Goal: Transaction & Acquisition: Purchase product/service

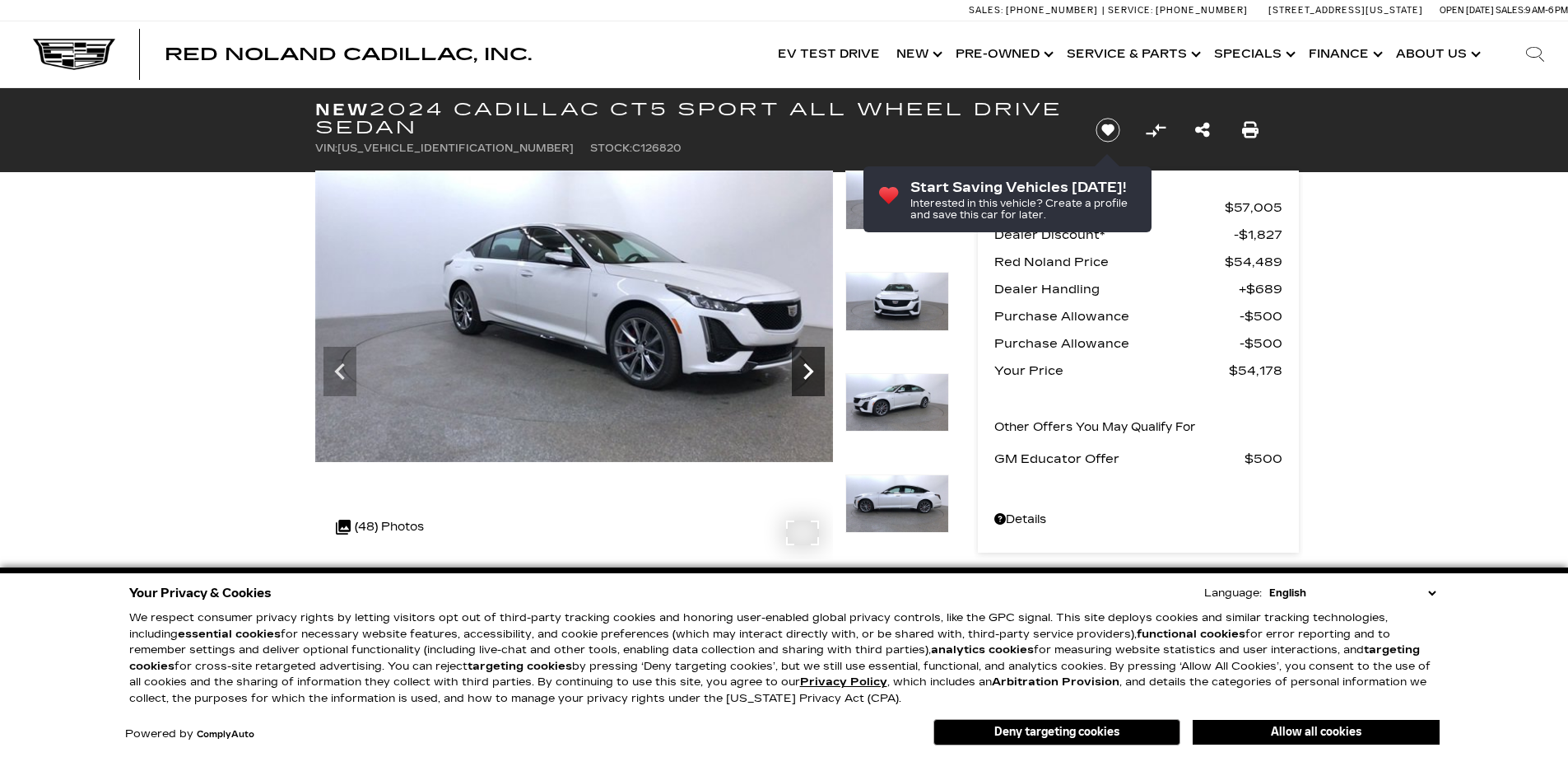
click at [805, 363] on icon "Next" at bounding box center [808, 371] width 33 height 33
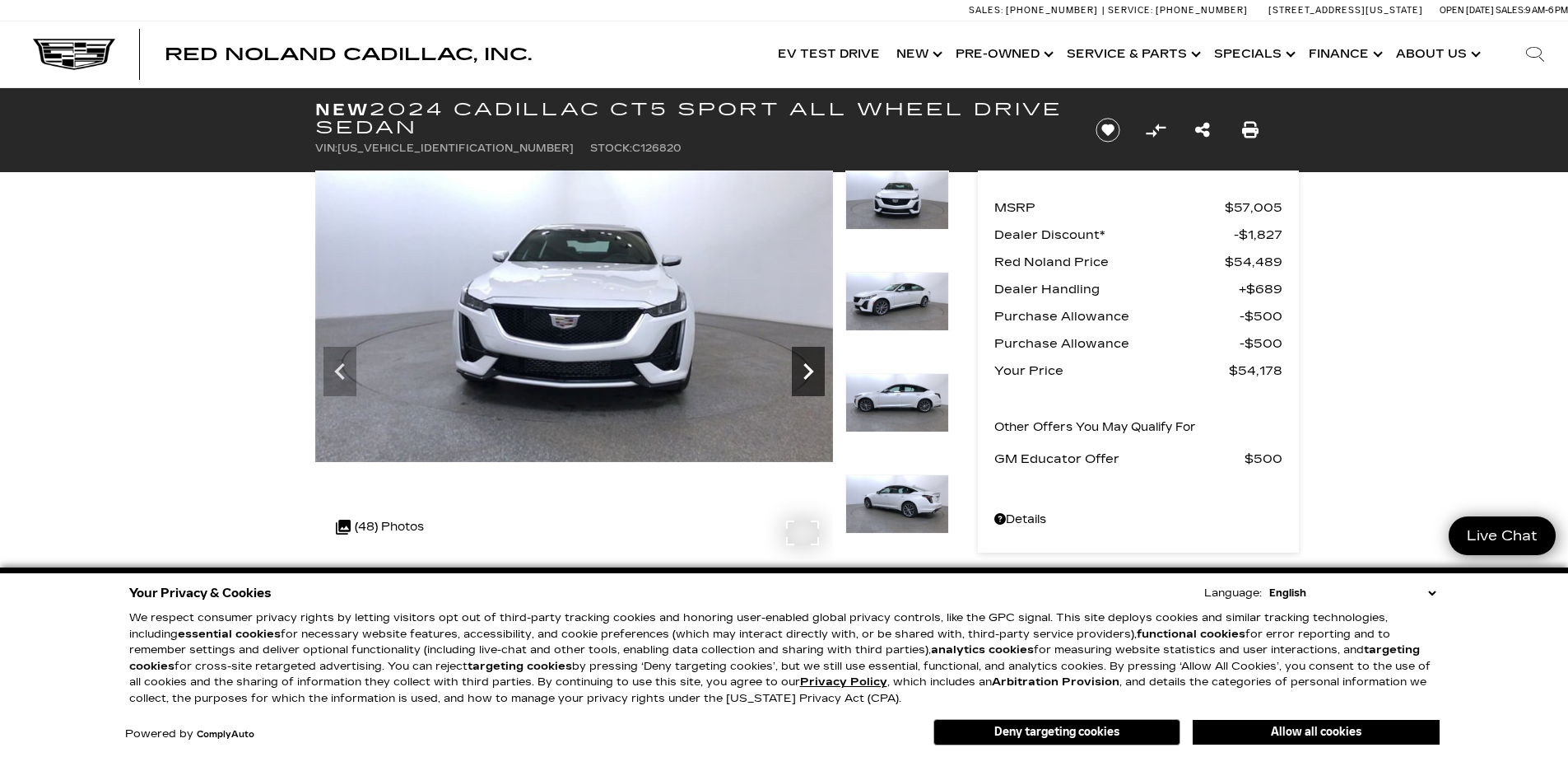
click at [808, 361] on icon "Next" at bounding box center [808, 371] width 33 height 33
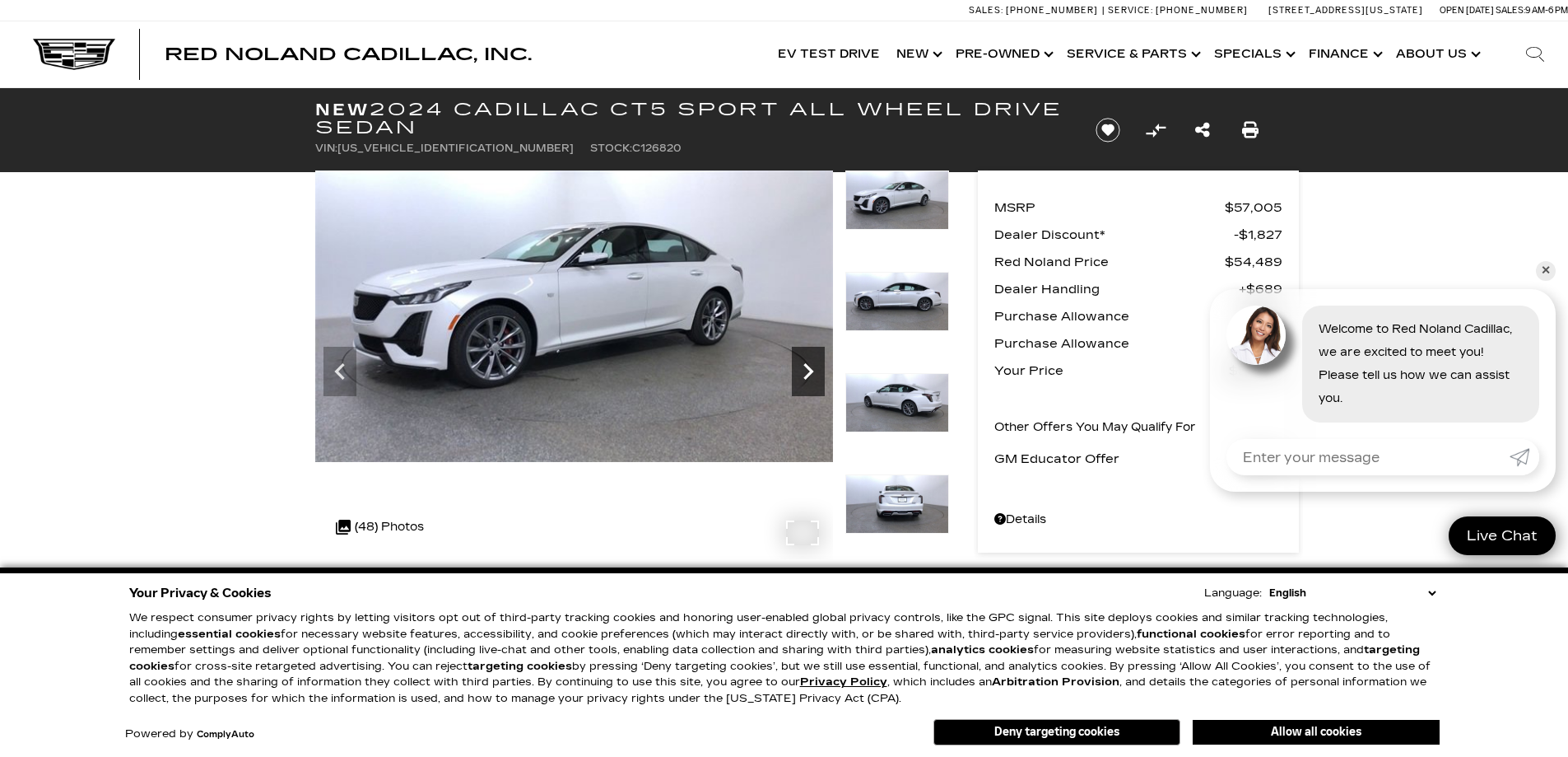
click at [815, 374] on icon "Next" at bounding box center [808, 371] width 33 height 33
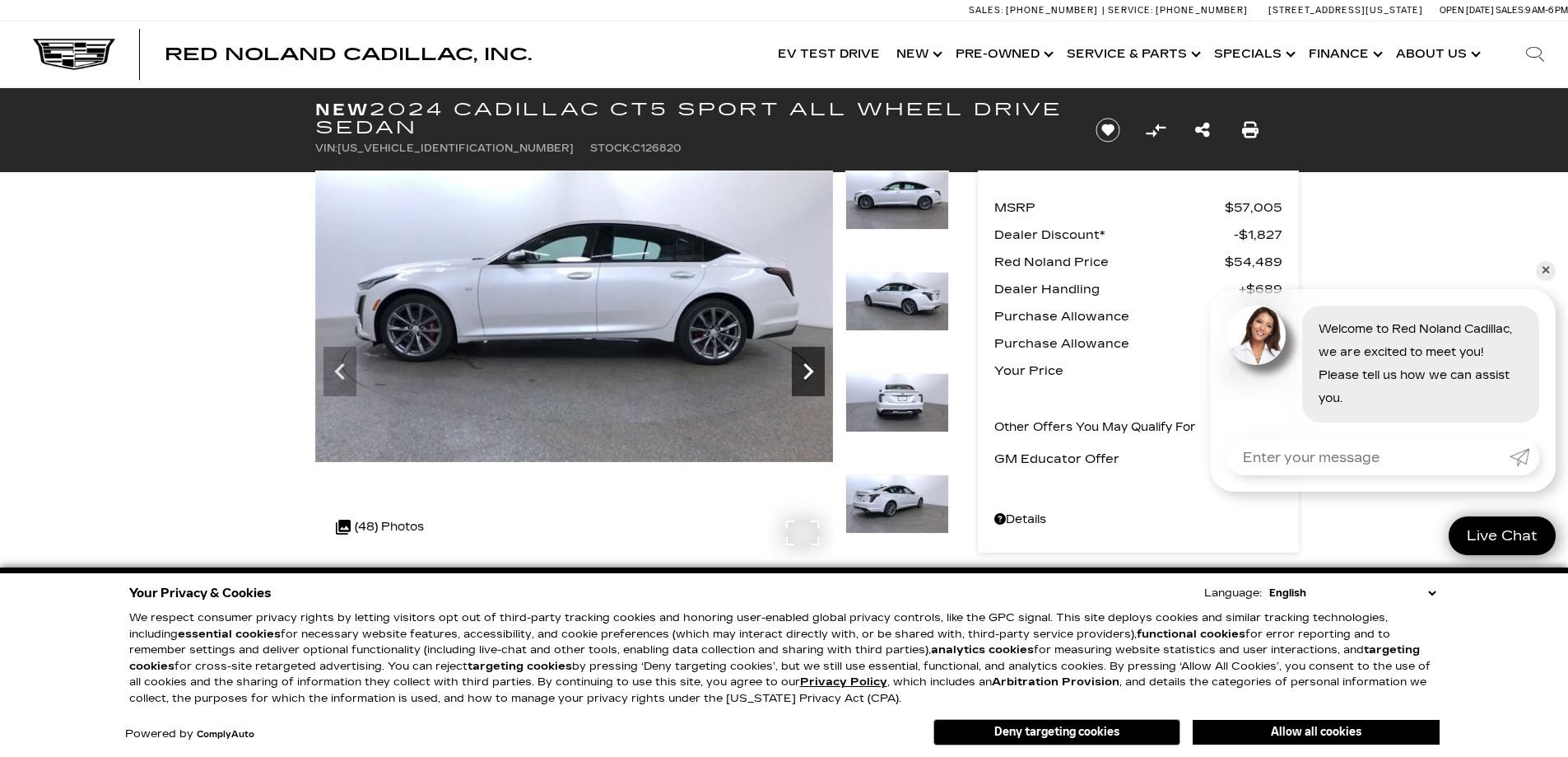
click at [815, 378] on icon "Next" at bounding box center [808, 371] width 33 height 33
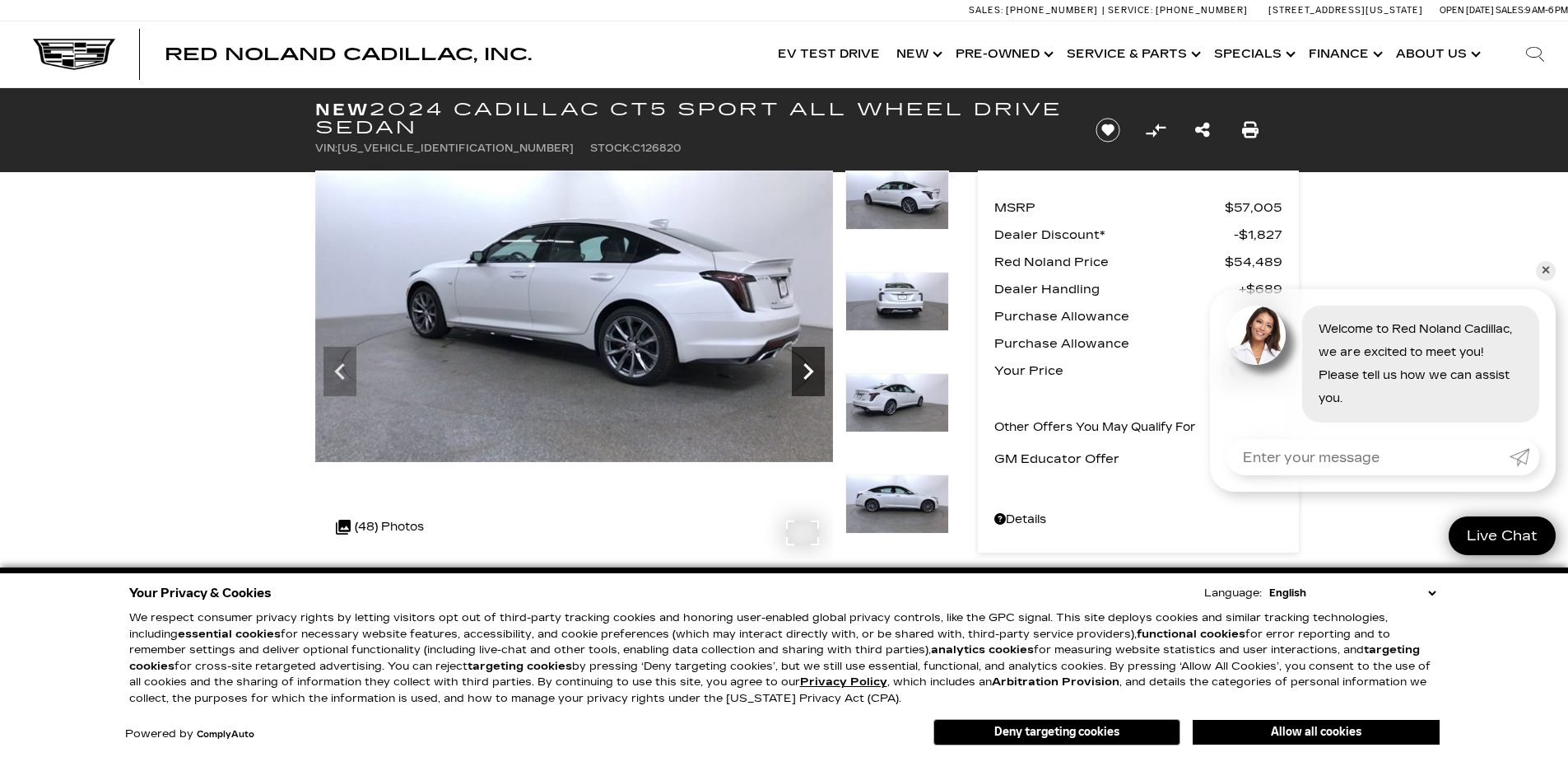
click at [815, 378] on icon "Next" at bounding box center [808, 371] width 33 height 33
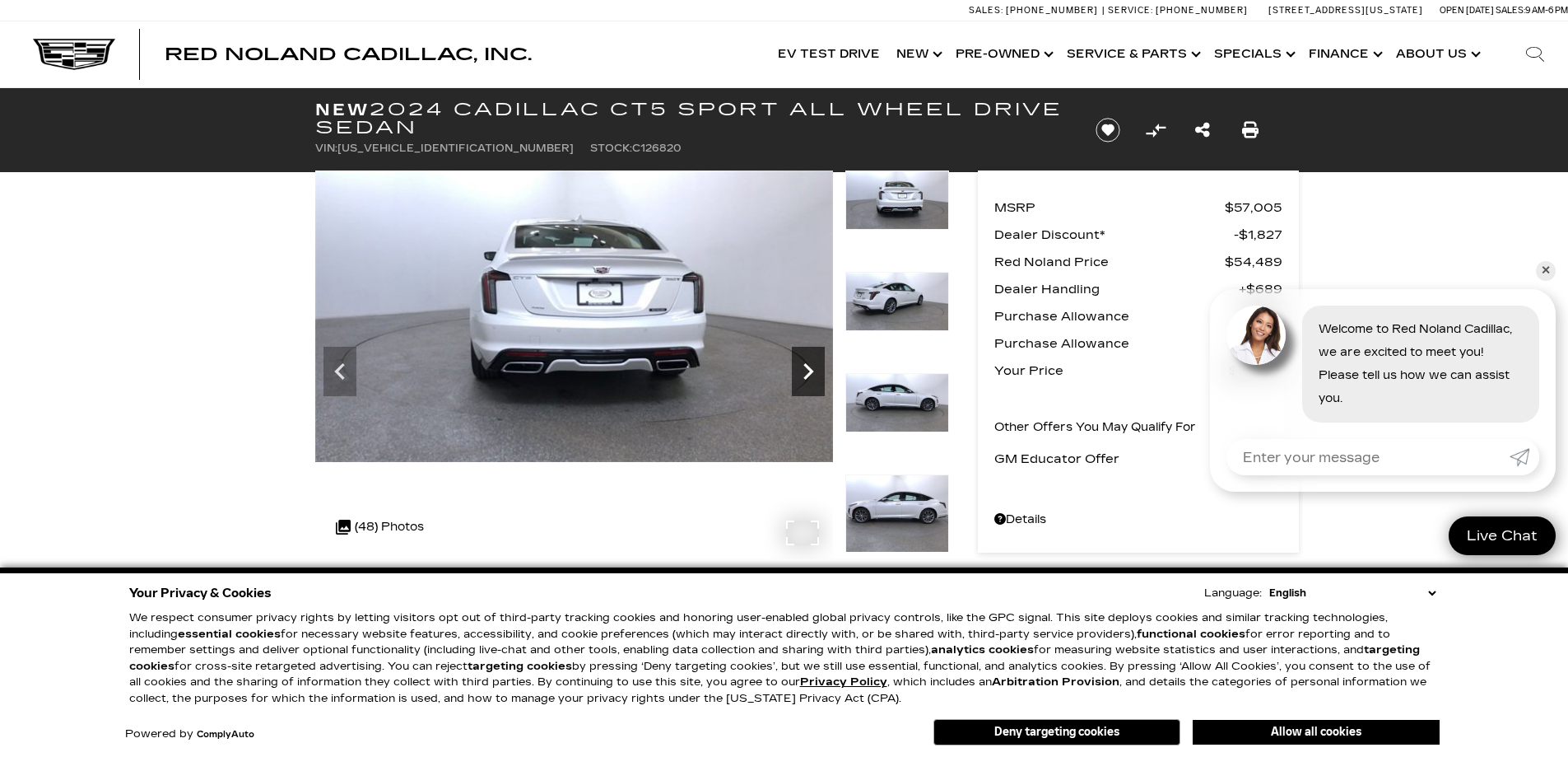
click at [815, 378] on icon "Next" at bounding box center [808, 371] width 33 height 33
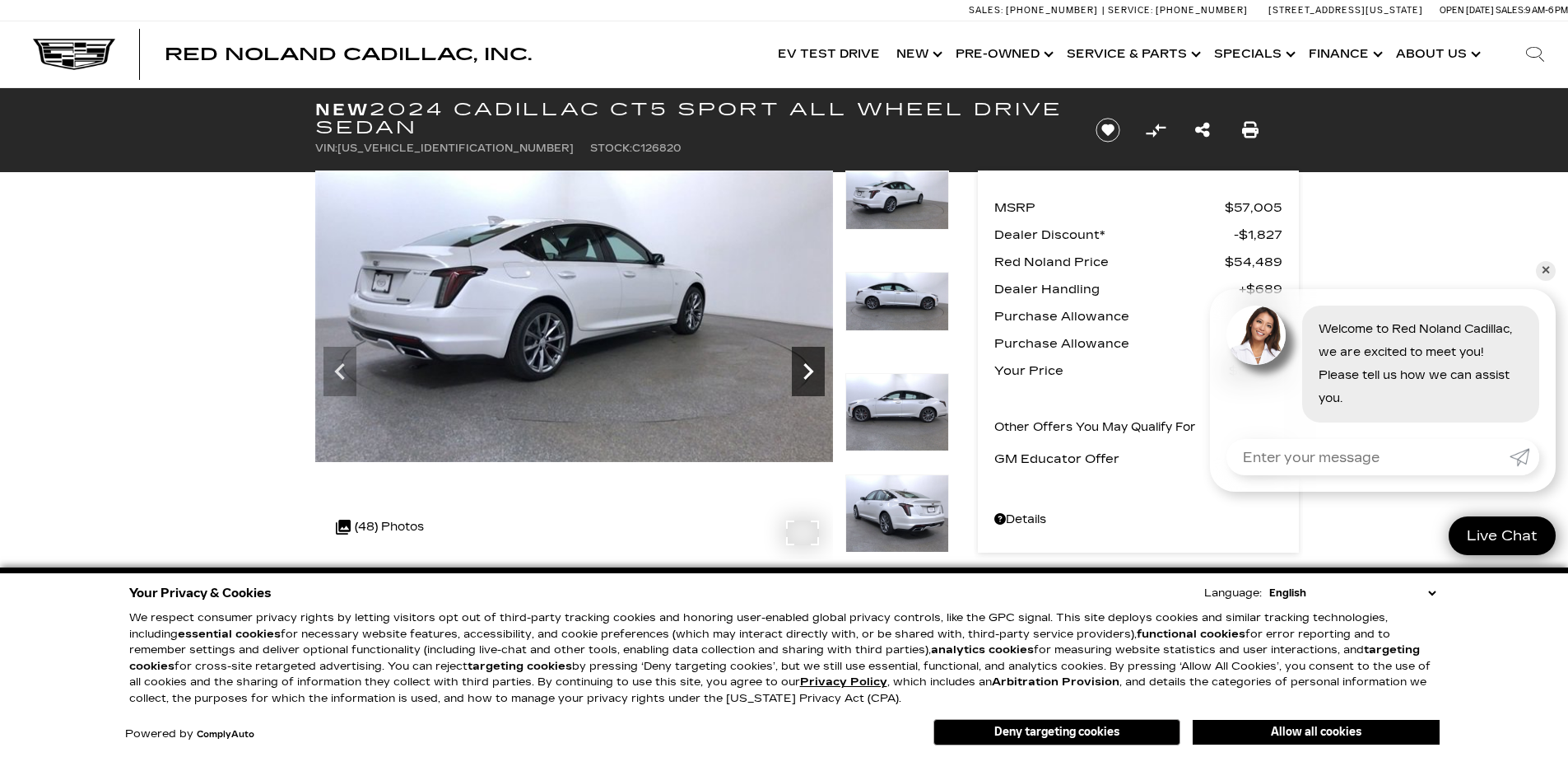
click at [815, 378] on icon "Next" at bounding box center [808, 371] width 33 height 33
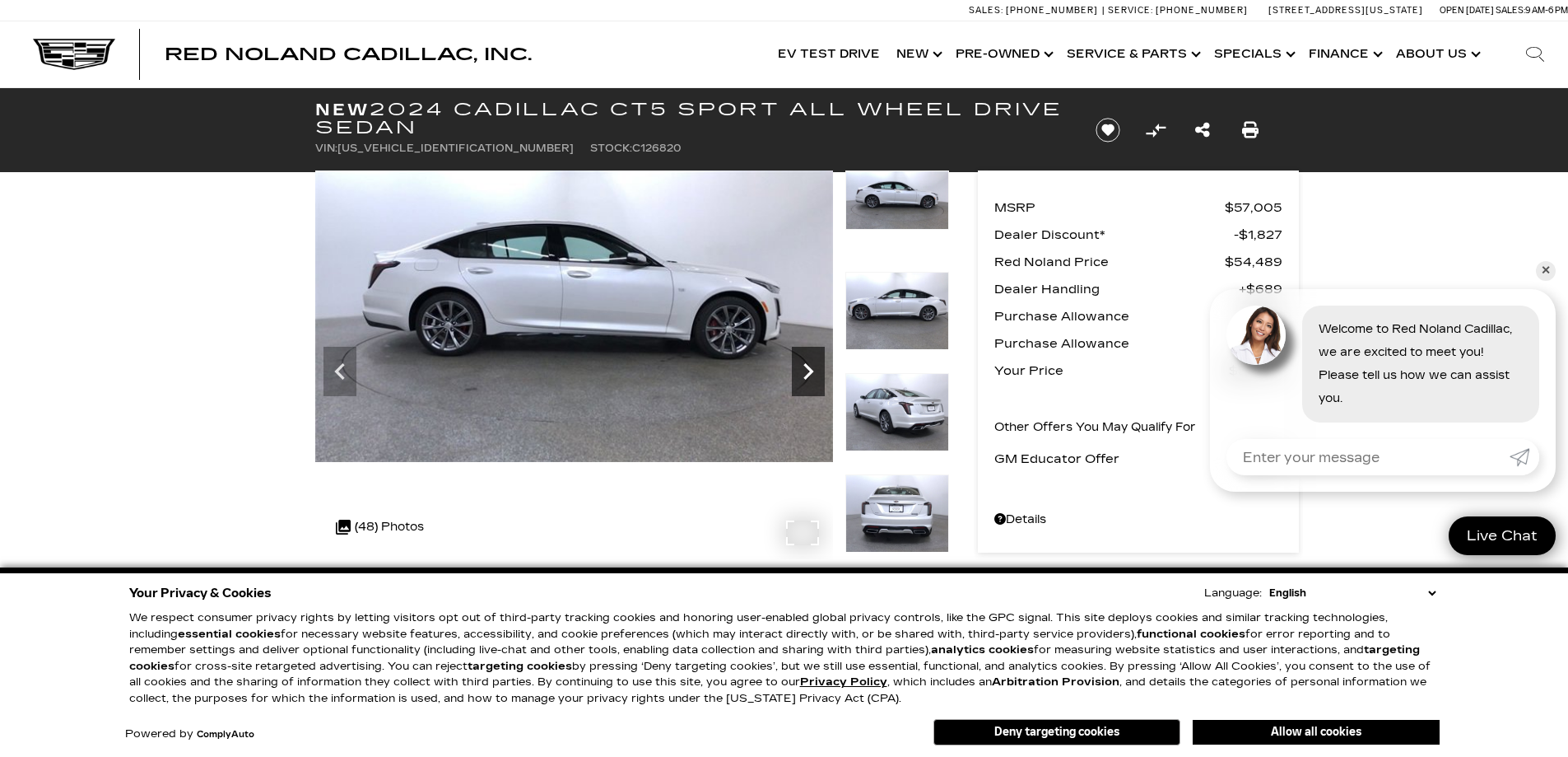
click at [802, 376] on icon "Next" at bounding box center [808, 371] width 33 height 33
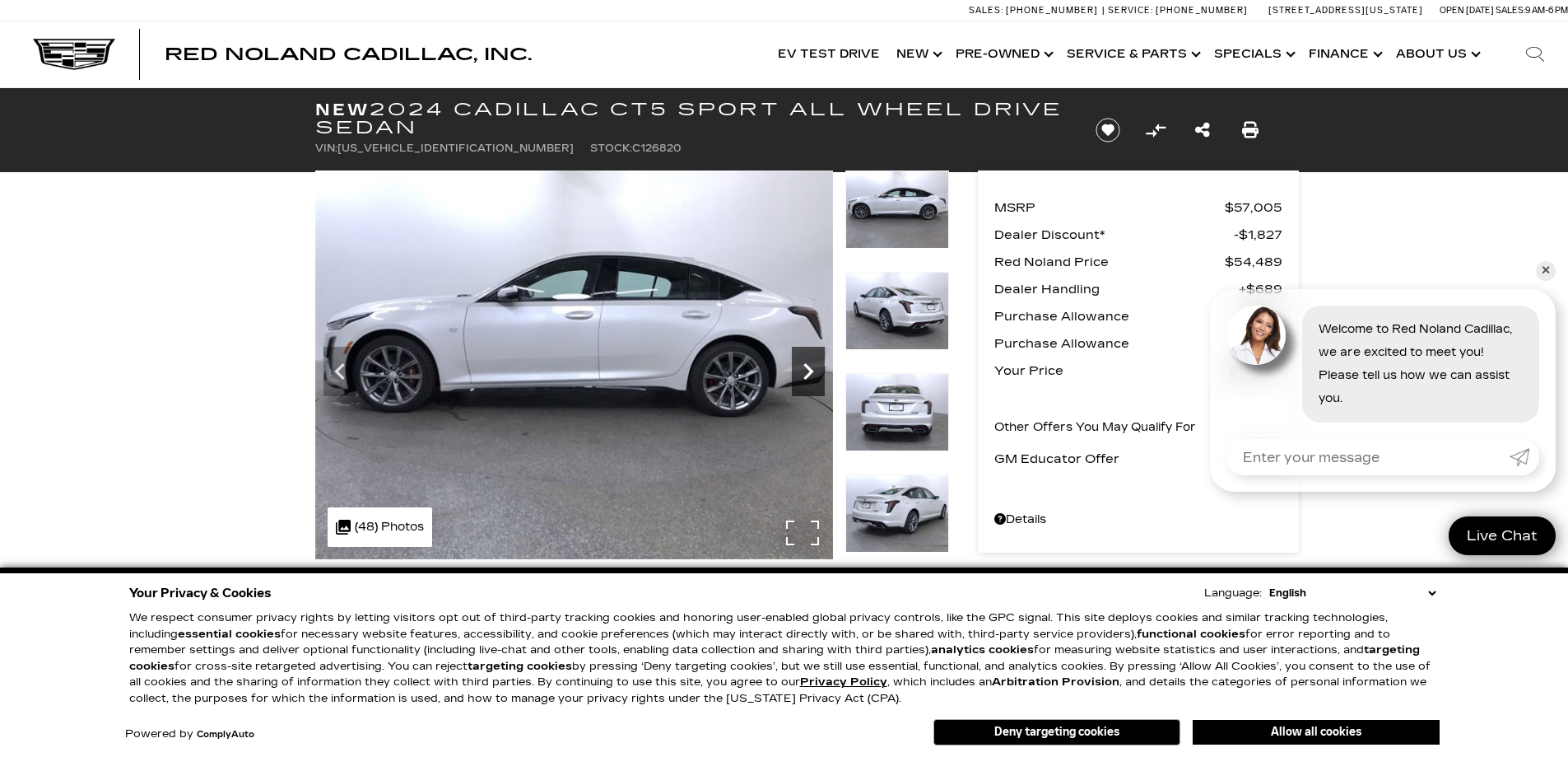
click at [802, 376] on icon "Next" at bounding box center [808, 371] width 33 height 33
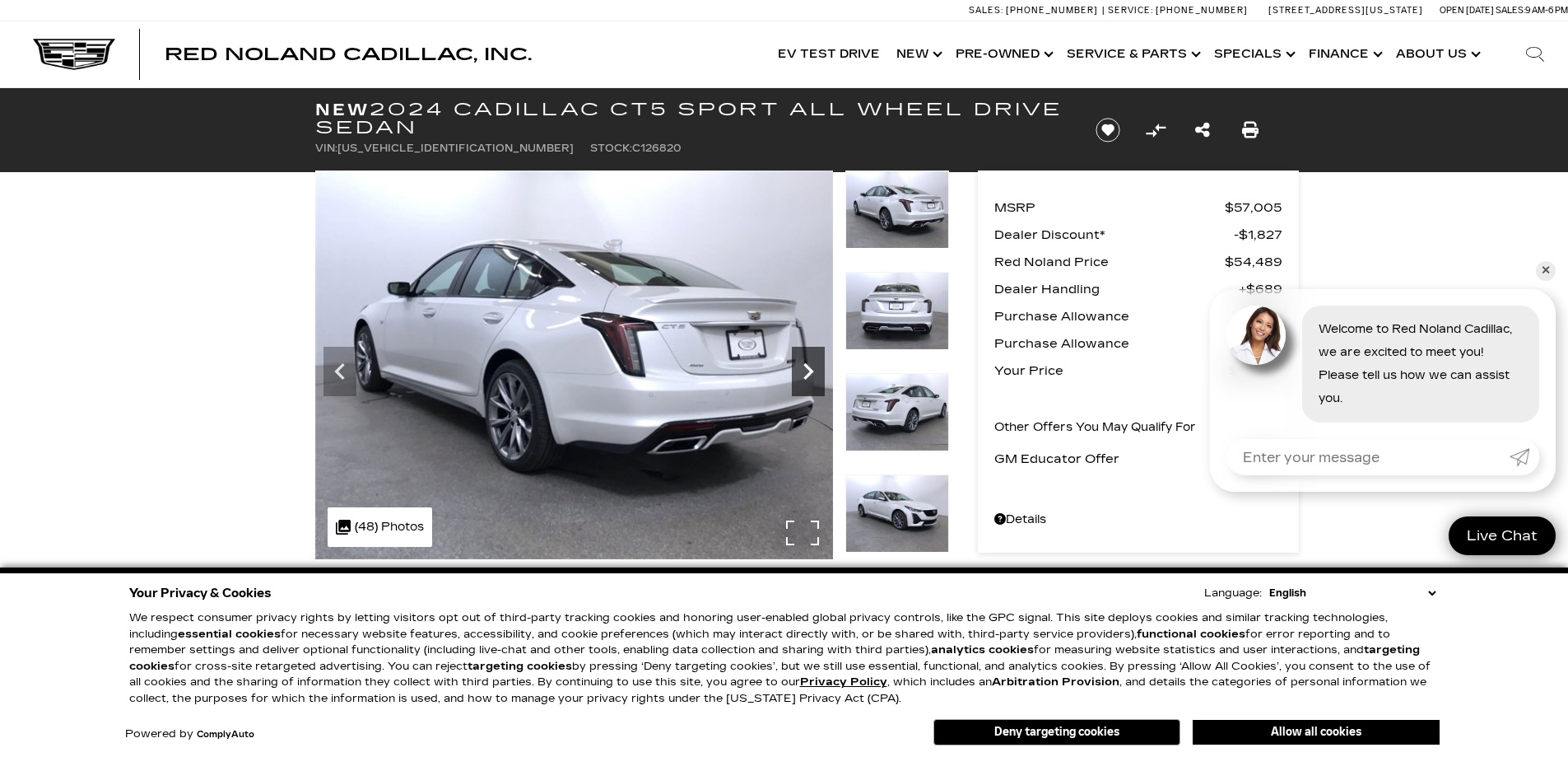
click at [802, 376] on icon "Next" at bounding box center [808, 371] width 33 height 33
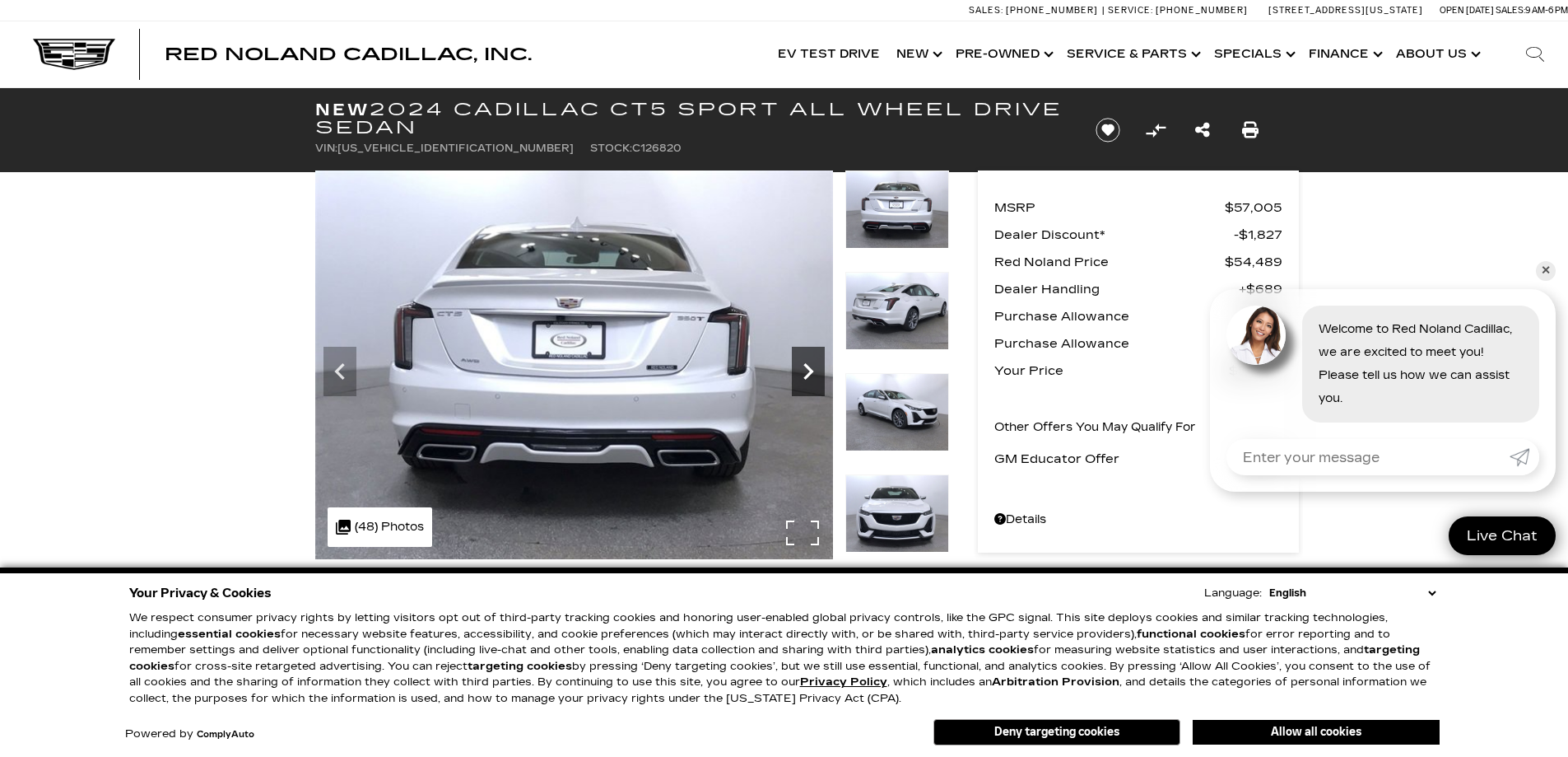
click at [802, 376] on icon "Next" at bounding box center [808, 371] width 33 height 33
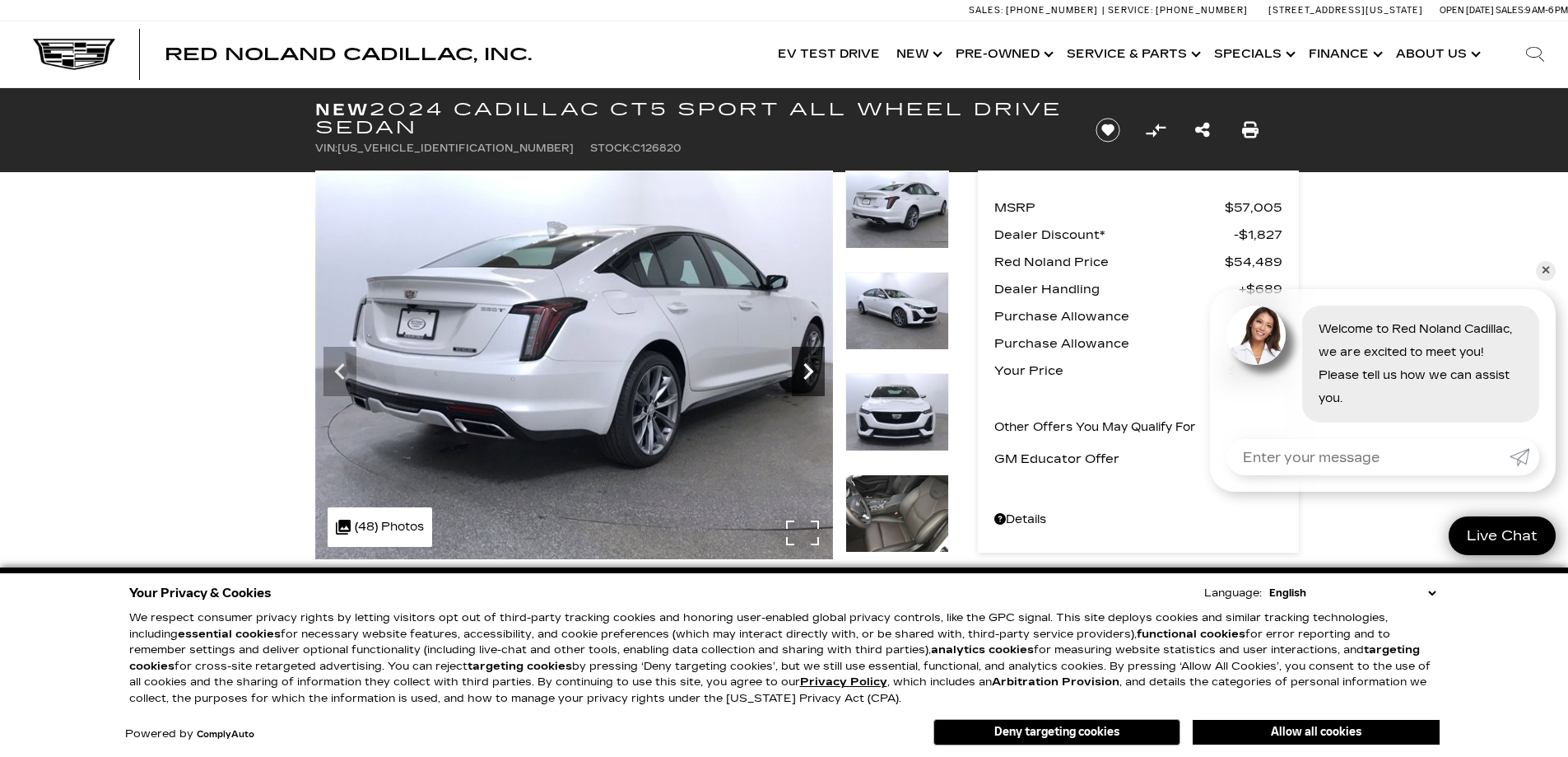
click at [802, 376] on icon "Next" at bounding box center [808, 371] width 33 height 33
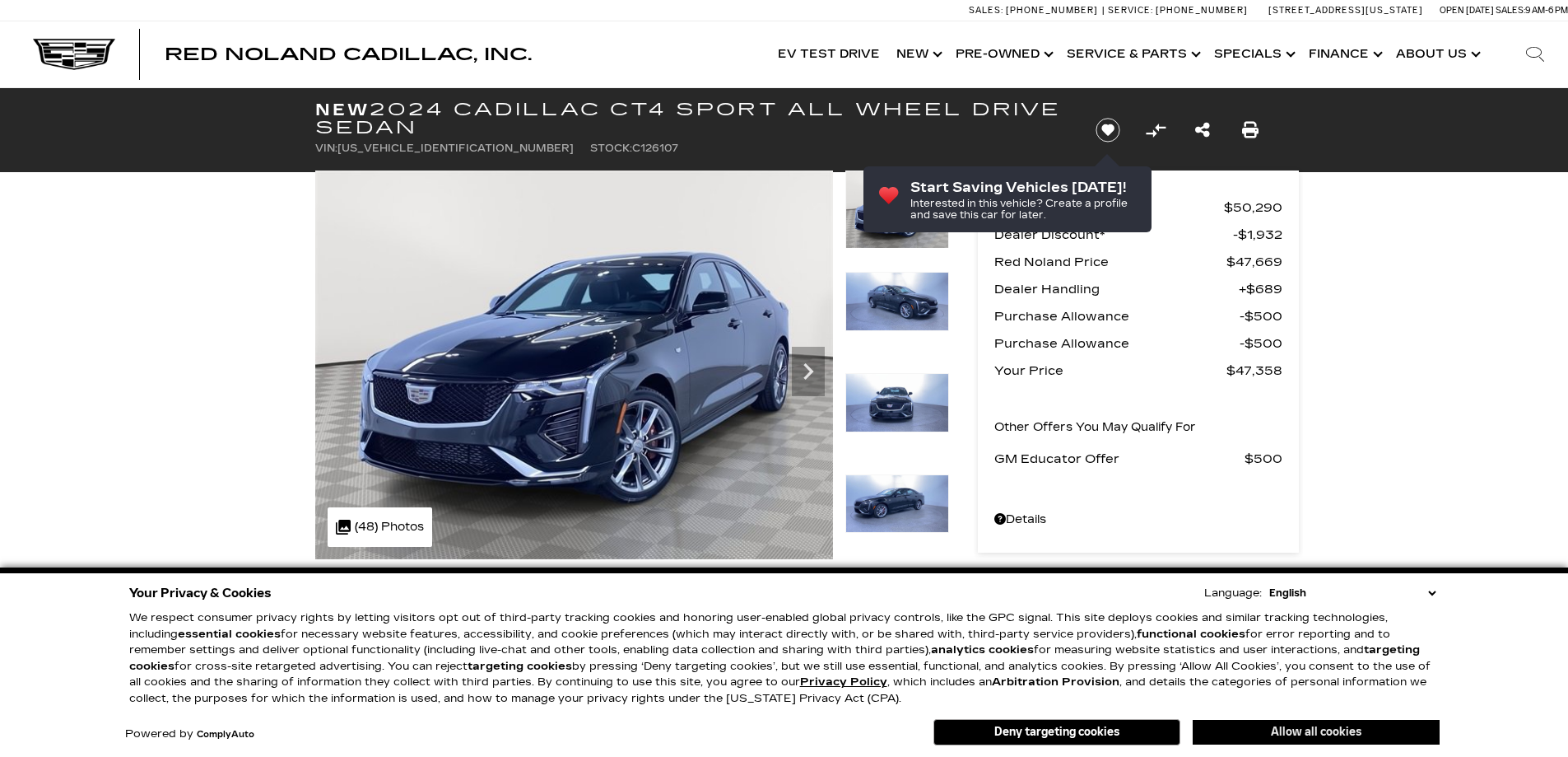
click at [1330, 733] on button "Allow all cookies" at bounding box center [1316, 732] width 247 height 24
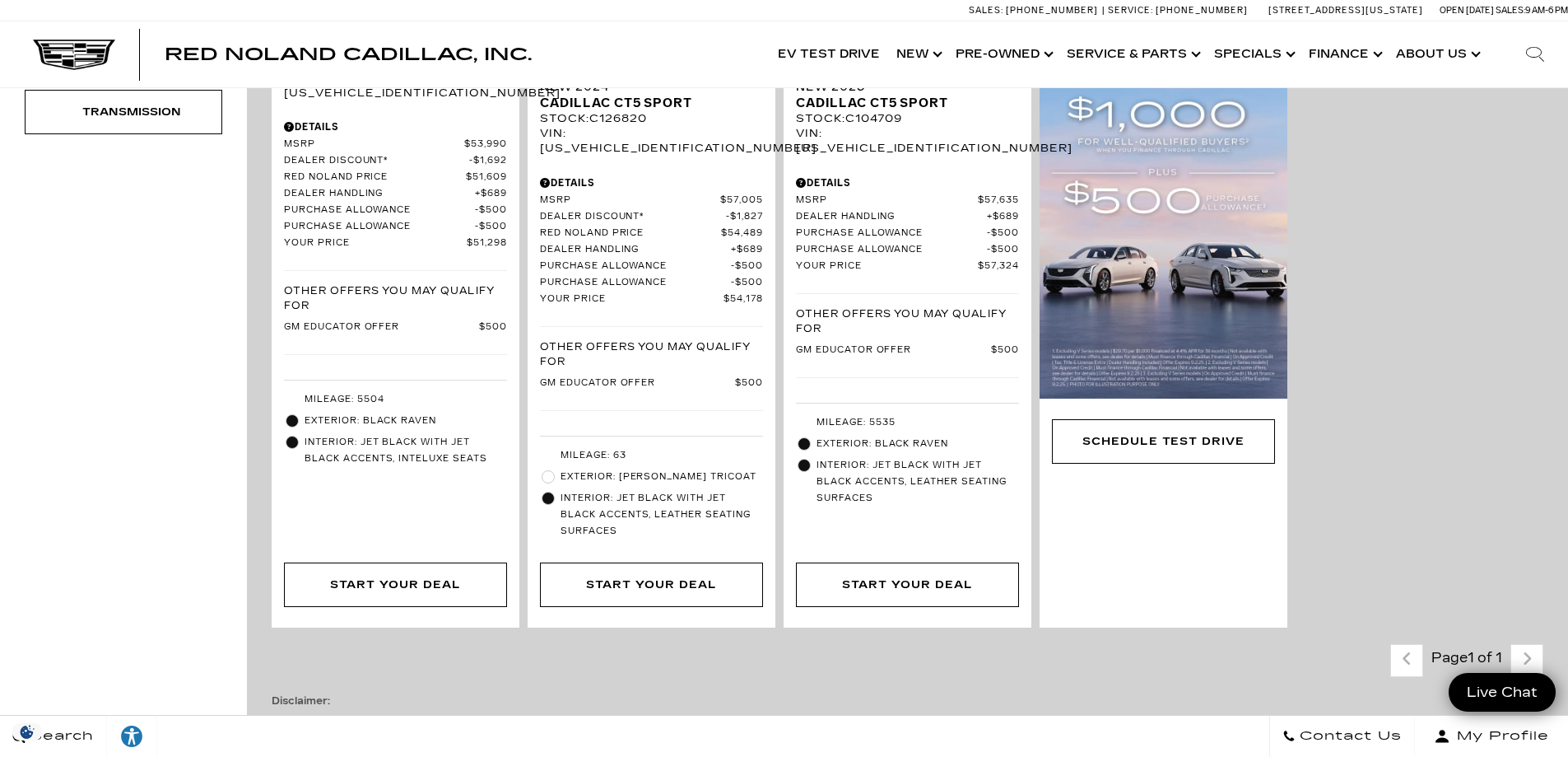
scroll to position [924, 0]
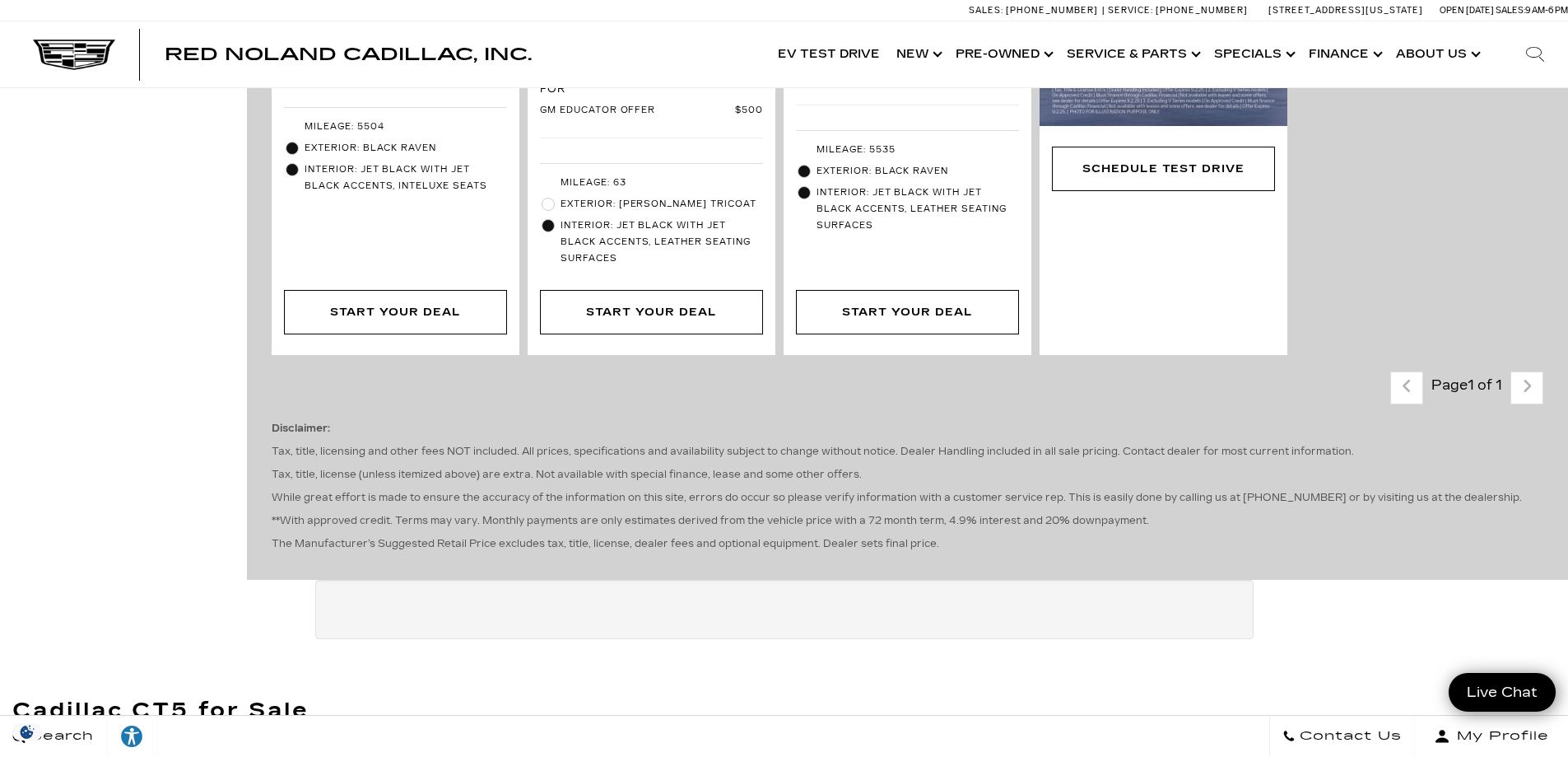
drag, startPoint x: 1572, startPoint y: 77, endPoint x: 1551, endPoint y: 262, distance: 186.2
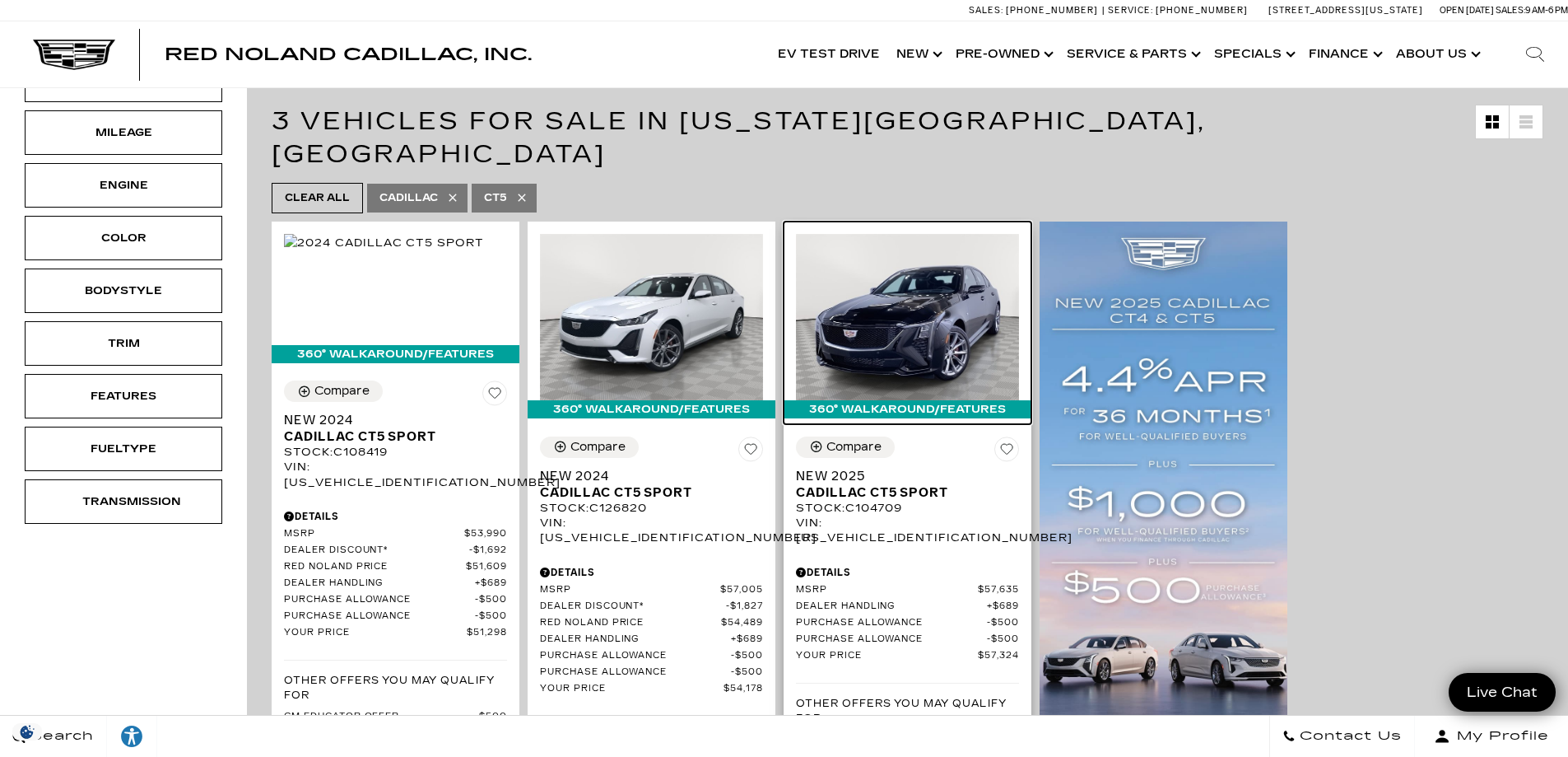
click at [937, 299] on img at bounding box center [908, 318] width 223 height 167
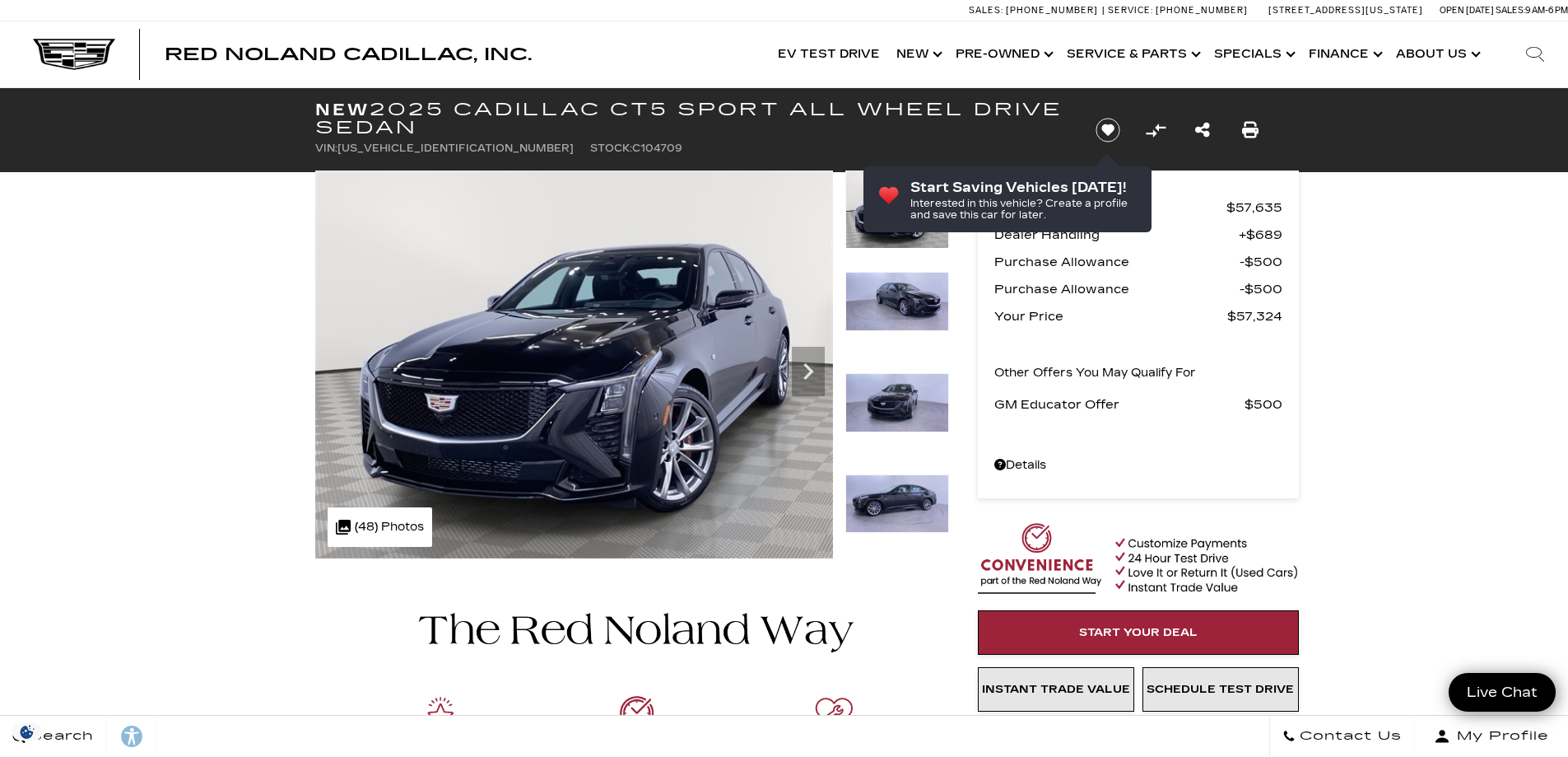
click at [311, 393] on div at bounding box center [620, 365] width 659 height 389
click at [413, 351] on img at bounding box center [575, 364] width 518 height 388
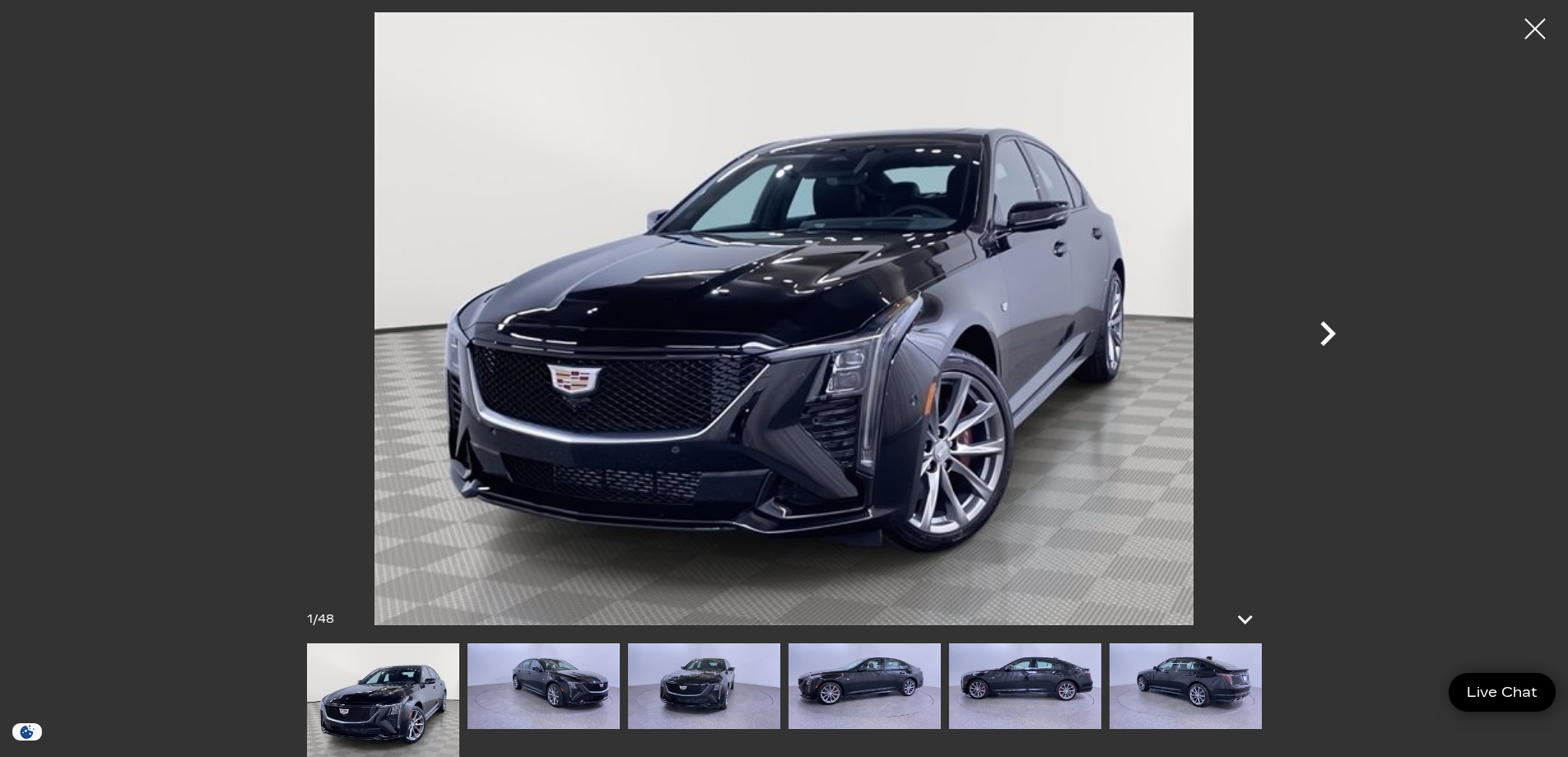
click at [1337, 328] on icon "Next" at bounding box center [1328, 333] width 49 height 50
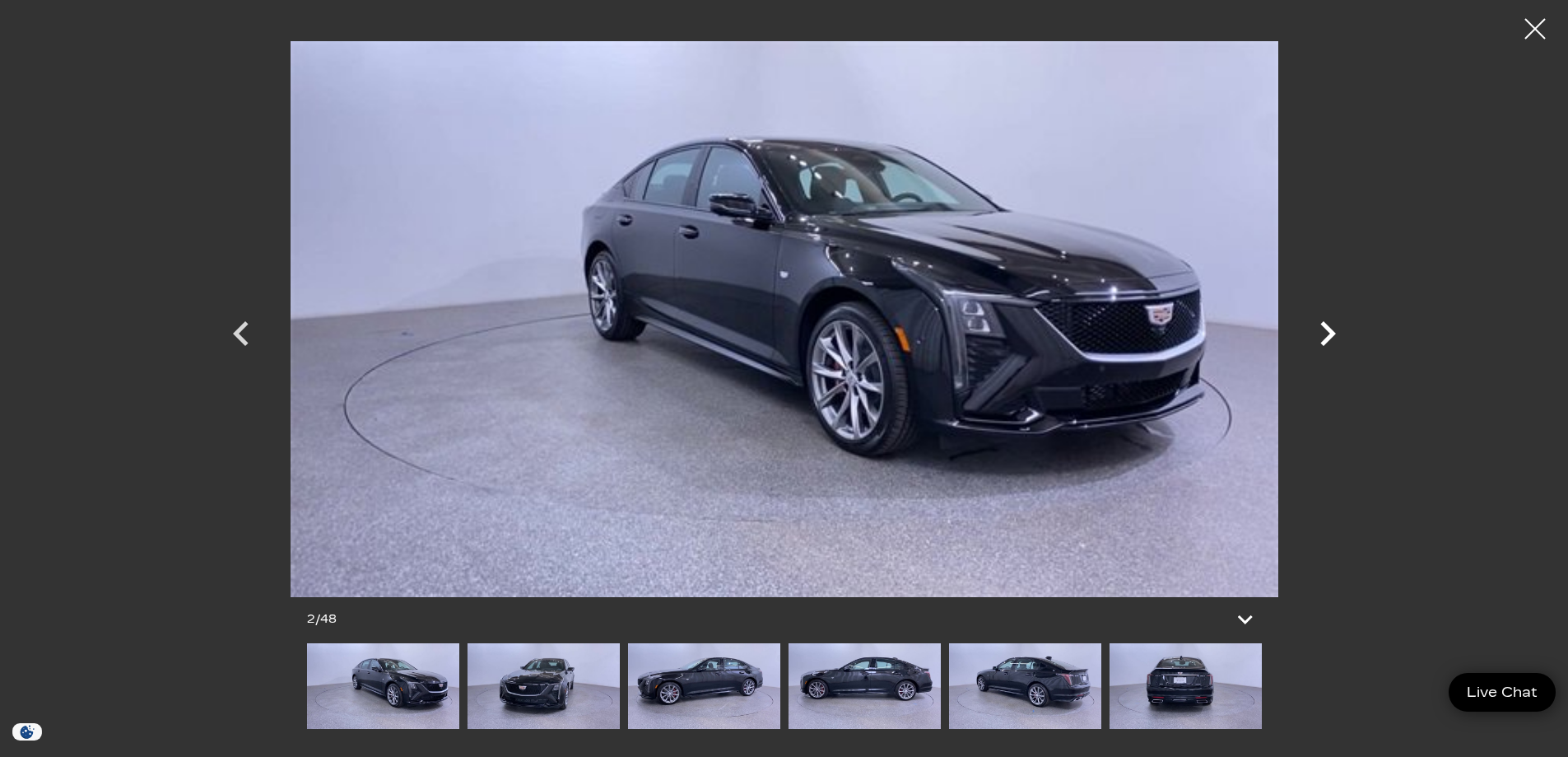
click at [1325, 320] on icon "Next" at bounding box center [1328, 333] width 49 height 50
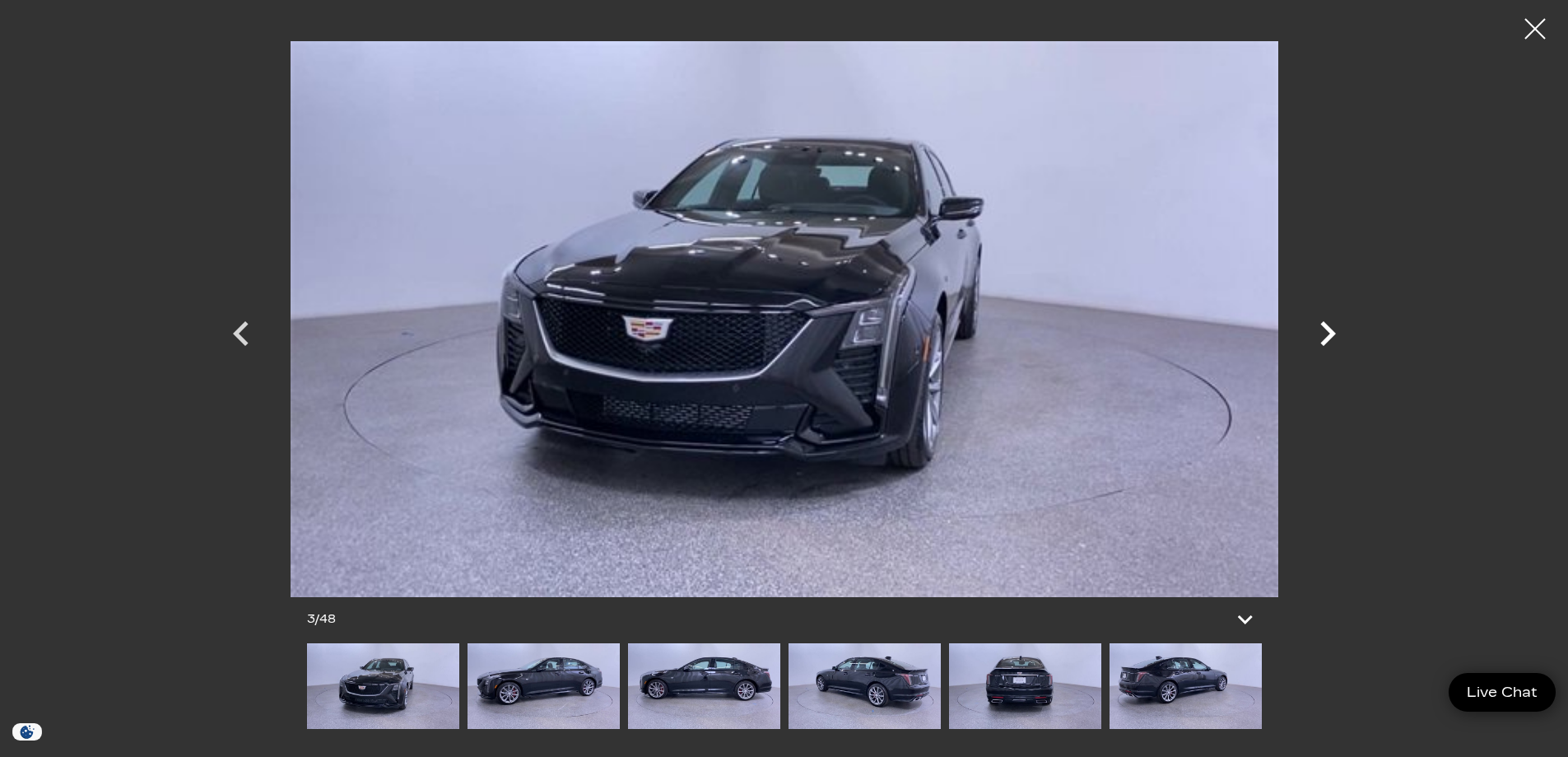
click at [1325, 320] on icon "Next" at bounding box center [1328, 333] width 49 height 50
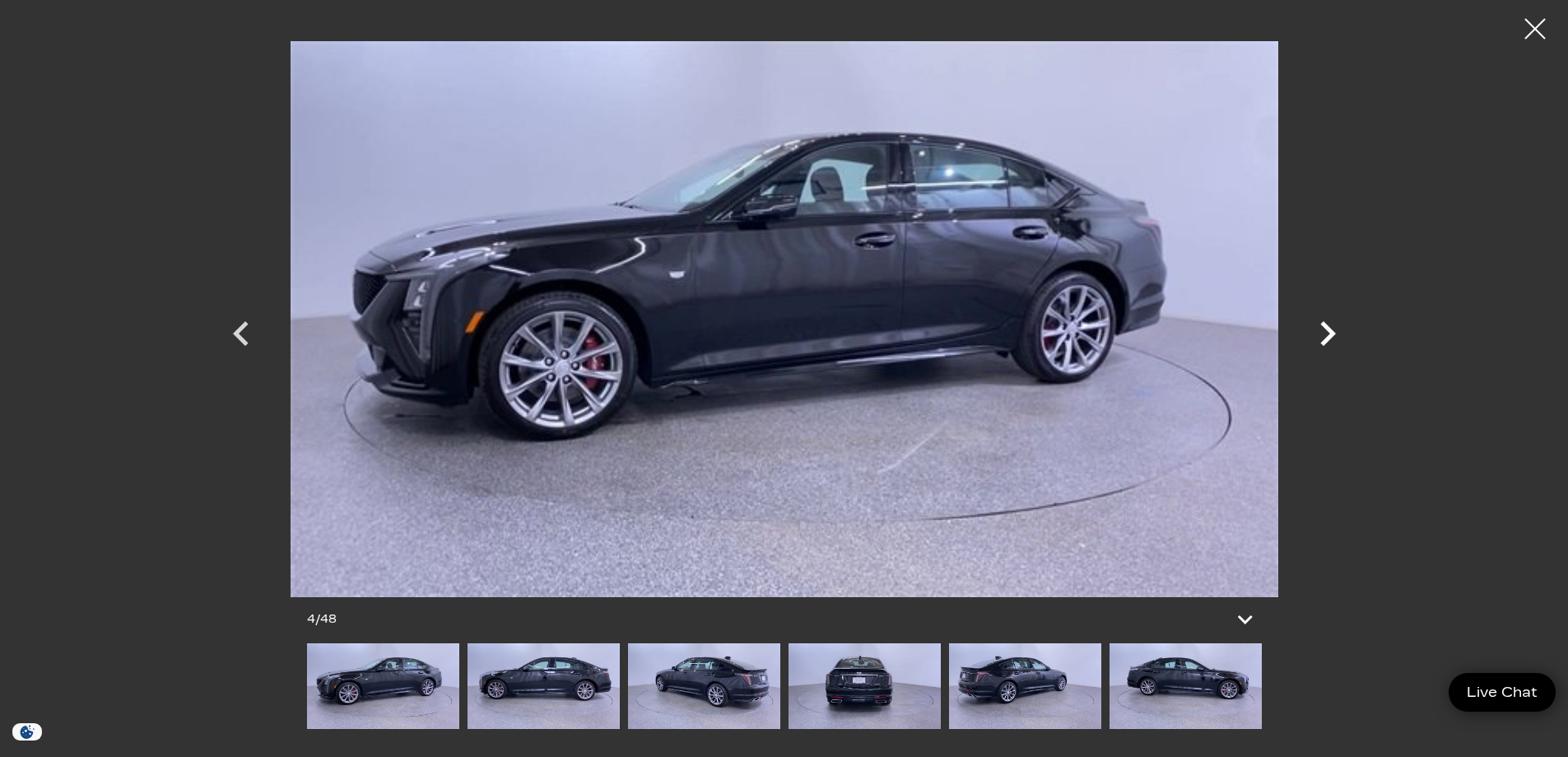
click at [1325, 320] on icon "Next" at bounding box center [1328, 333] width 49 height 50
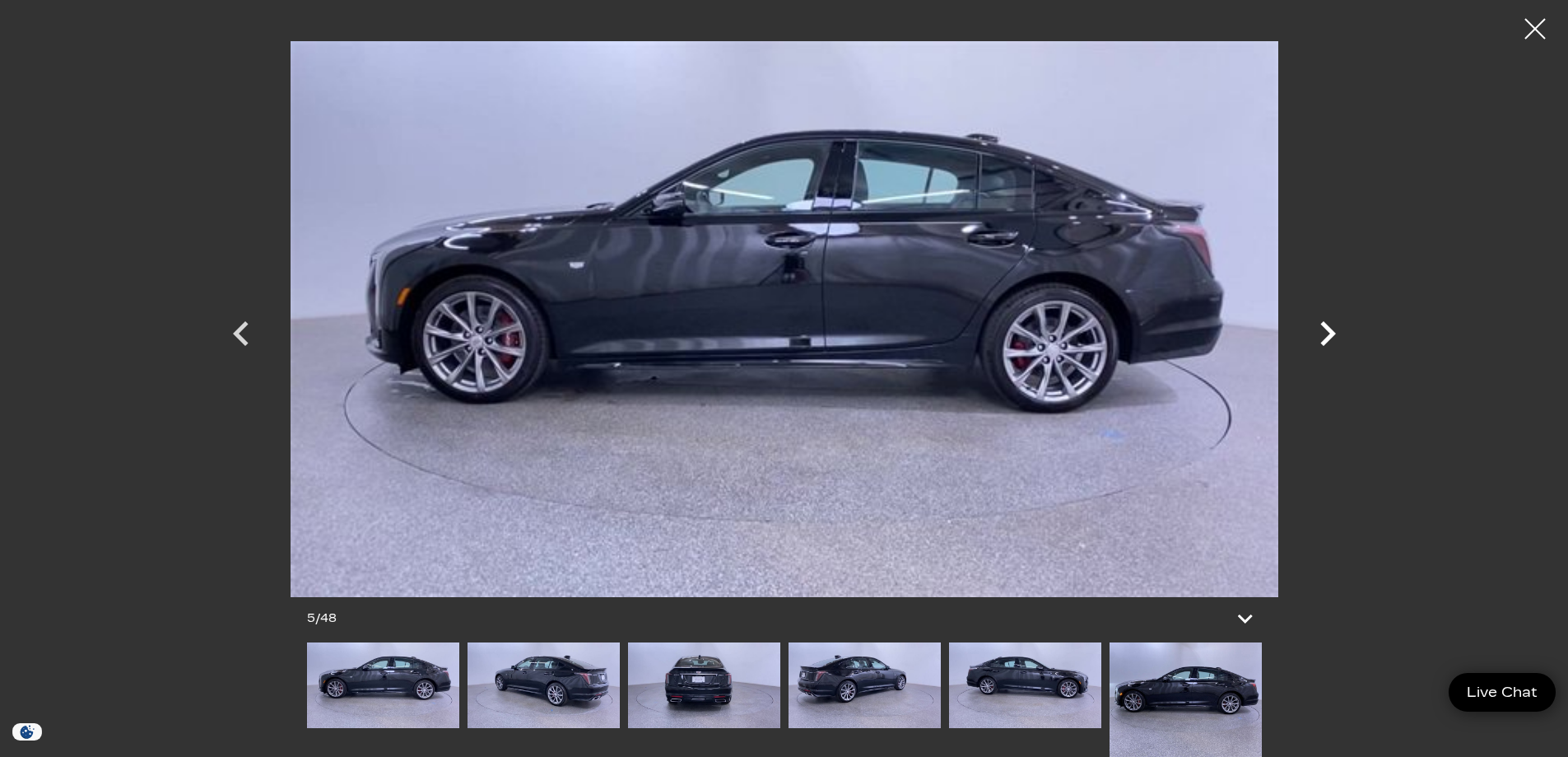
click at [1325, 320] on icon "Next" at bounding box center [1328, 333] width 49 height 50
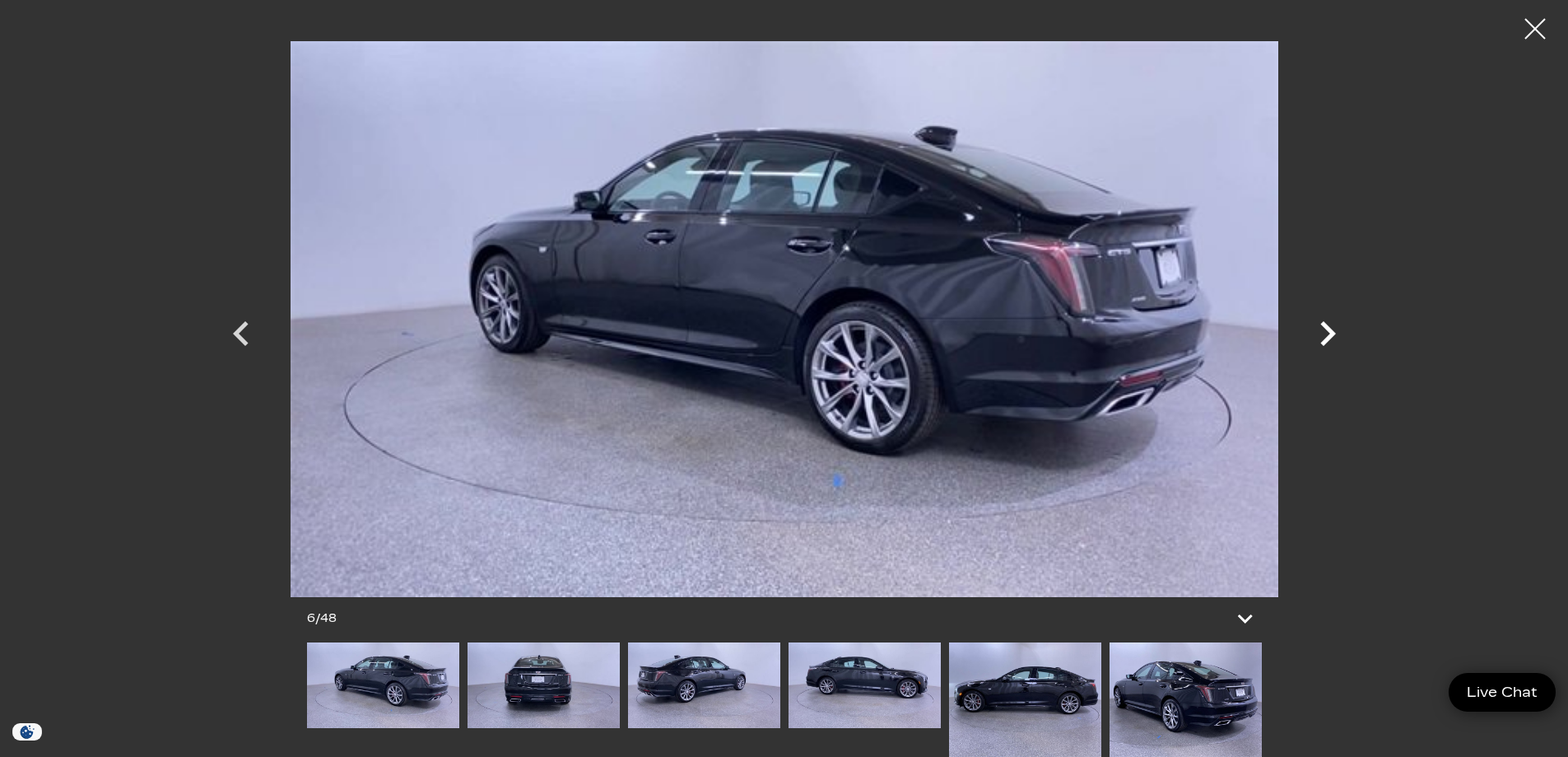
click at [1325, 320] on icon "Next" at bounding box center [1328, 333] width 49 height 50
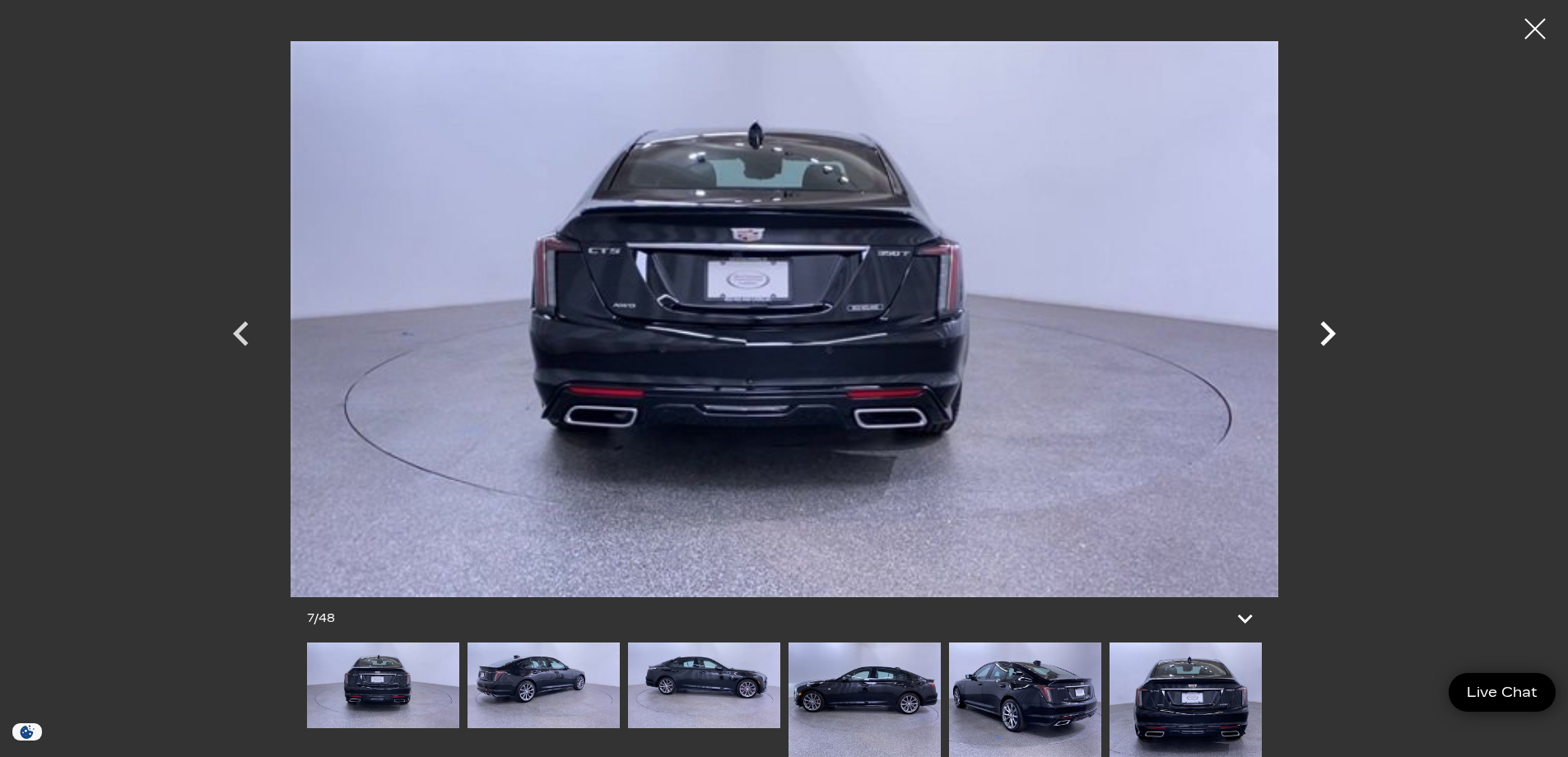
click at [1325, 320] on icon "Next" at bounding box center [1328, 333] width 49 height 50
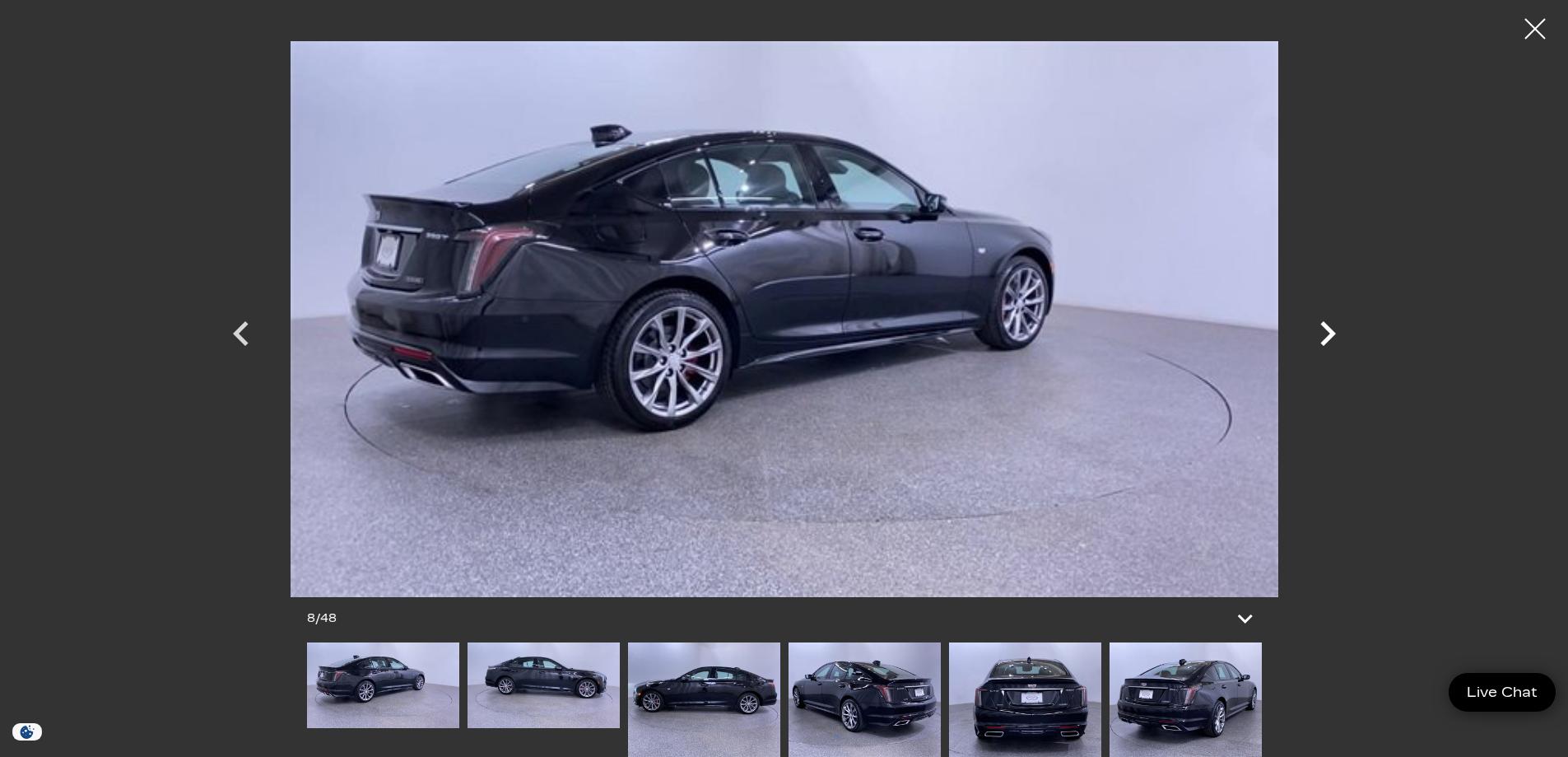
click at [1325, 320] on icon "Next" at bounding box center [1328, 333] width 49 height 50
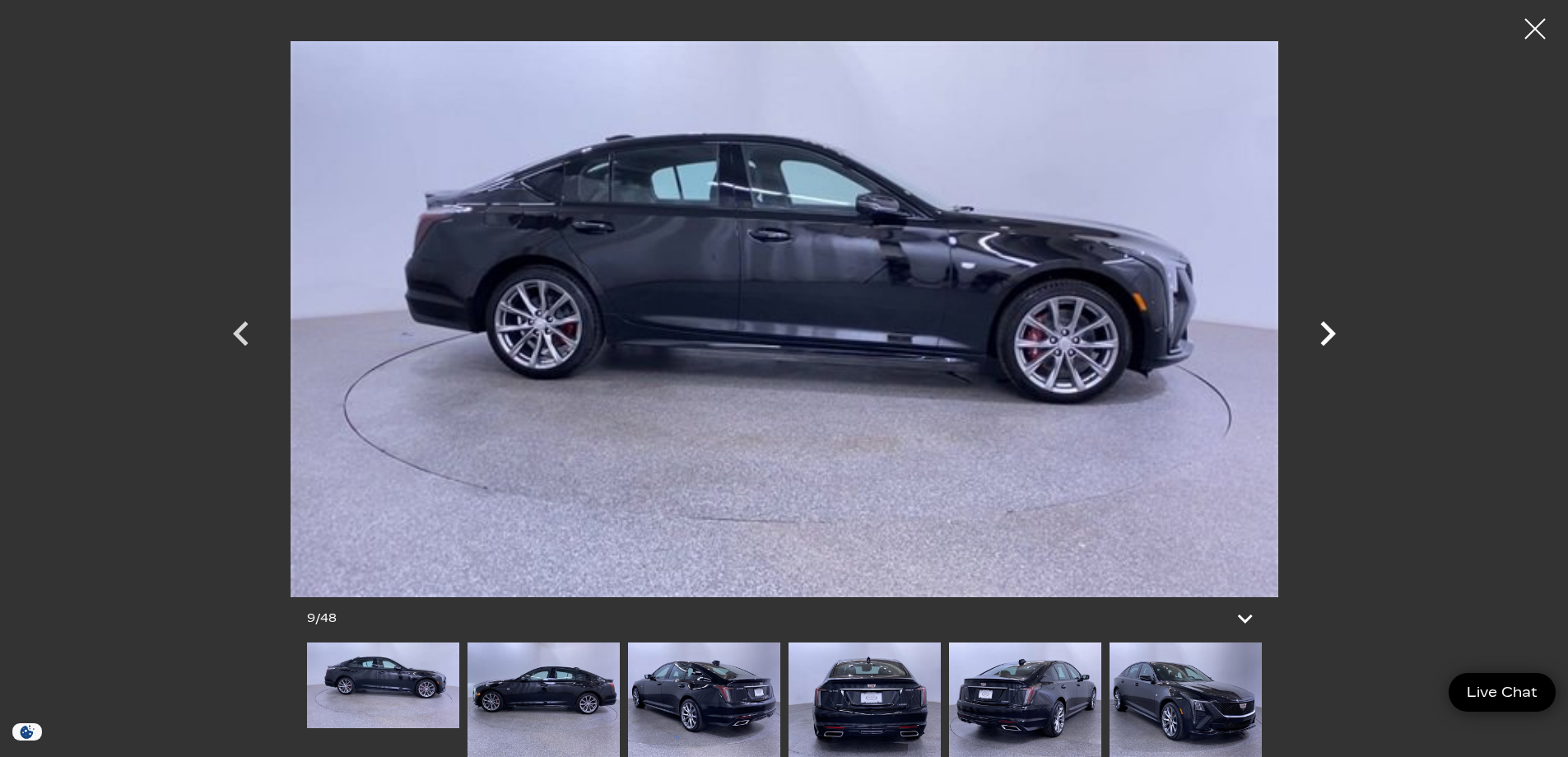
click at [1325, 320] on icon "Next" at bounding box center [1328, 333] width 49 height 50
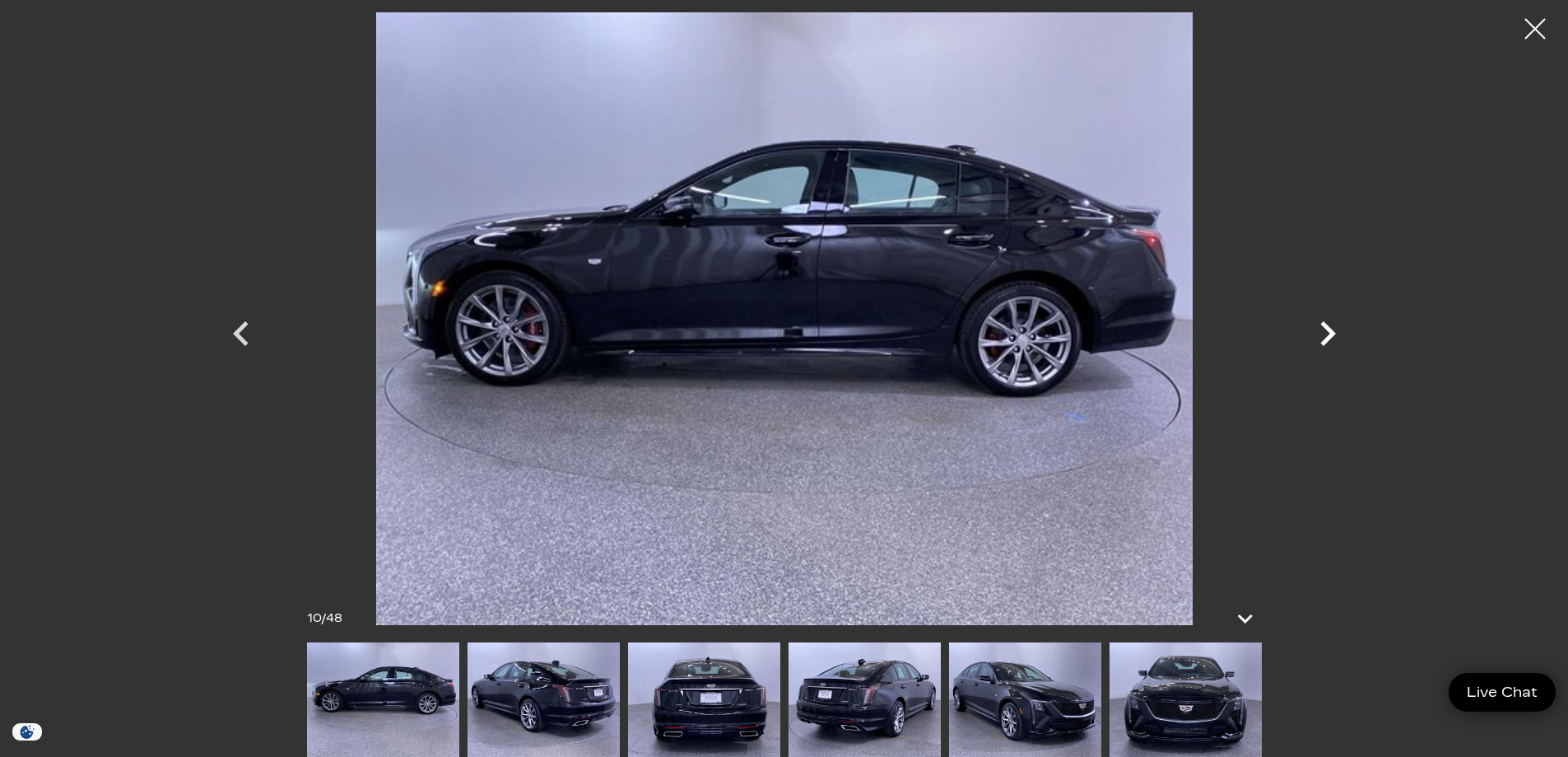
click at [1335, 334] on icon "Next" at bounding box center [1328, 333] width 15 height 24
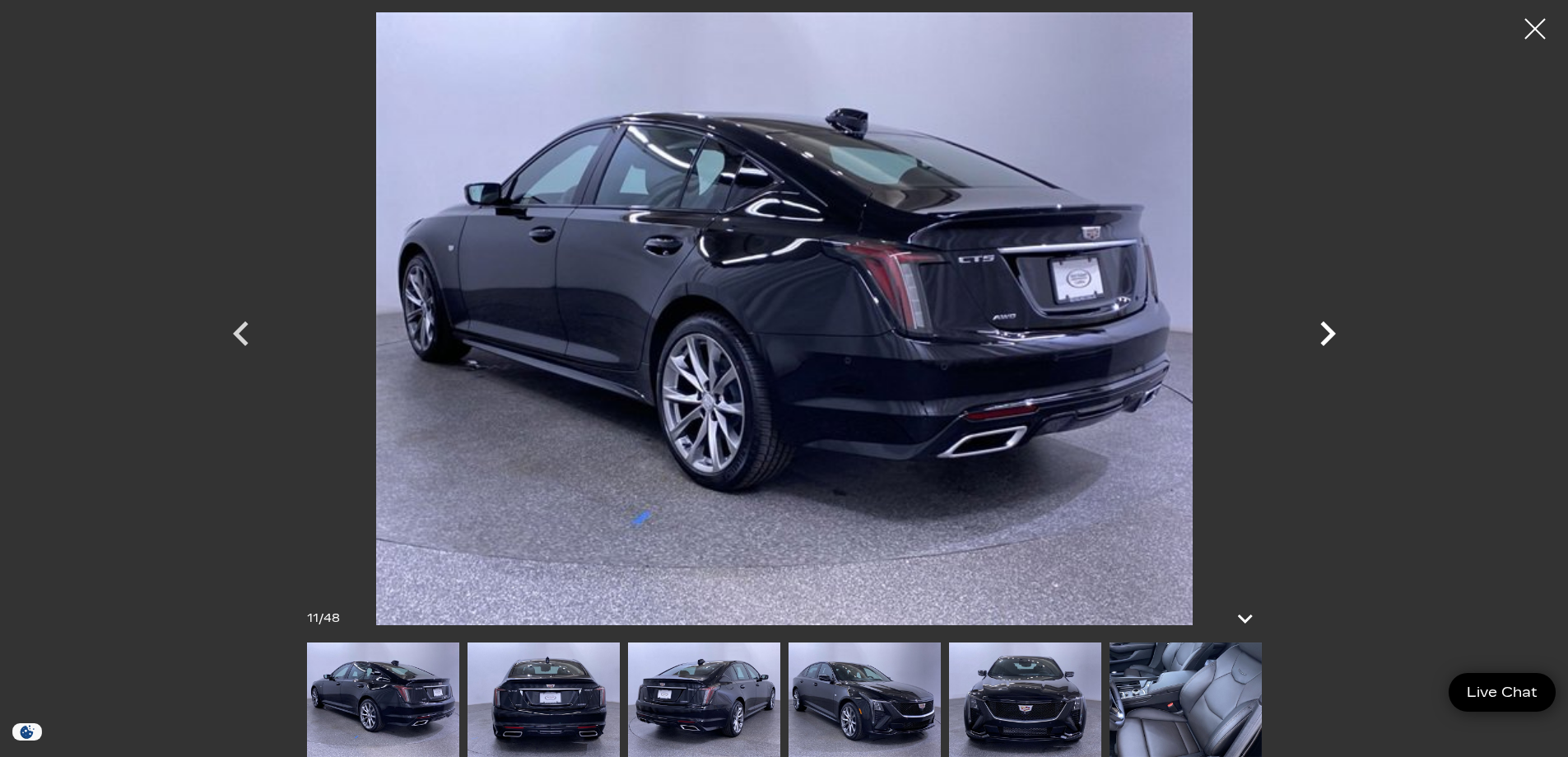
click at [1331, 330] on icon "Next" at bounding box center [1328, 333] width 15 height 24
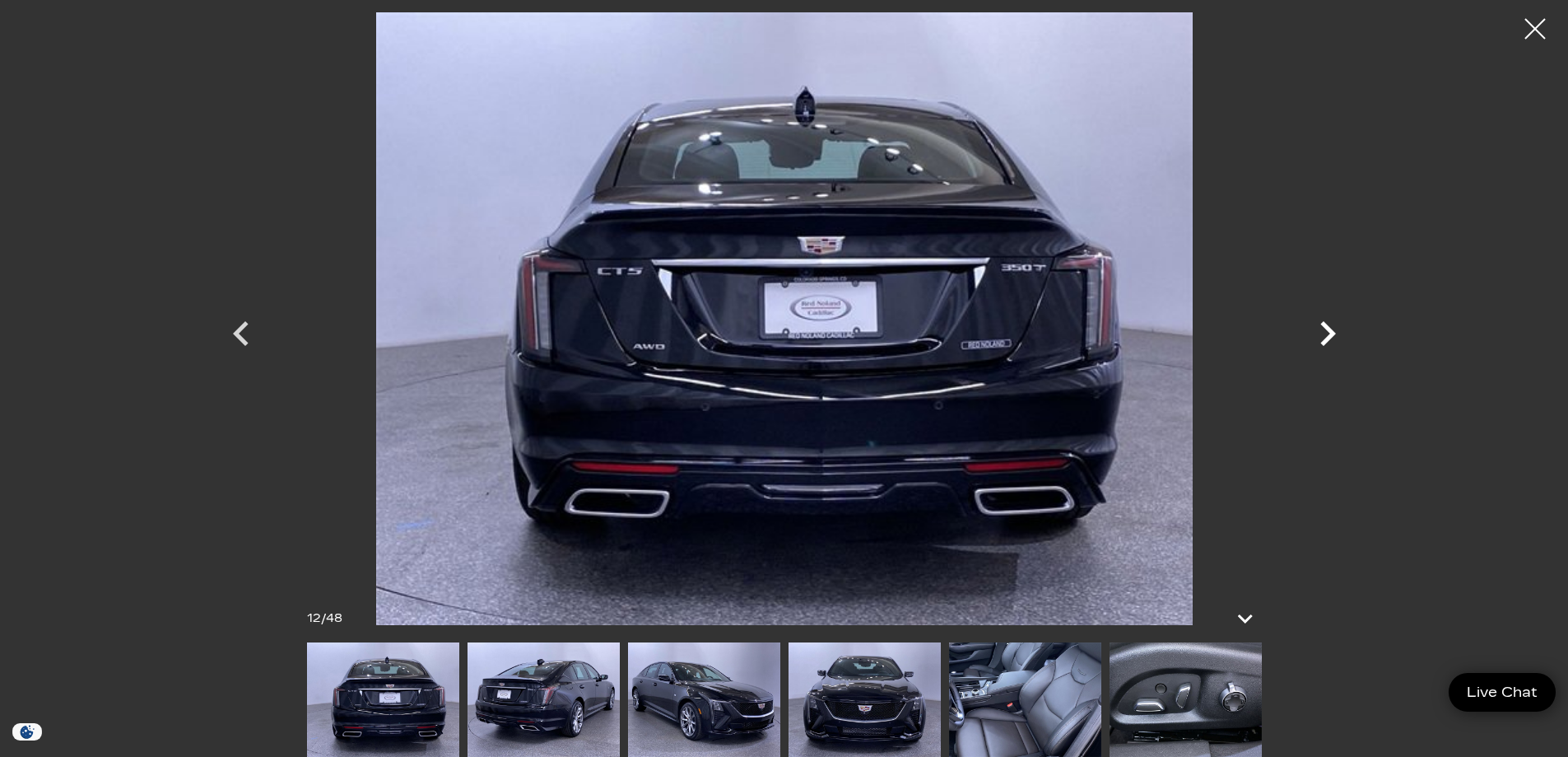
click at [1331, 330] on icon "Next" at bounding box center [1328, 333] width 15 height 24
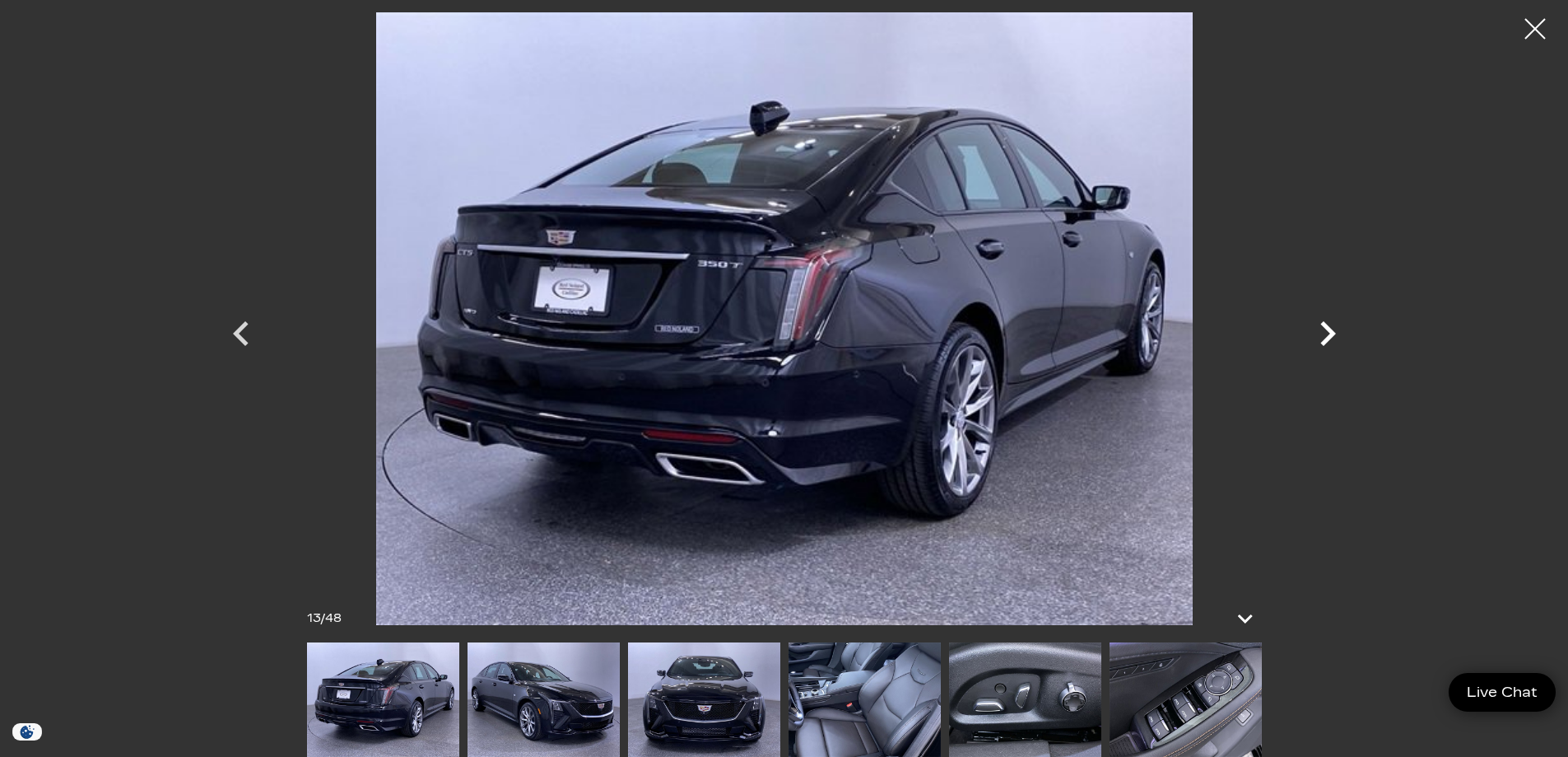
click at [1331, 330] on icon "Next" at bounding box center [1328, 333] width 15 height 24
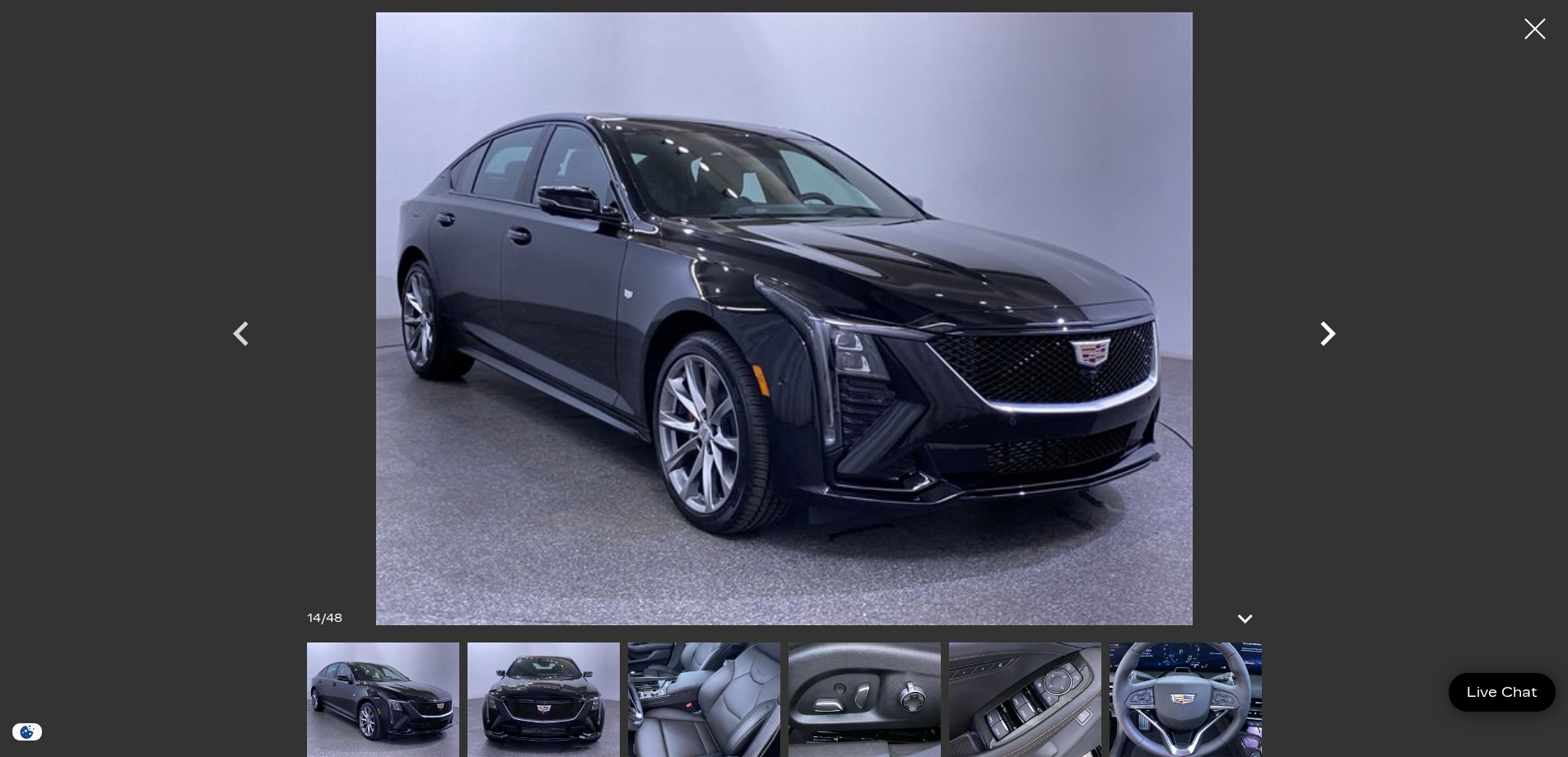
click at [1331, 330] on icon "Next" at bounding box center [1328, 333] width 15 height 24
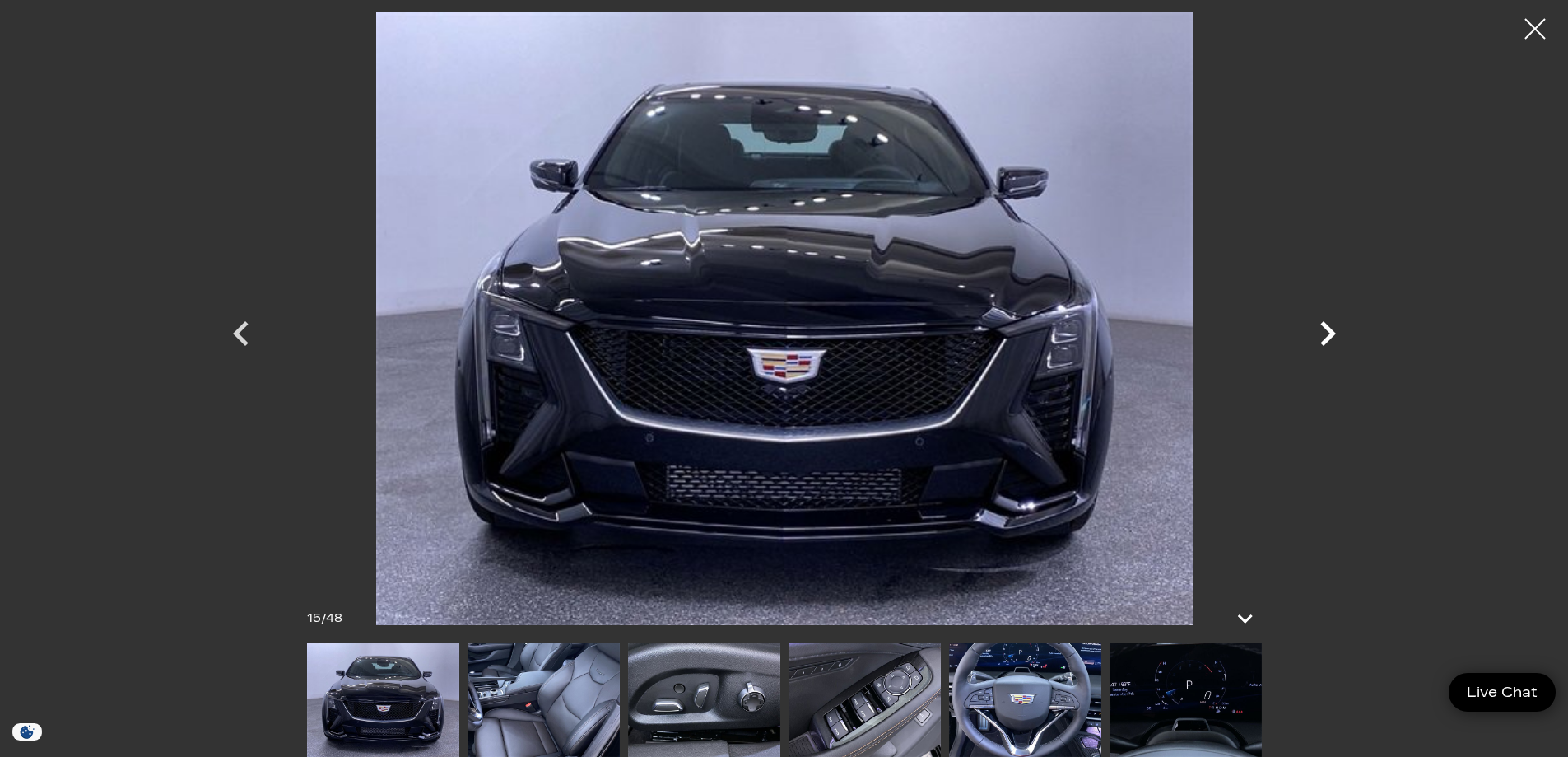
click at [1331, 330] on icon "Next" at bounding box center [1328, 333] width 15 height 24
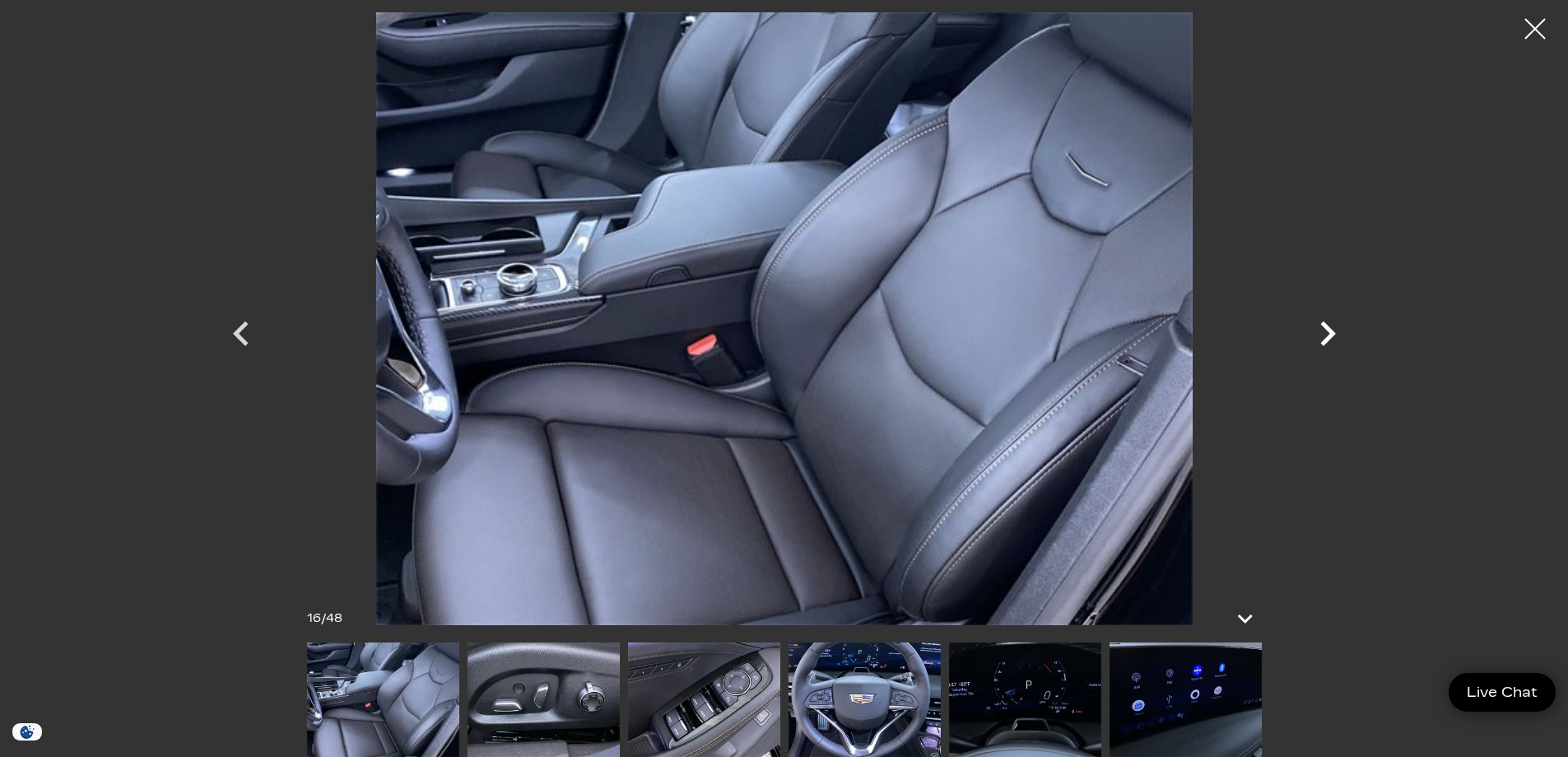
click at [1331, 330] on icon "Next" at bounding box center [1328, 333] width 15 height 24
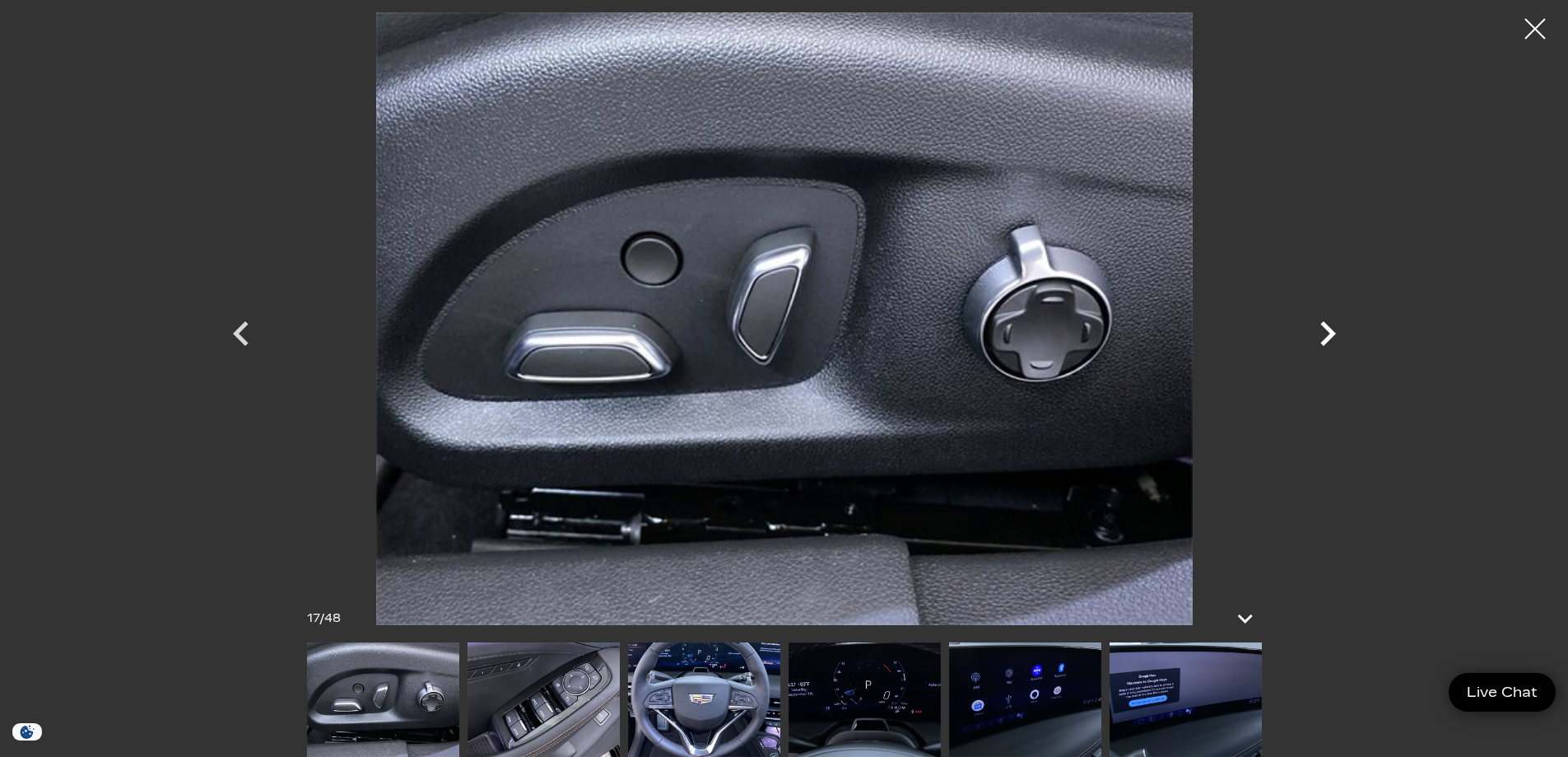
click at [1331, 330] on icon "Next" at bounding box center [1328, 333] width 15 height 24
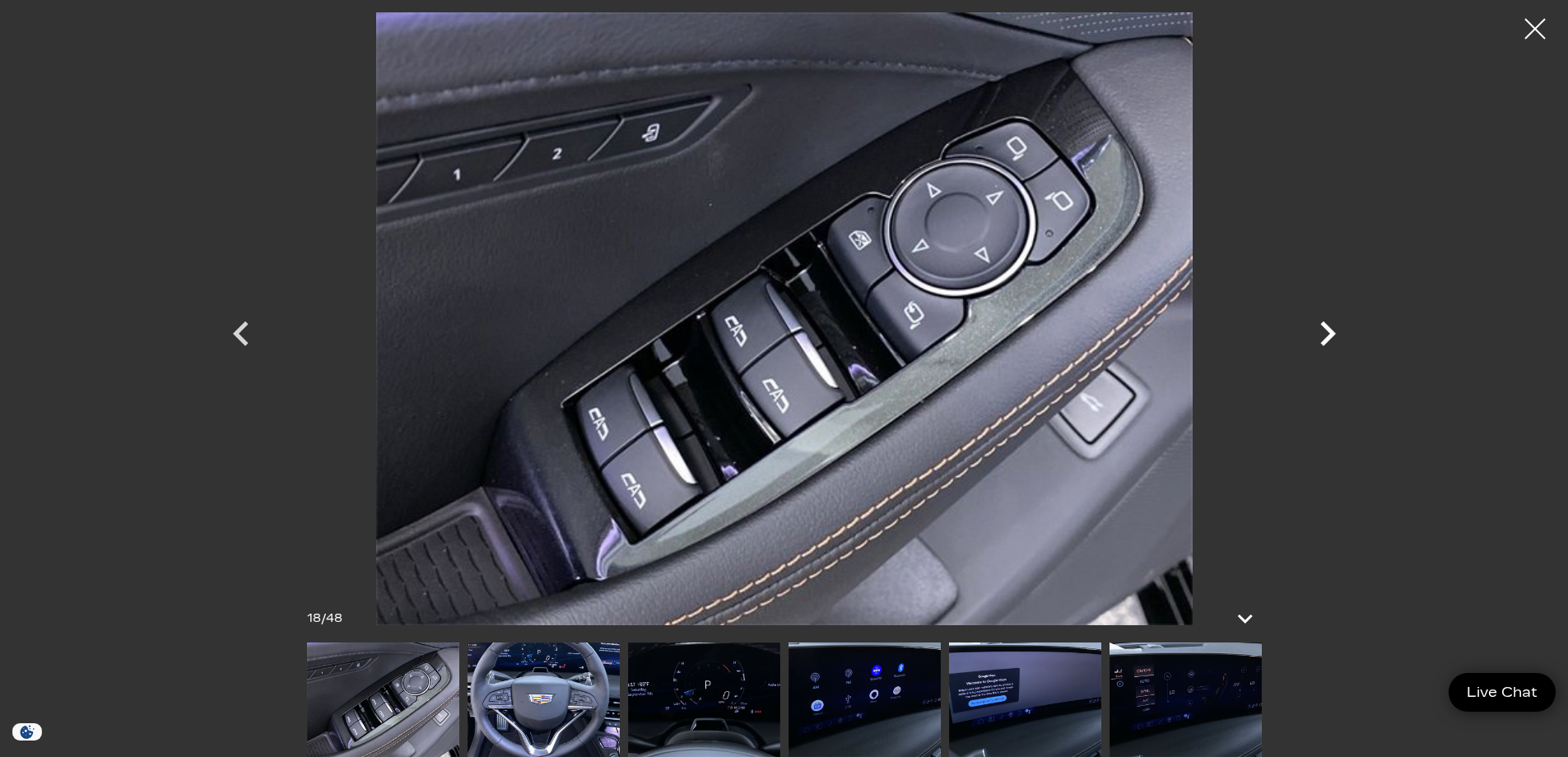
click at [1331, 330] on icon "Next" at bounding box center [1328, 333] width 15 height 24
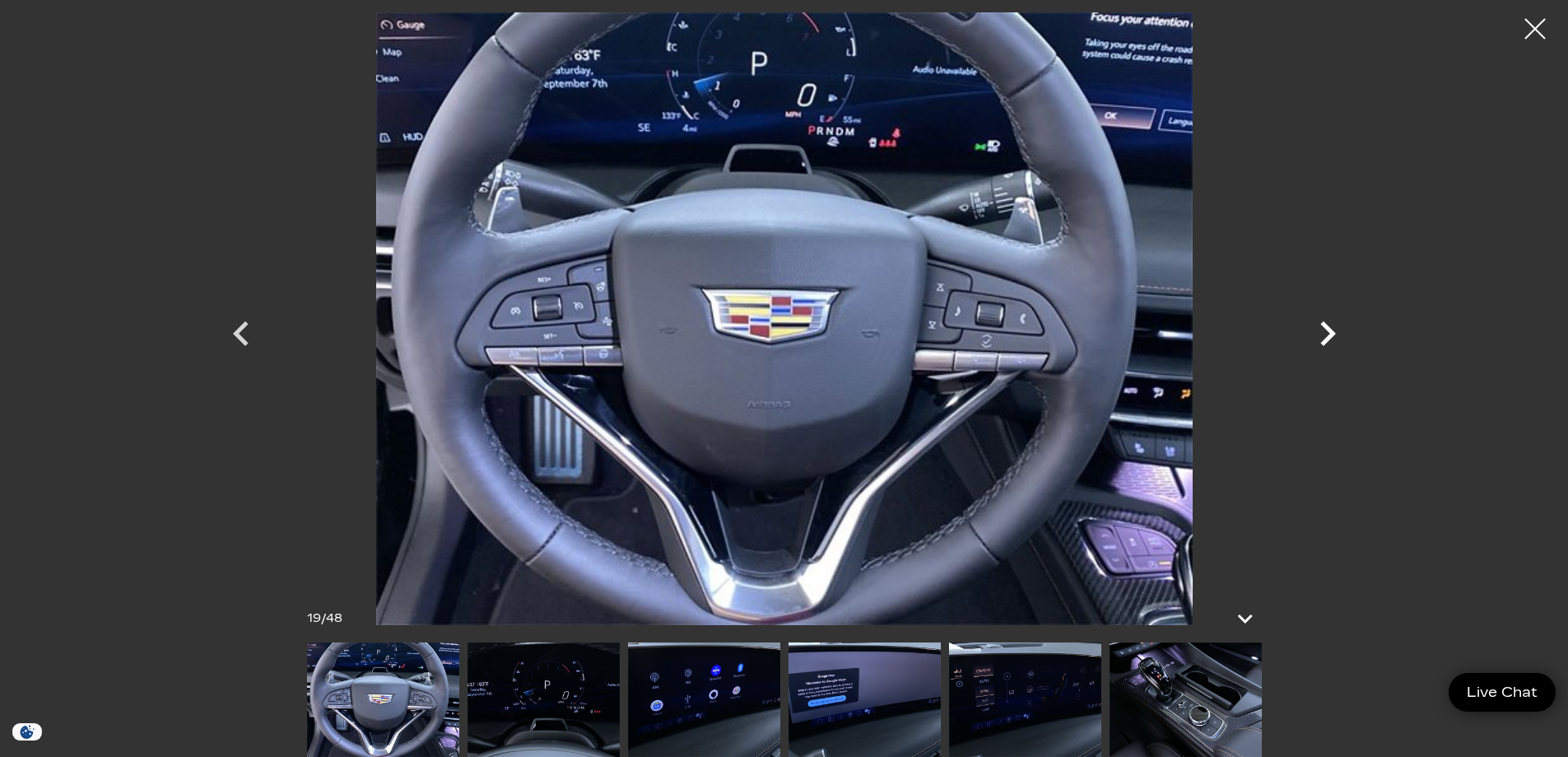
click at [1331, 330] on icon "Next" at bounding box center [1328, 333] width 15 height 24
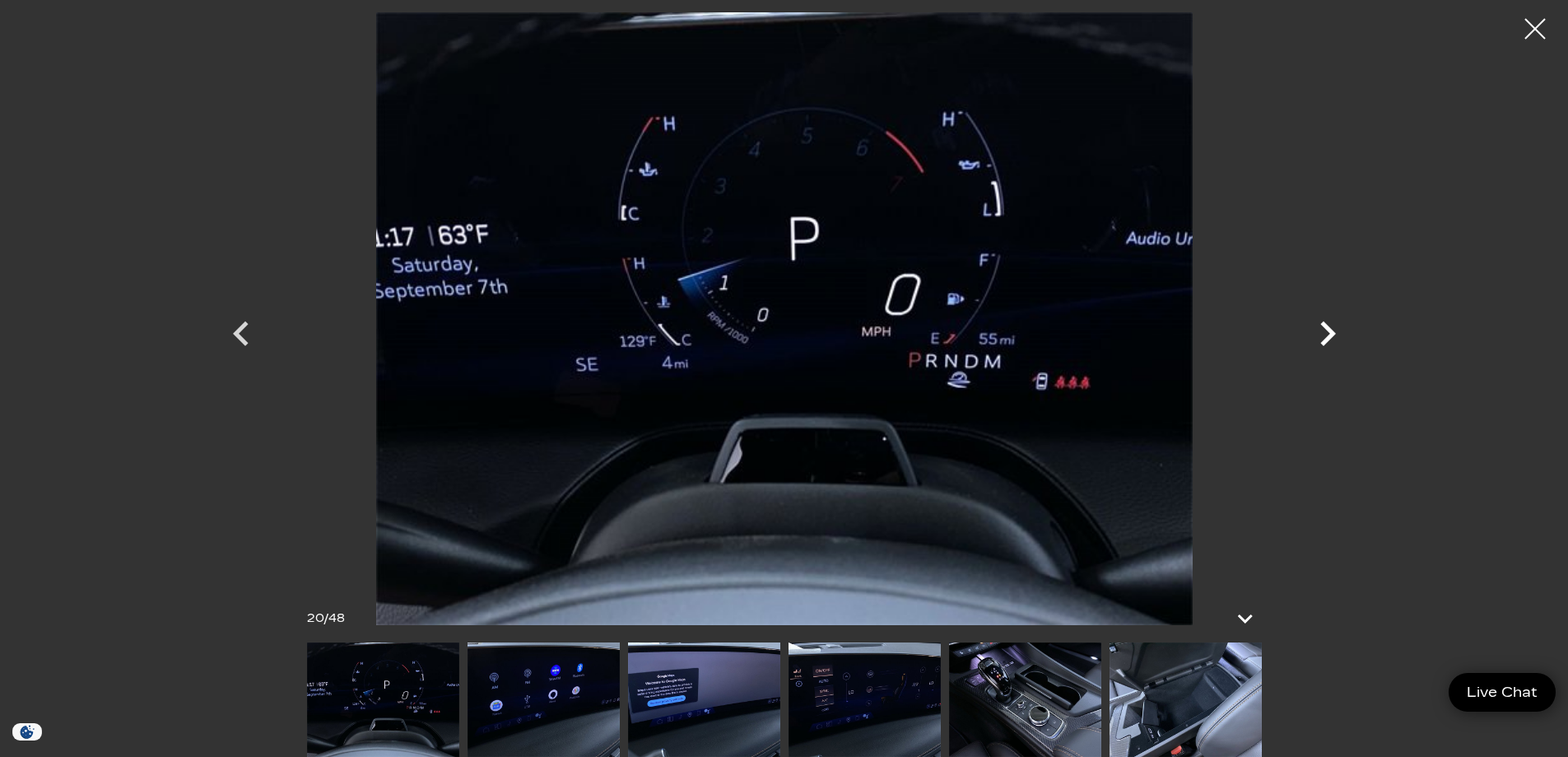
click at [1331, 330] on icon "Next" at bounding box center [1328, 333] width 15 height 24
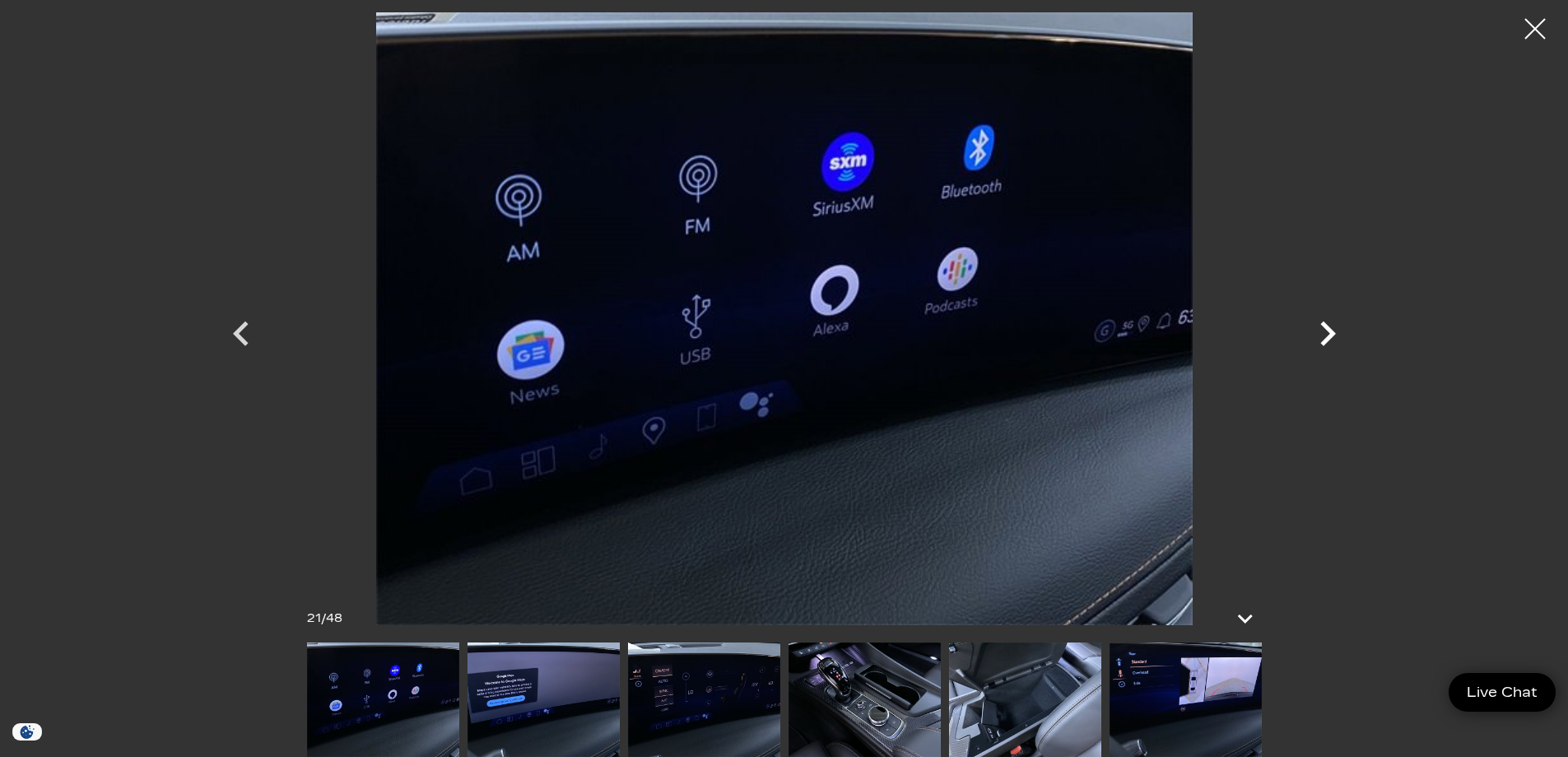
click at [1331, 330] on icon "Next" at bounding box center [1328, 333] width 15 height 24
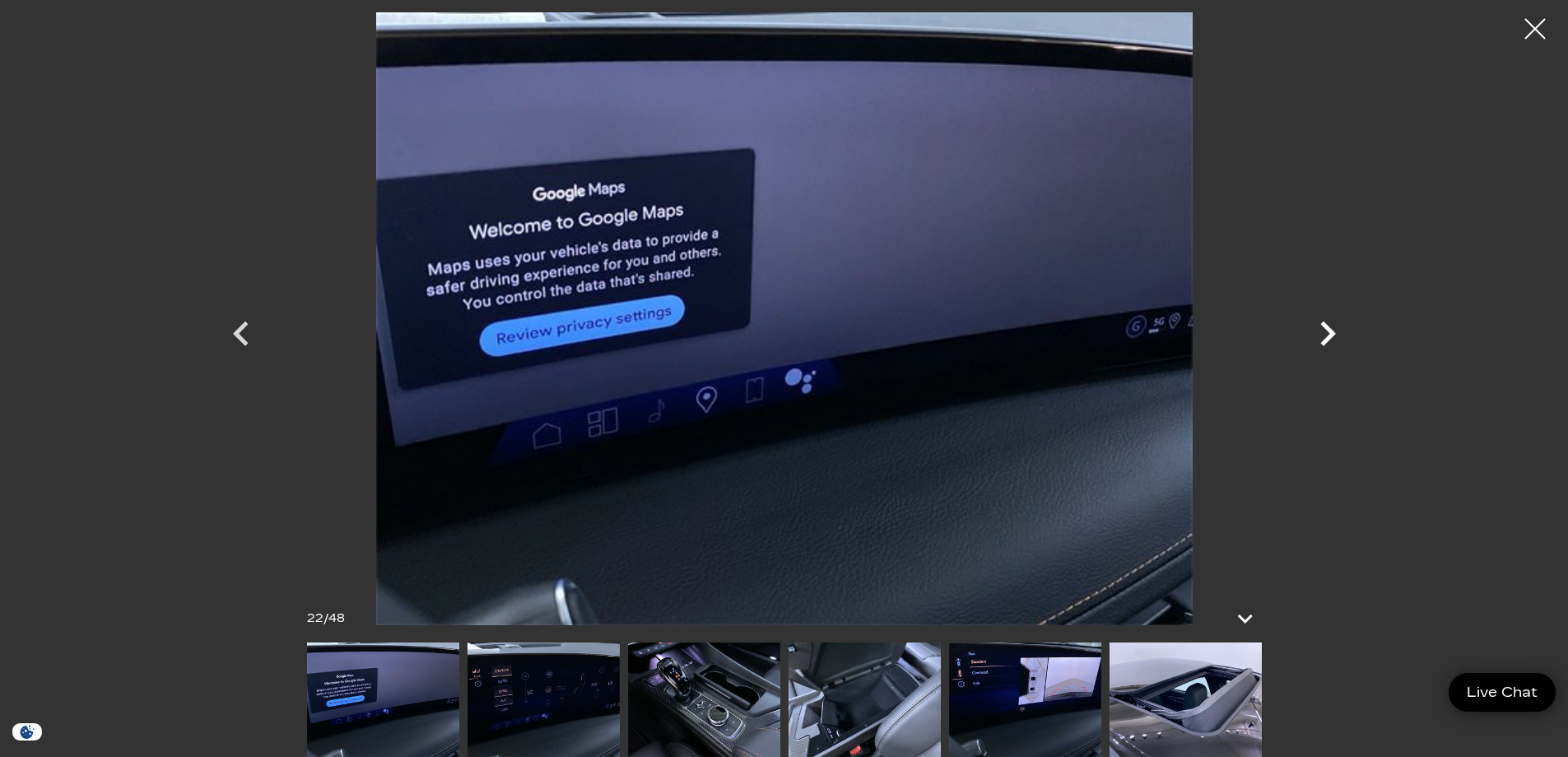
click at [1331, 330] on icon "Next" at bounding box center [1328, 333] width 15 height 24
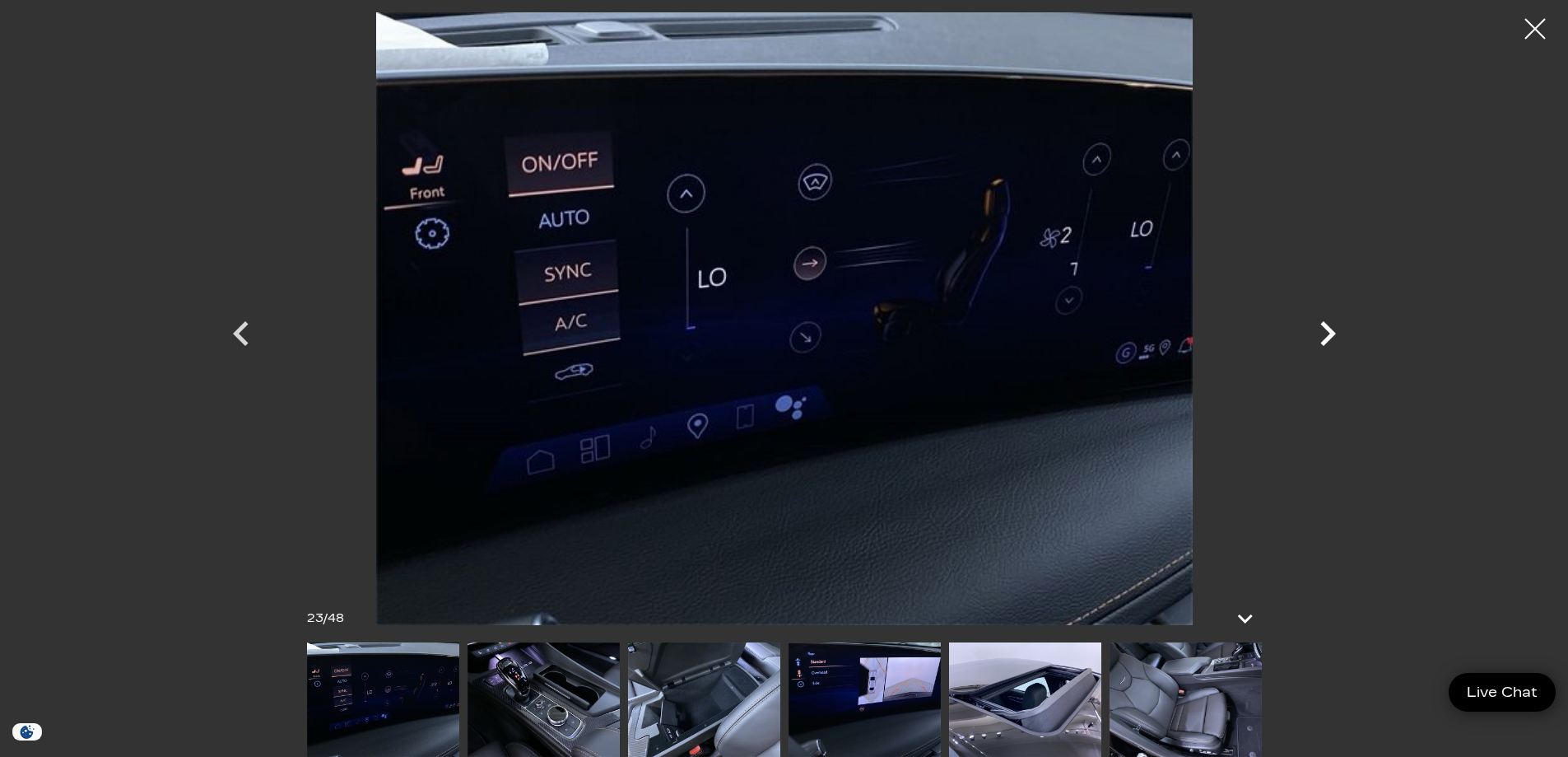
click at [1331, 330] on icon "Next" at bounding box center [1328, 333] width 15 height 24
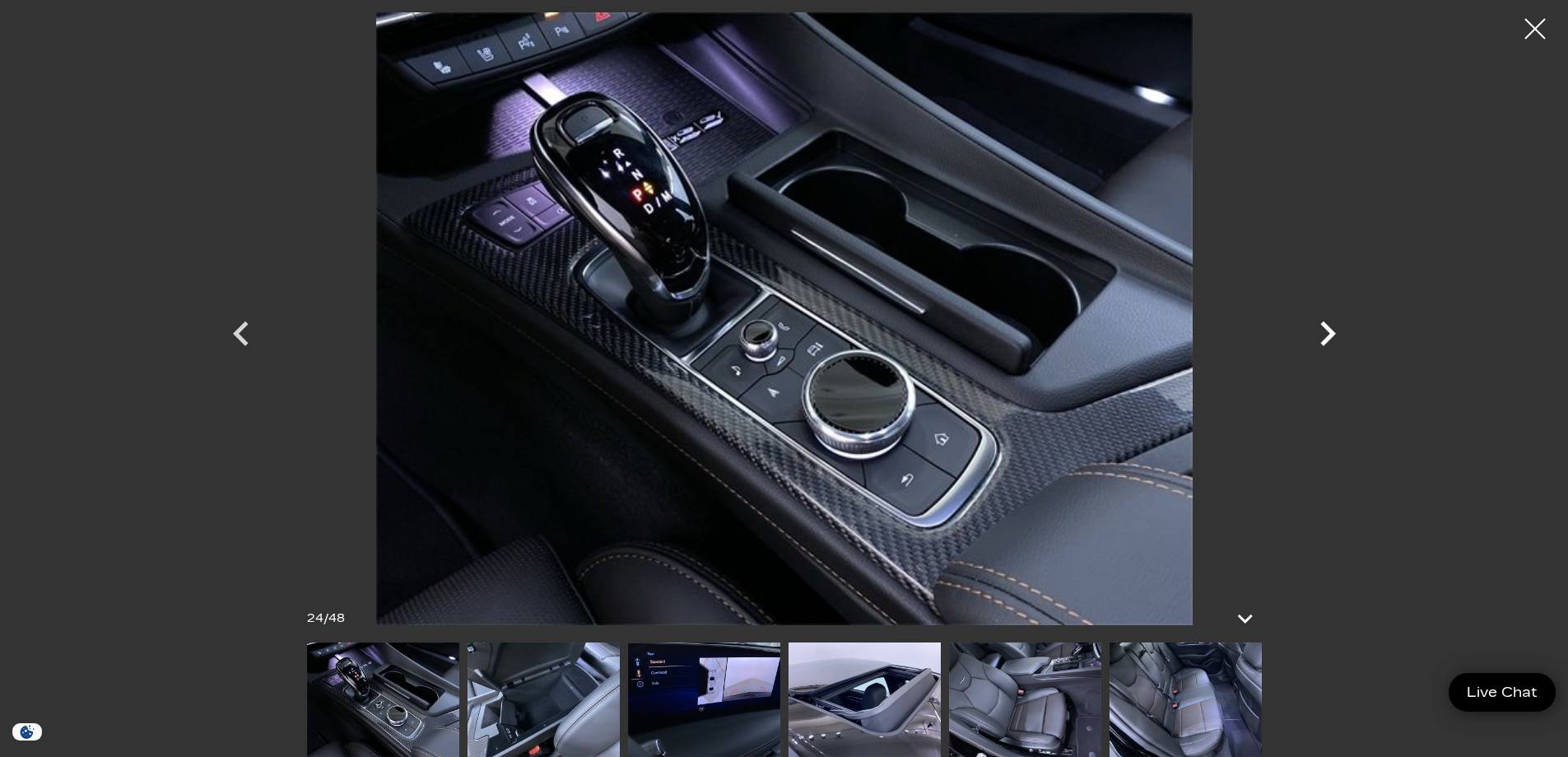
click at [1331, 330] on icon "Next" at bounding box center [1328, 333] width 15 height 24
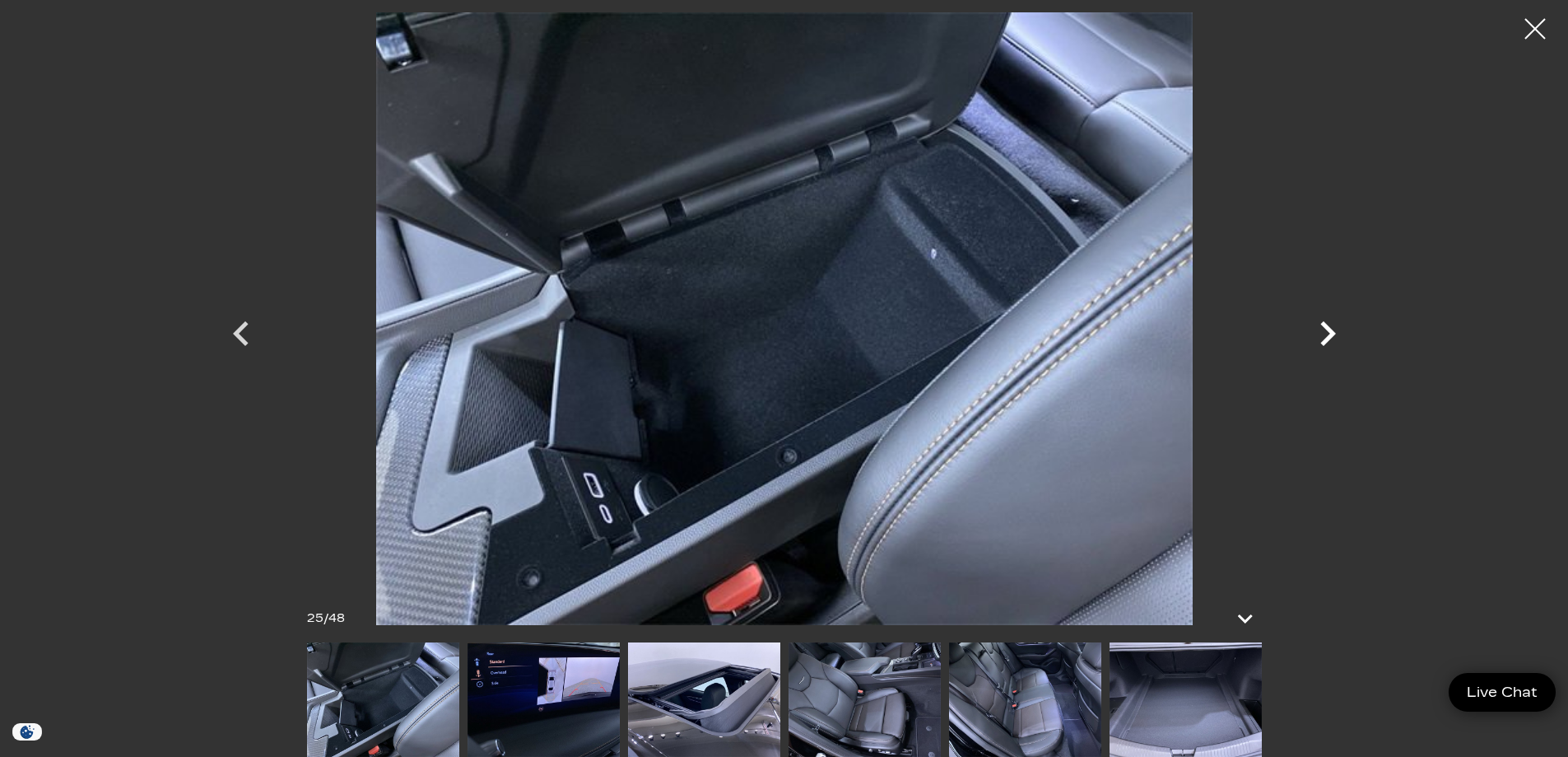
click at [1331, 330] on icon "Next" at bounding box center [1328, 333] width 15 height 24
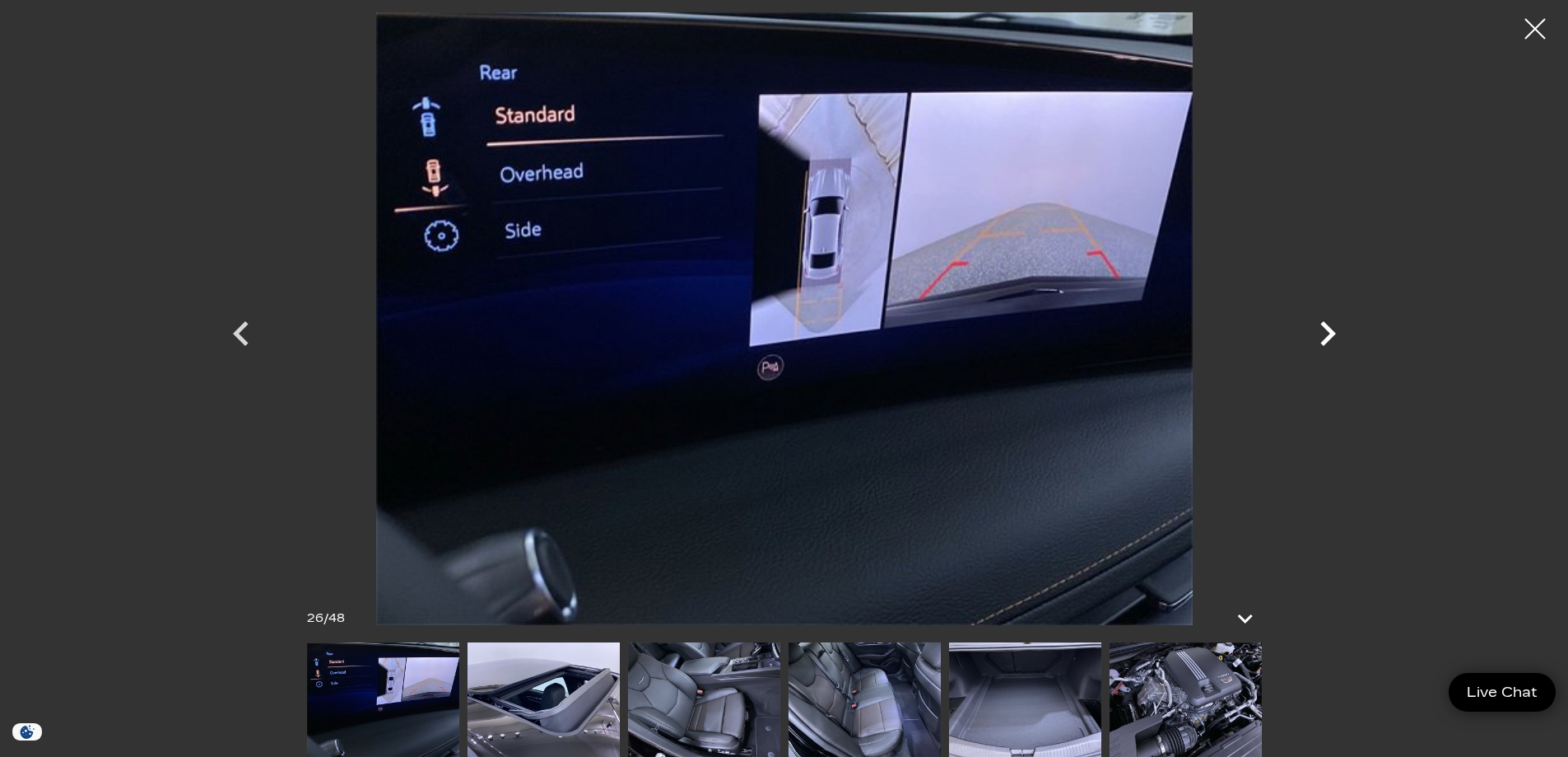
click at [1331, 330] on icon "Next" at bounding box center [1328, 333] width 15 height 24
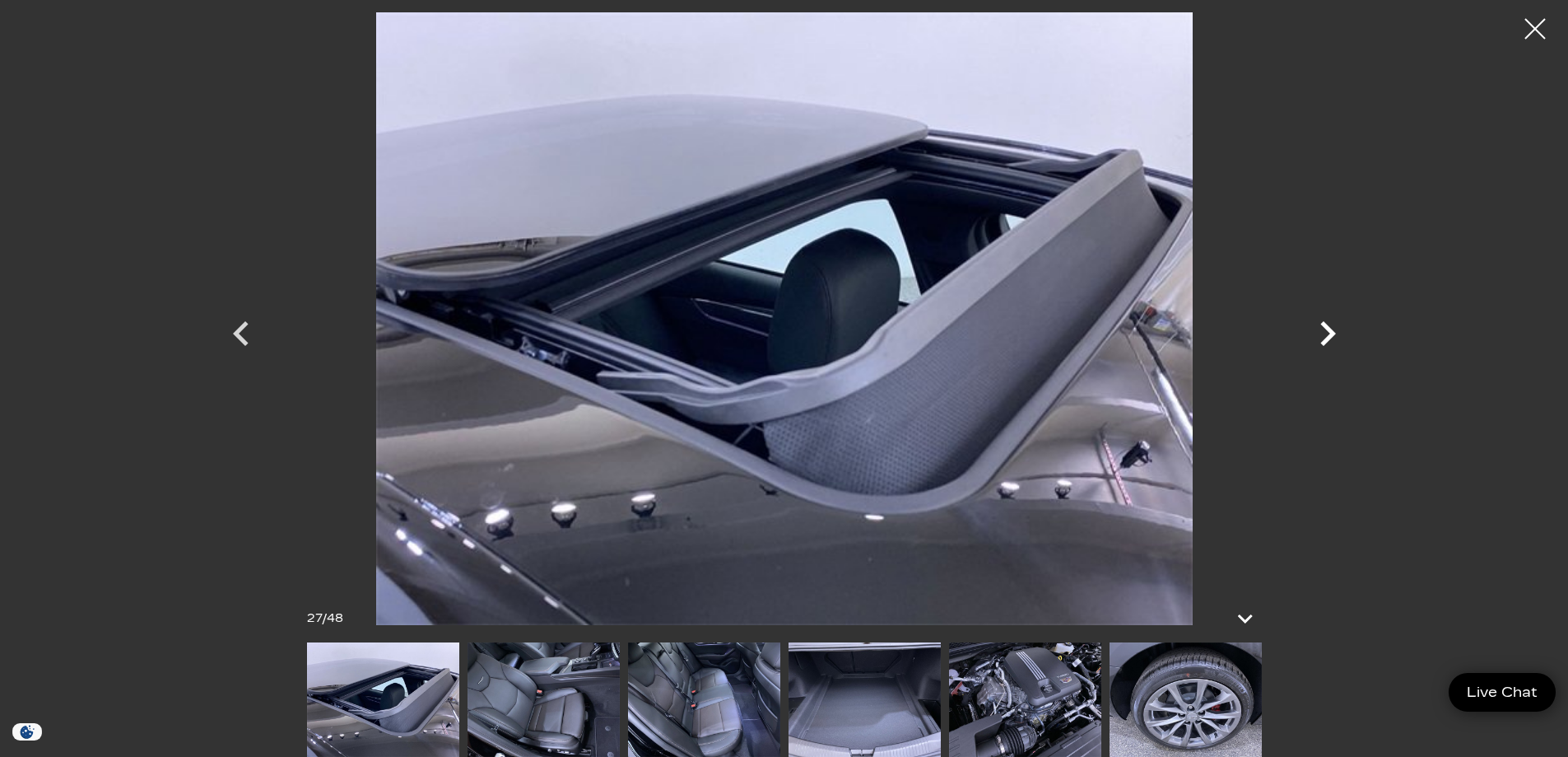
click at [1331, 330] on icon "Next" at bounding box center [1328, 333] width 15 height 24
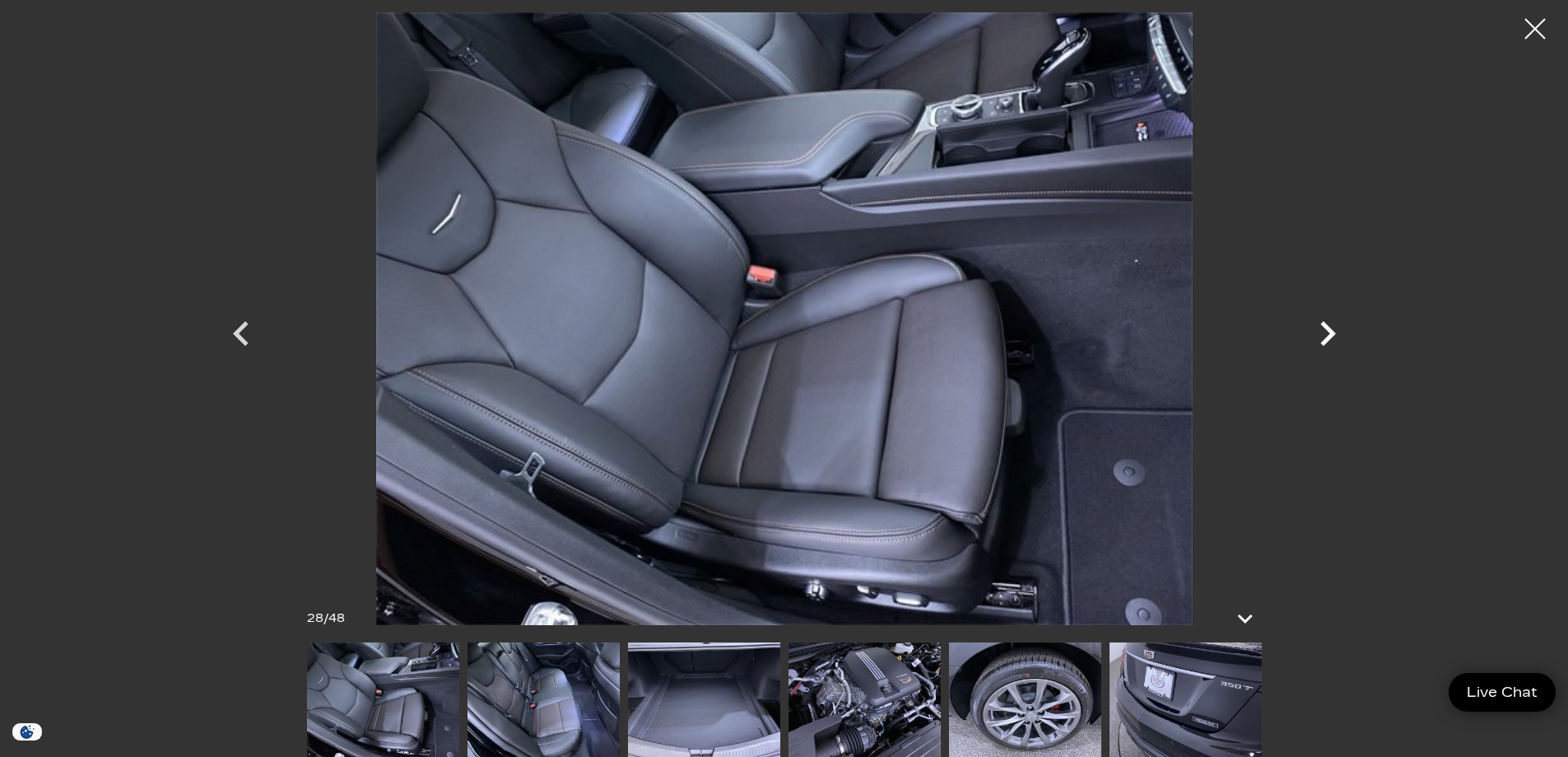
click at [1331, 330] on icon "Next" at bounding box center [1328, 333] width 15 height 24
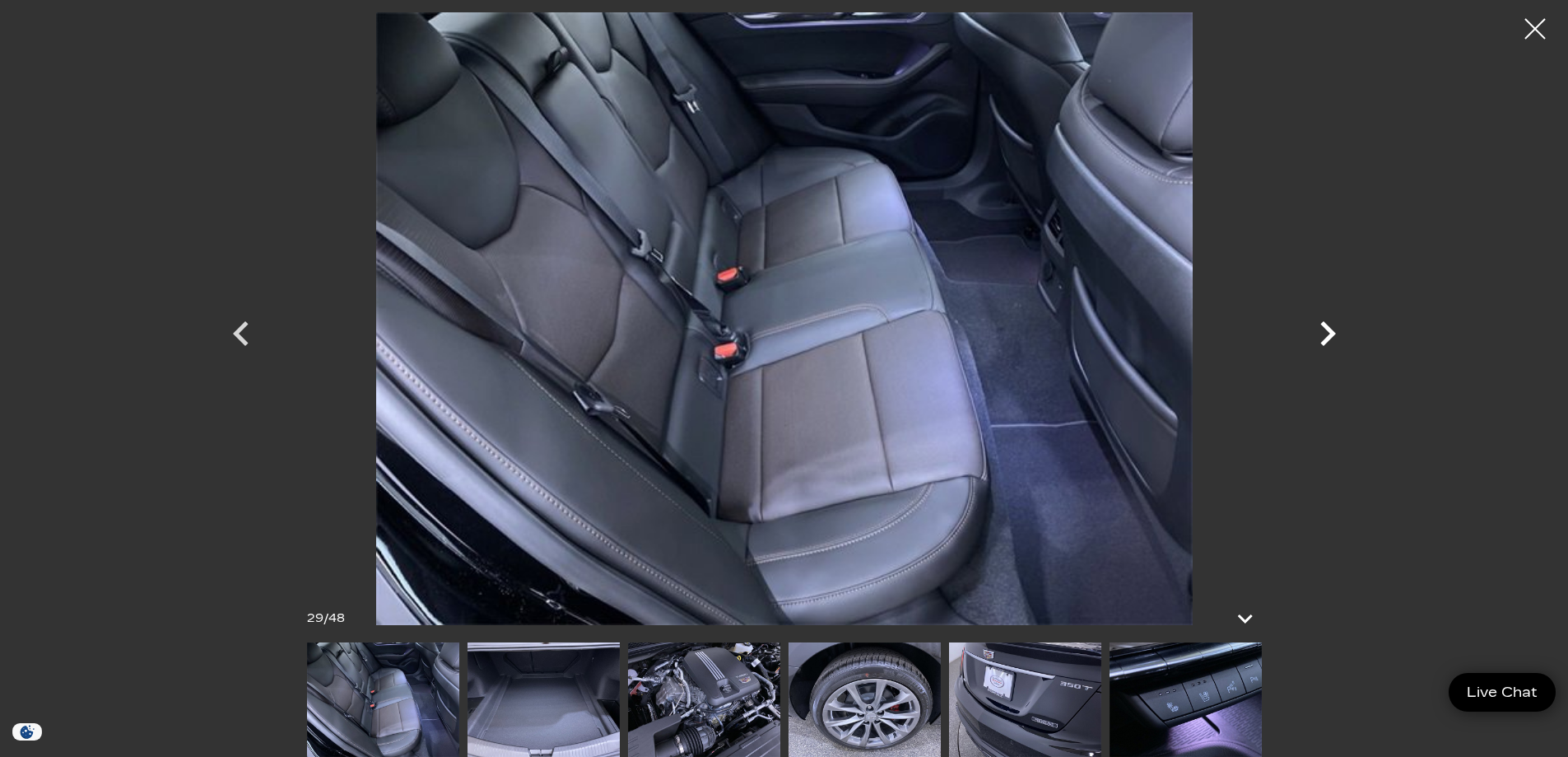
click at [1331, 330] on icon "Next" at bounding box center [1328, 333] width 15 height 24
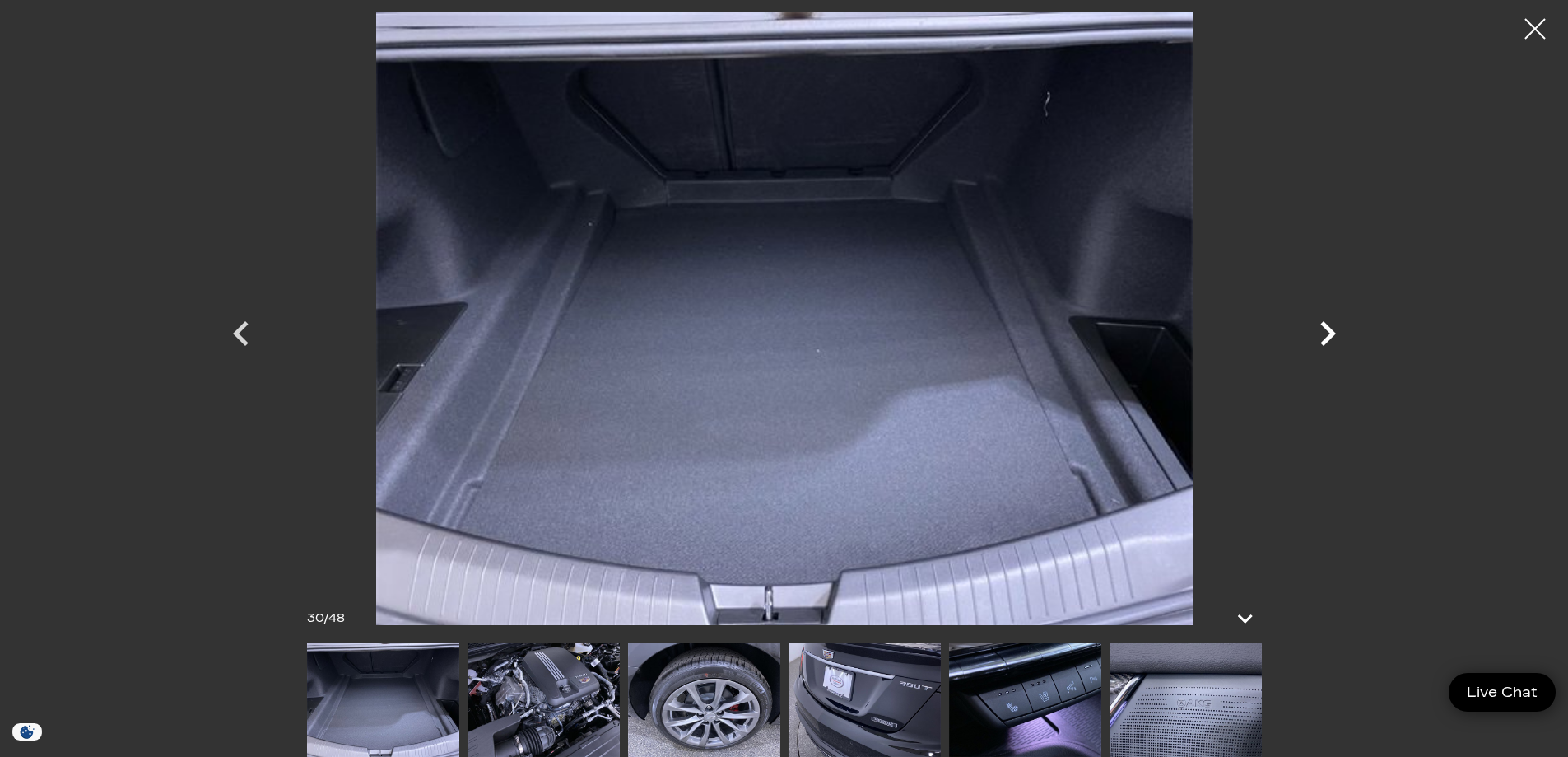
click at [1331, 330] on icon "Next" at bounding box center [1328, 333] width 15 height 24
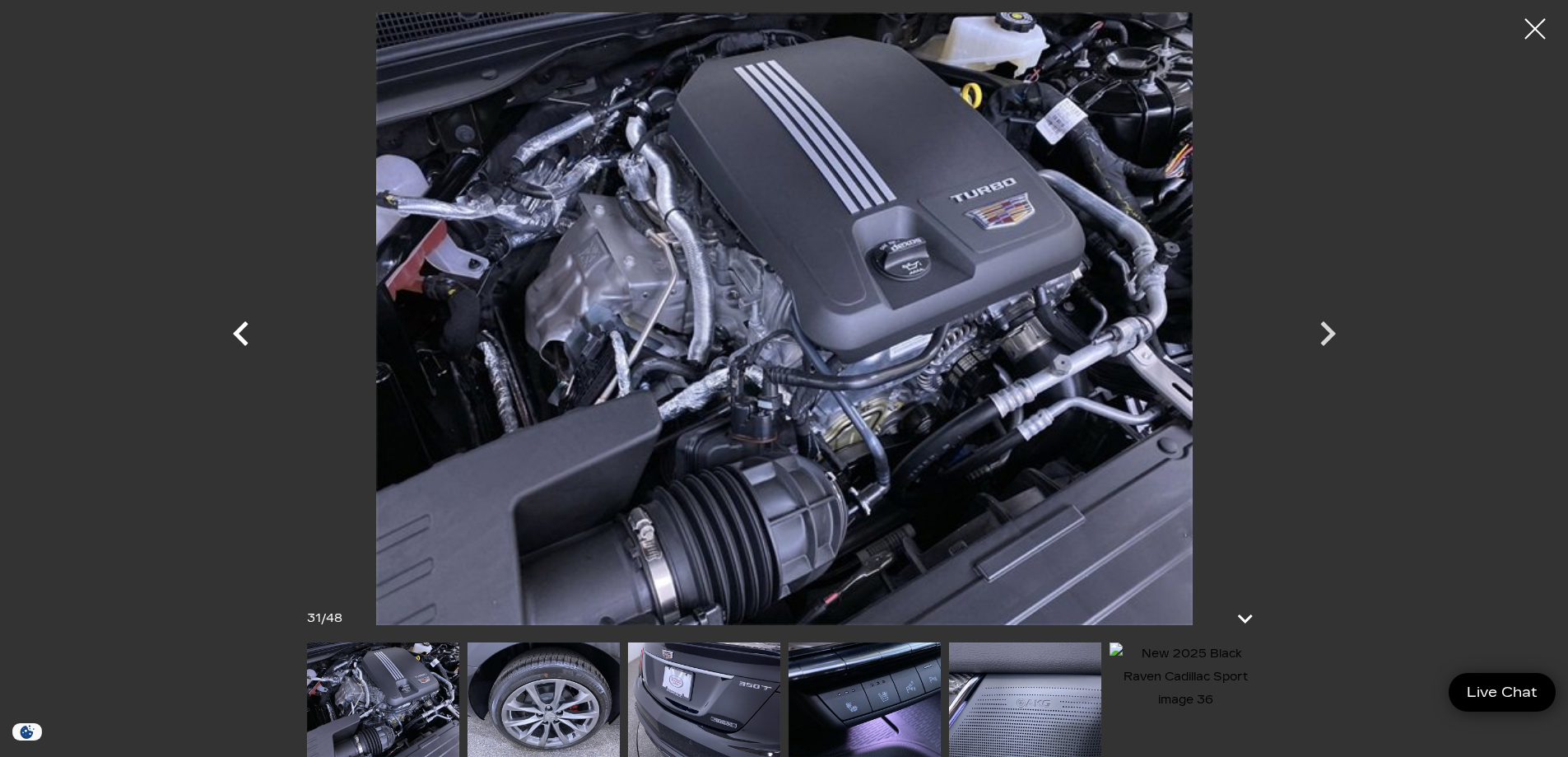
click at [250, 332] on icon "Previous" at bounding box center [241, 333] width 49 height 50
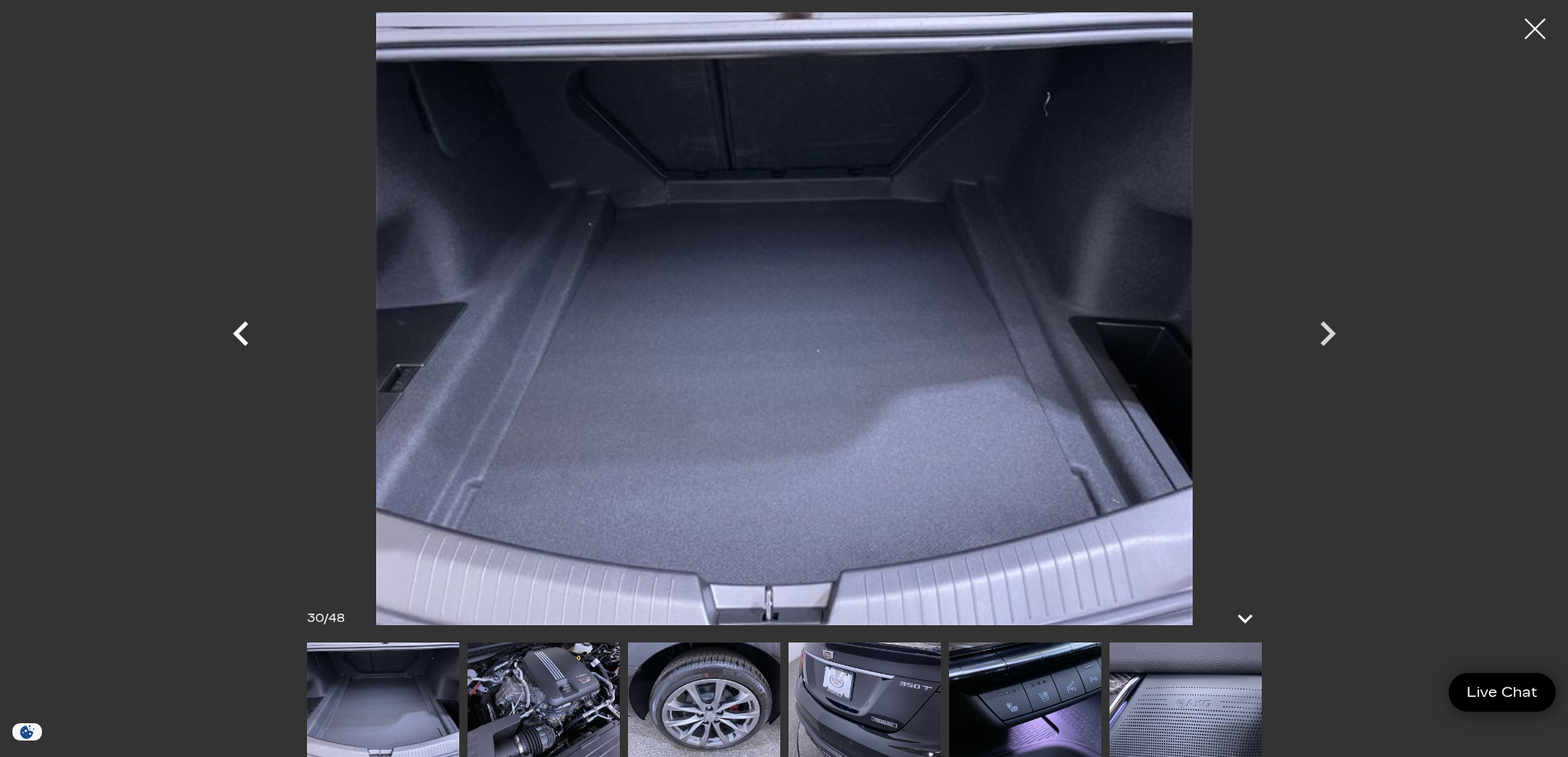
click at [250, 332] on icon "Previous" at bounding box center [241, 333] width 49 height 50
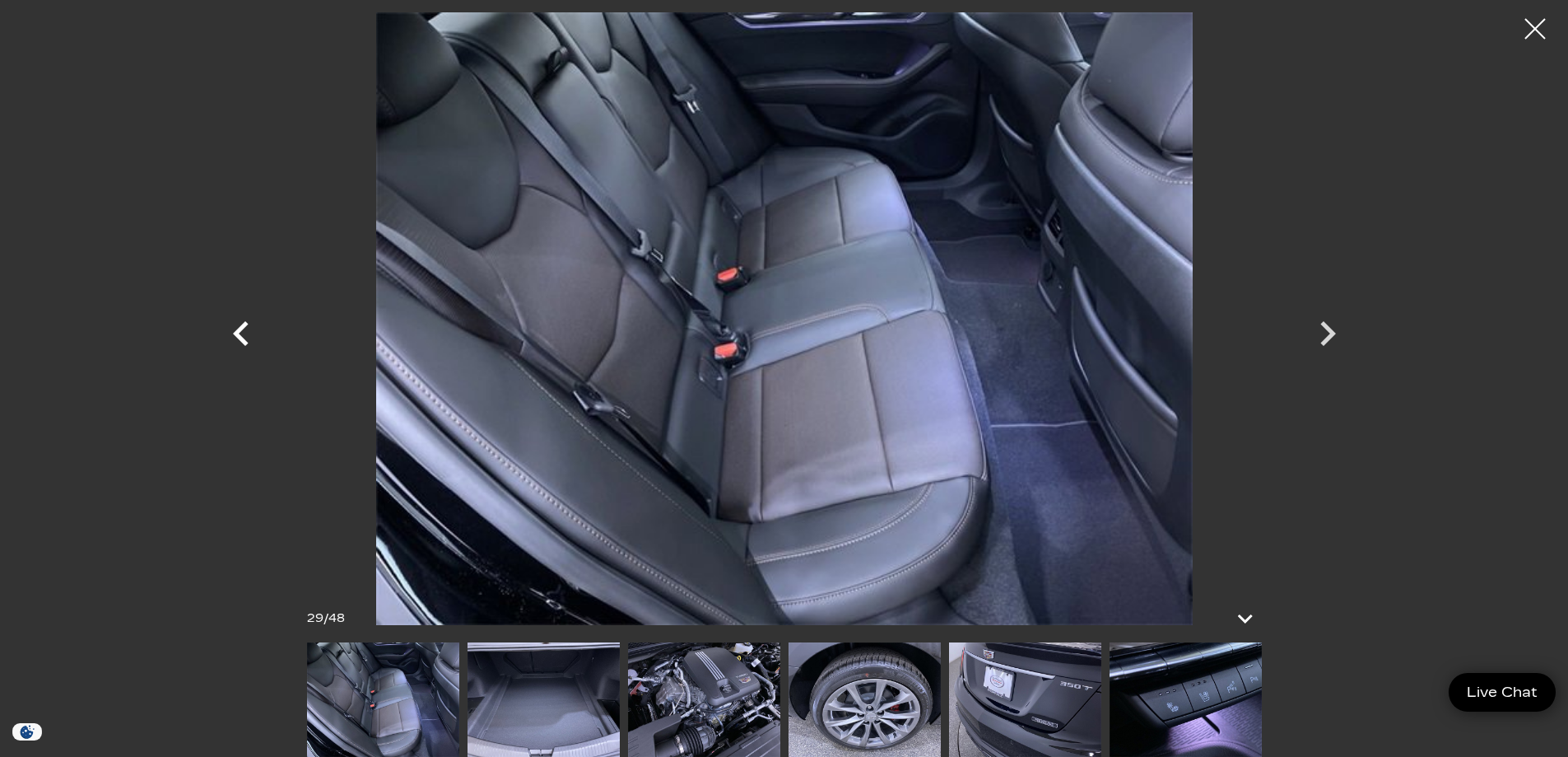
click at [250, 332] on icon "Previous" at bounding box center [241, 333] width 49 height 50
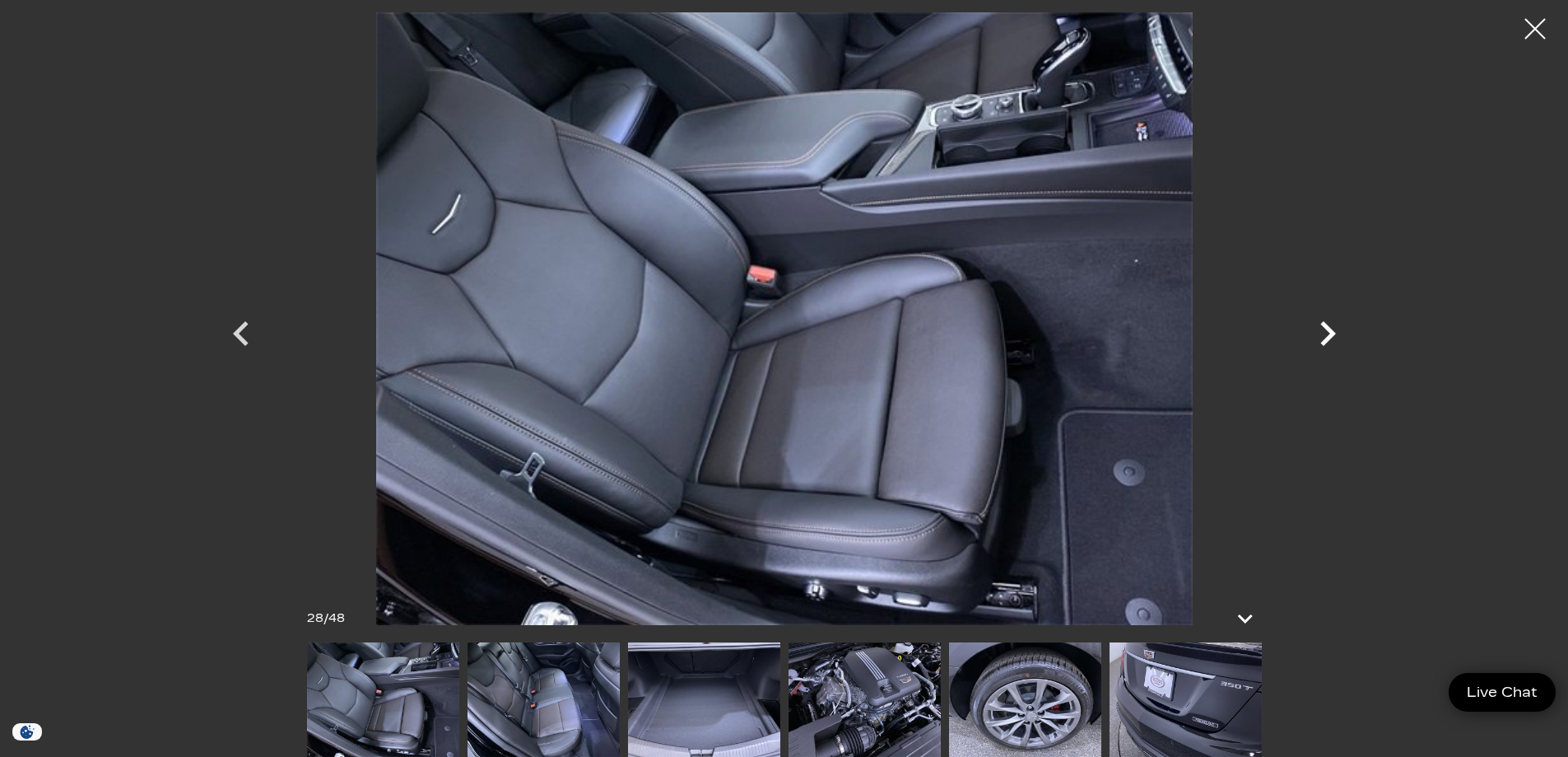
click at [1323, 325] on icon "Next" at bounding box center [1328, 333] width 15 height 24
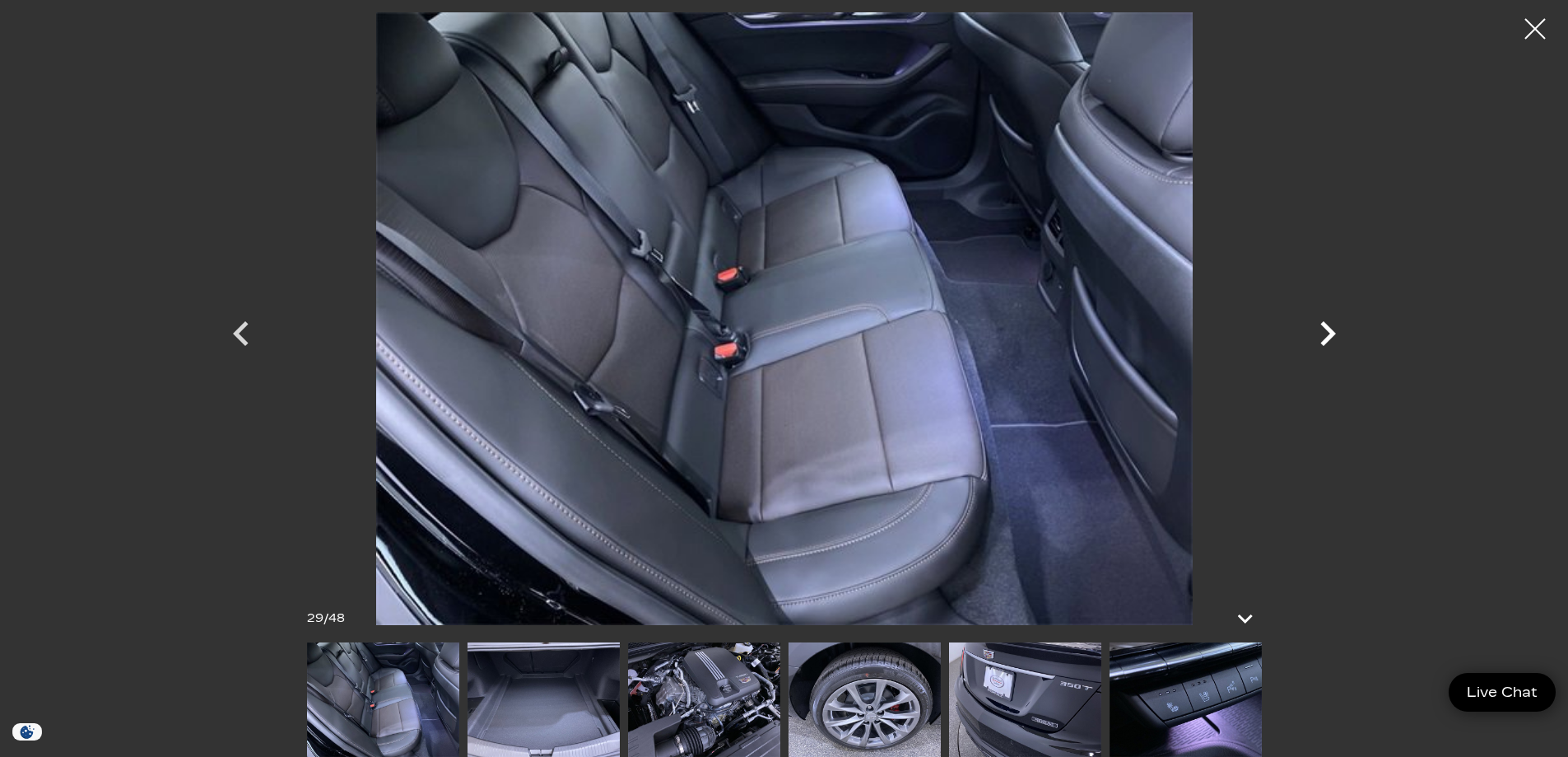
click at [1323, 325] on icon "Next" at bounding box center [1328, 333] width 15 height 24
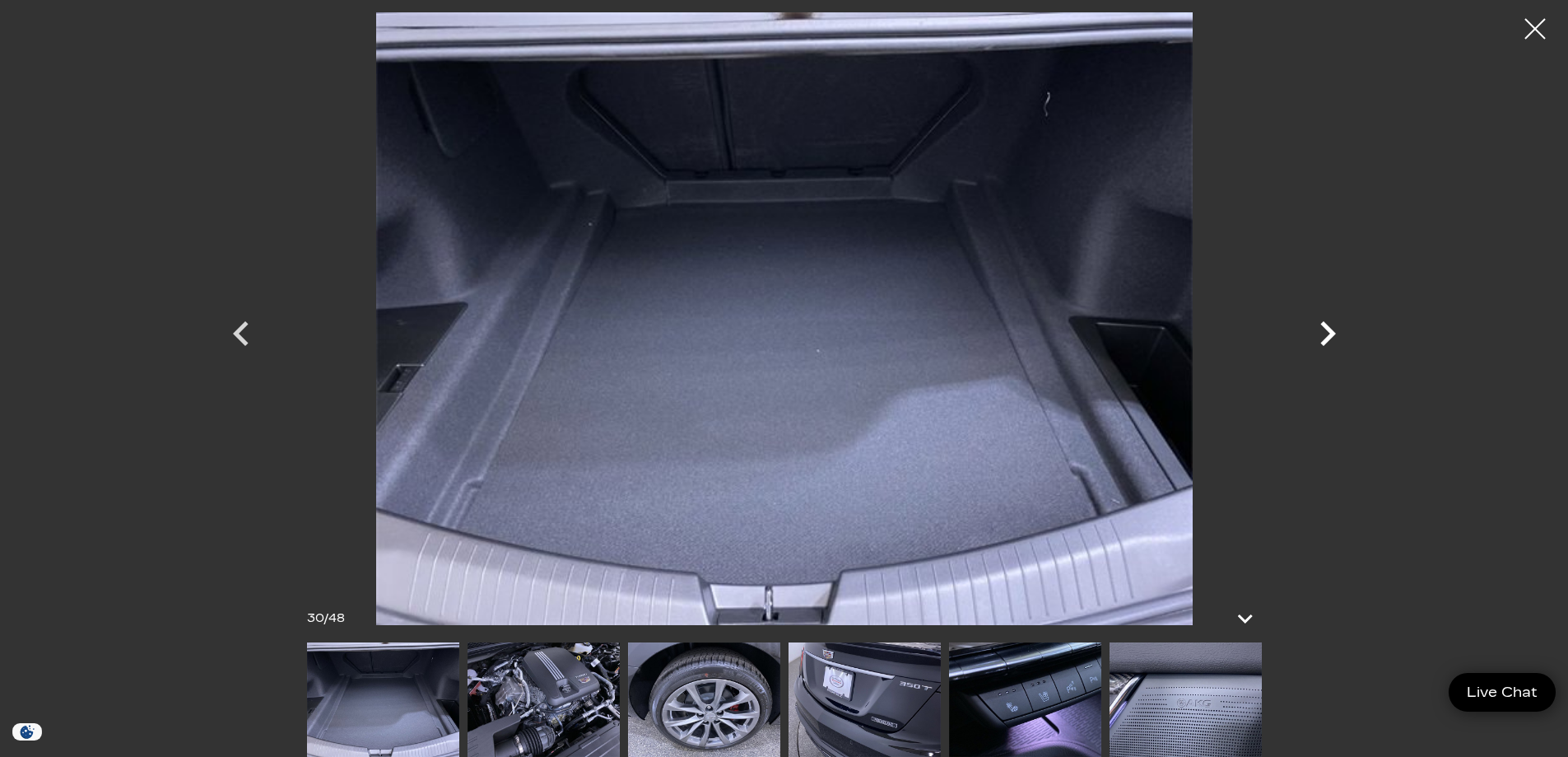
click at [1323, 325] on icon "Next" at bounding box center [1328, 333] width 15 height 24
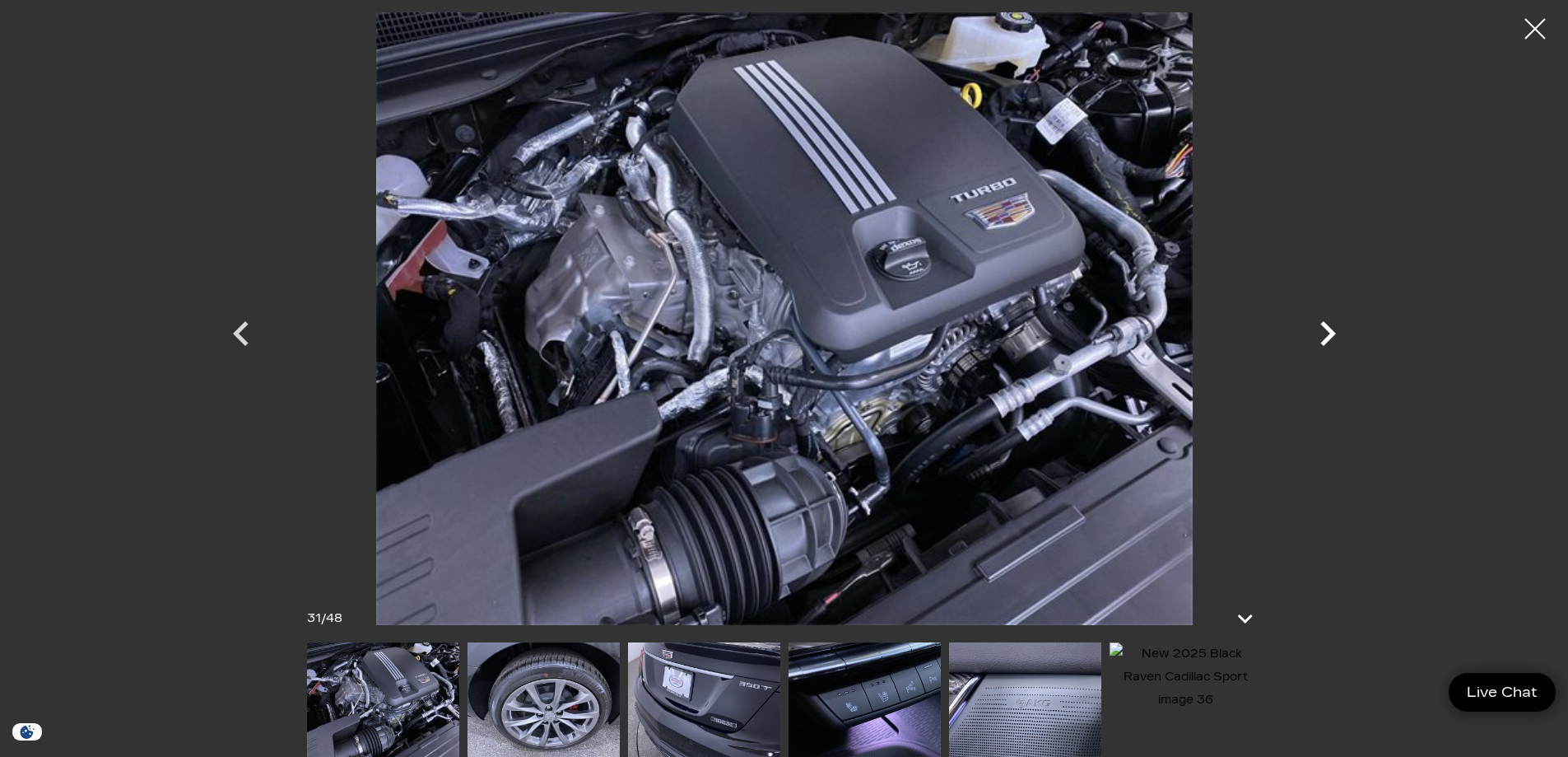
click at [1313, 337] on icon "Next" at bounding box center [1328, 333] width 49 height 50
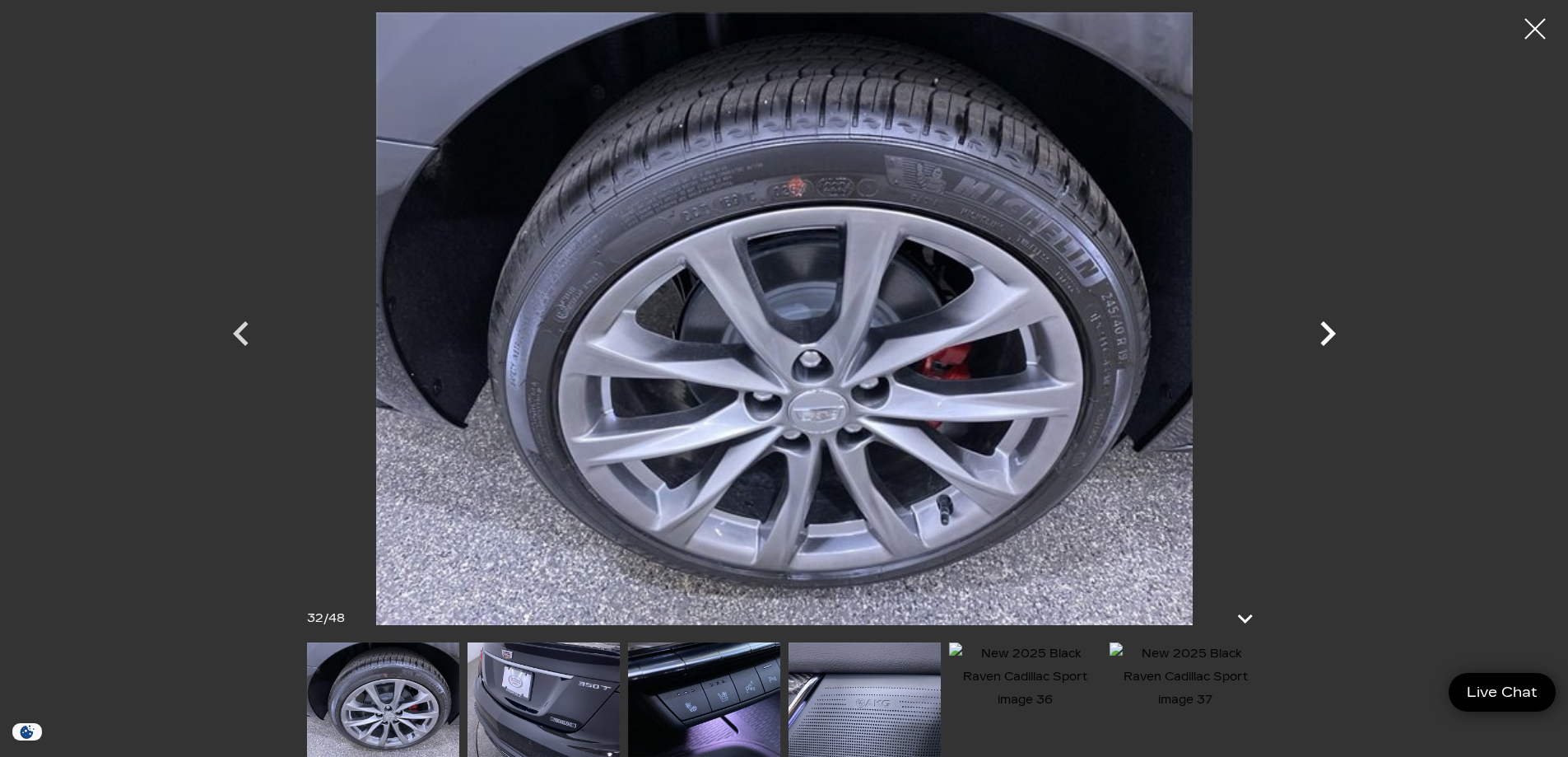
click at [1313, 337] on icon "Next" at bounding box center [1328, 333] width 49 height 50
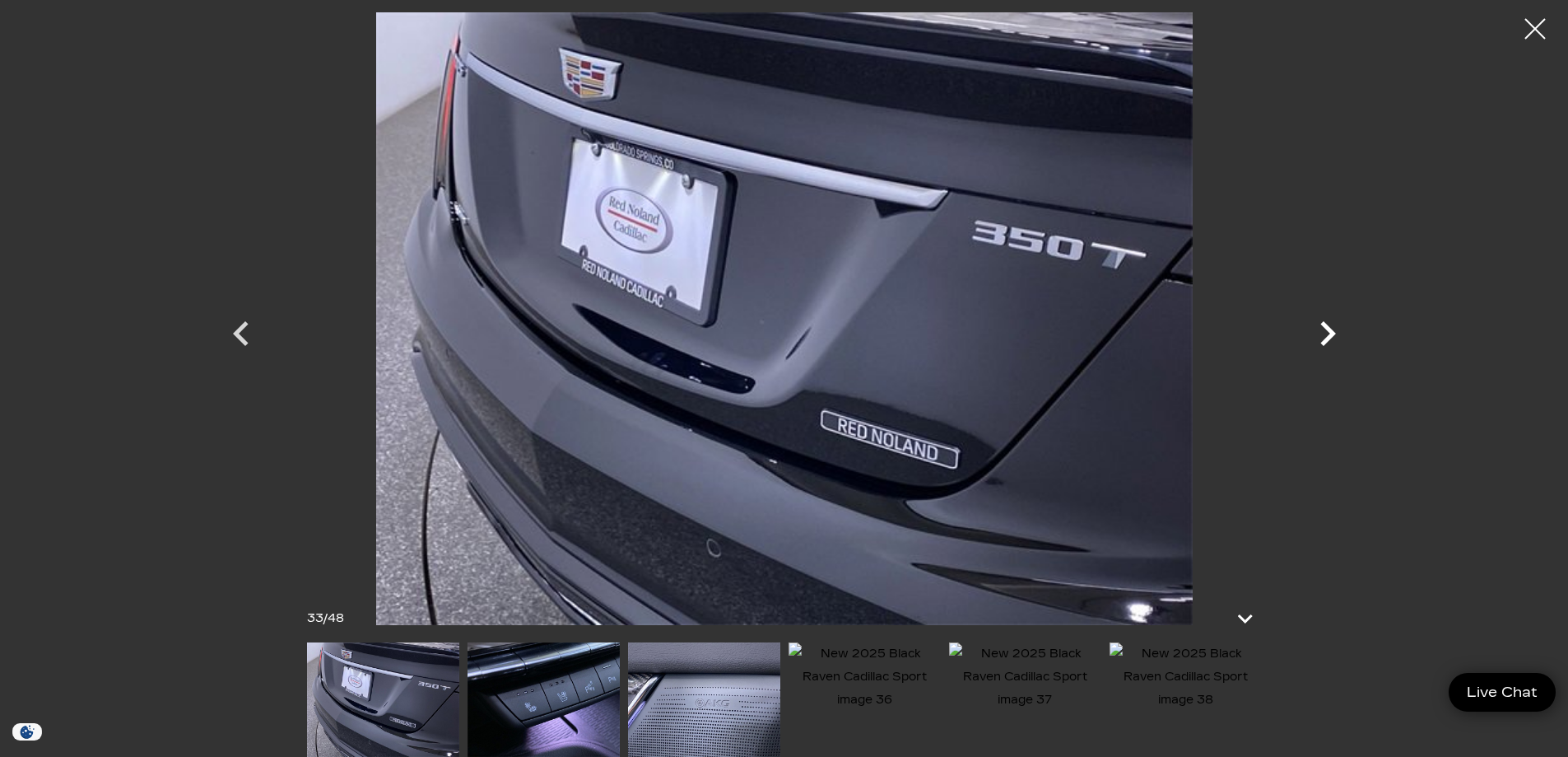
click at [1313, 337] on icon "Next" at bounding box center [1328, 333] width 49 height 50
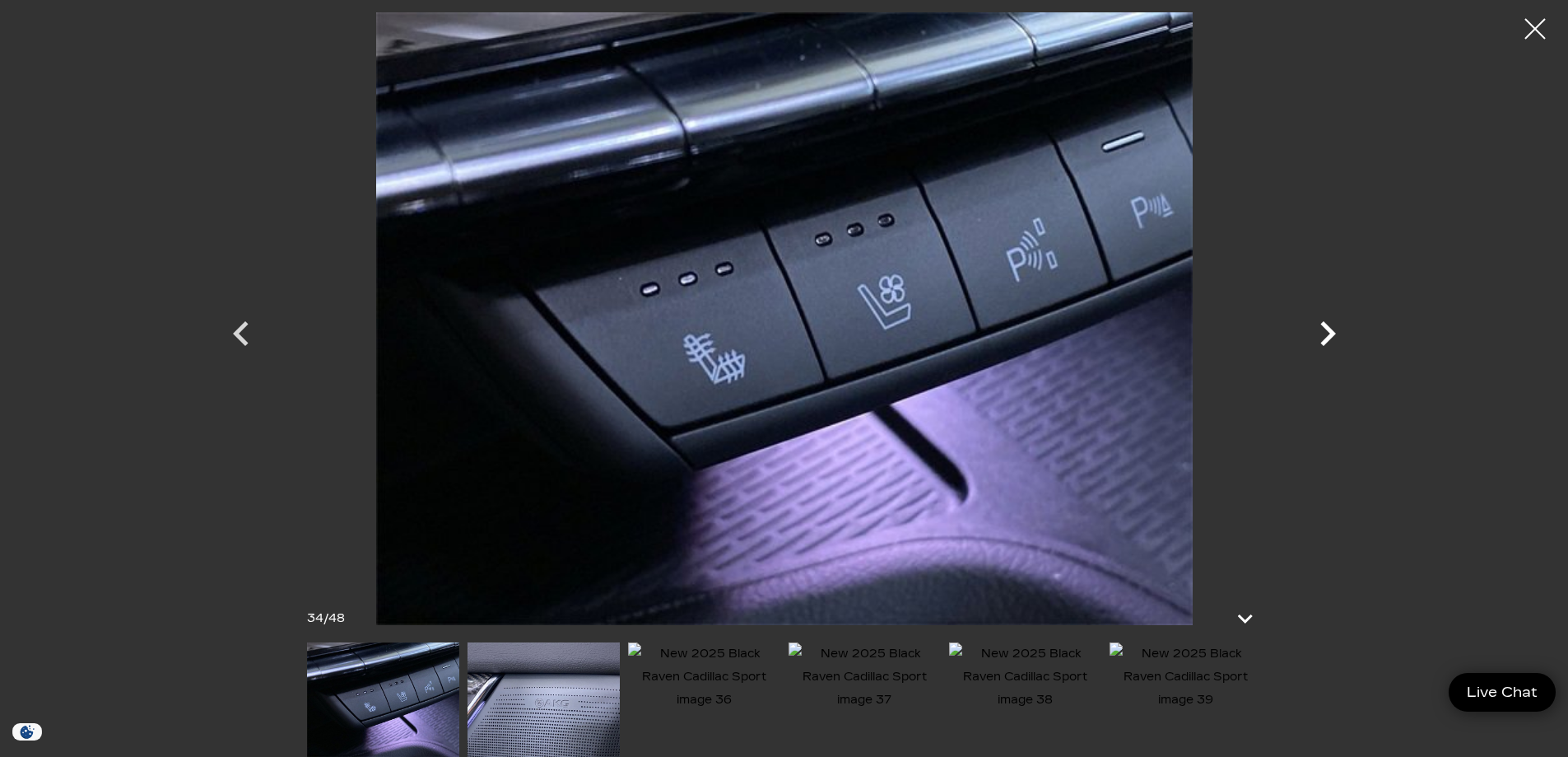
click at [1313, 337] on icon "Next" at bounding box center [1328, 333] width 49 height 50
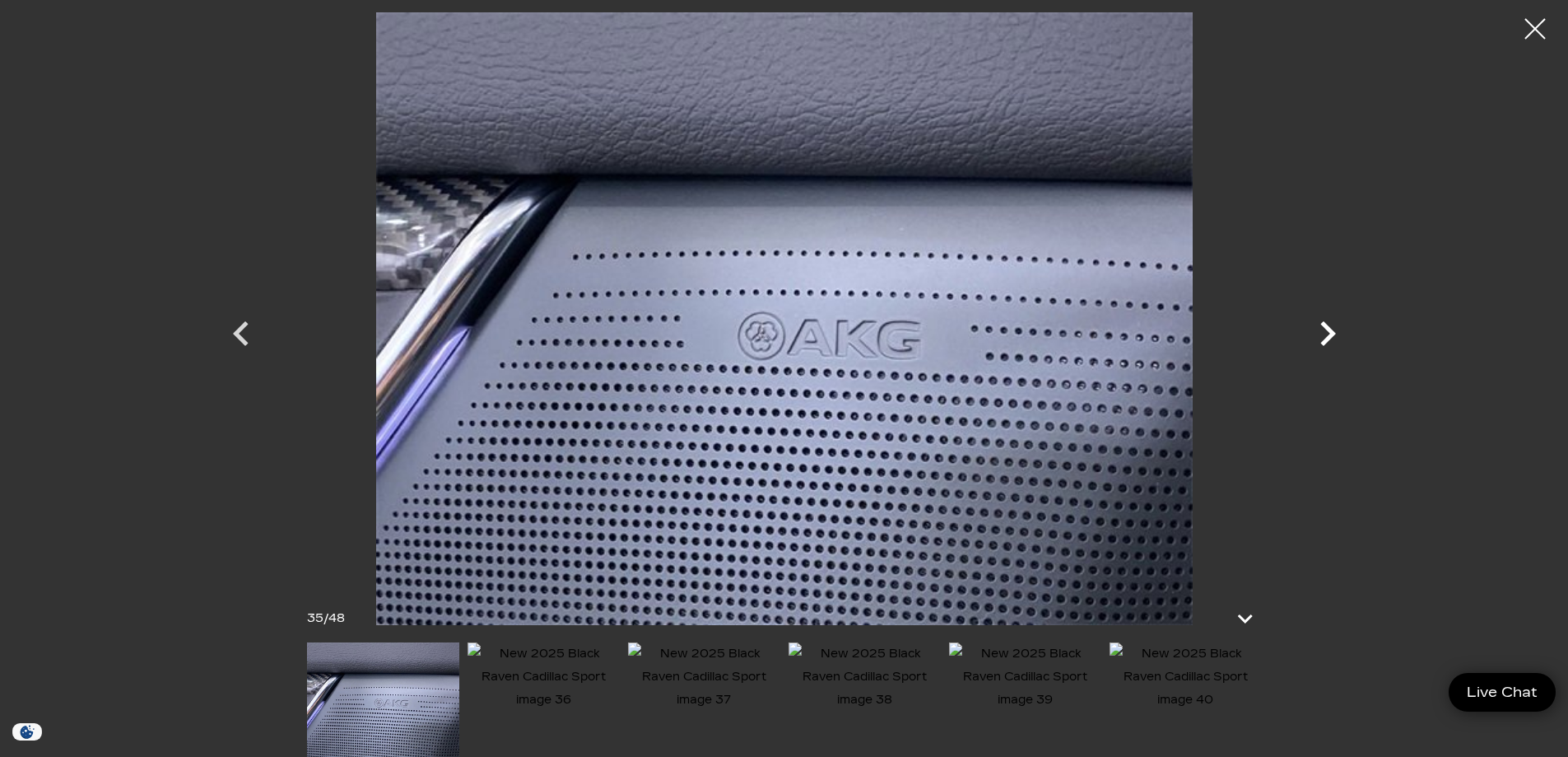
click at [1313, 337] on icon "Next" at bounding box center [1328, 333] width 49 height 50
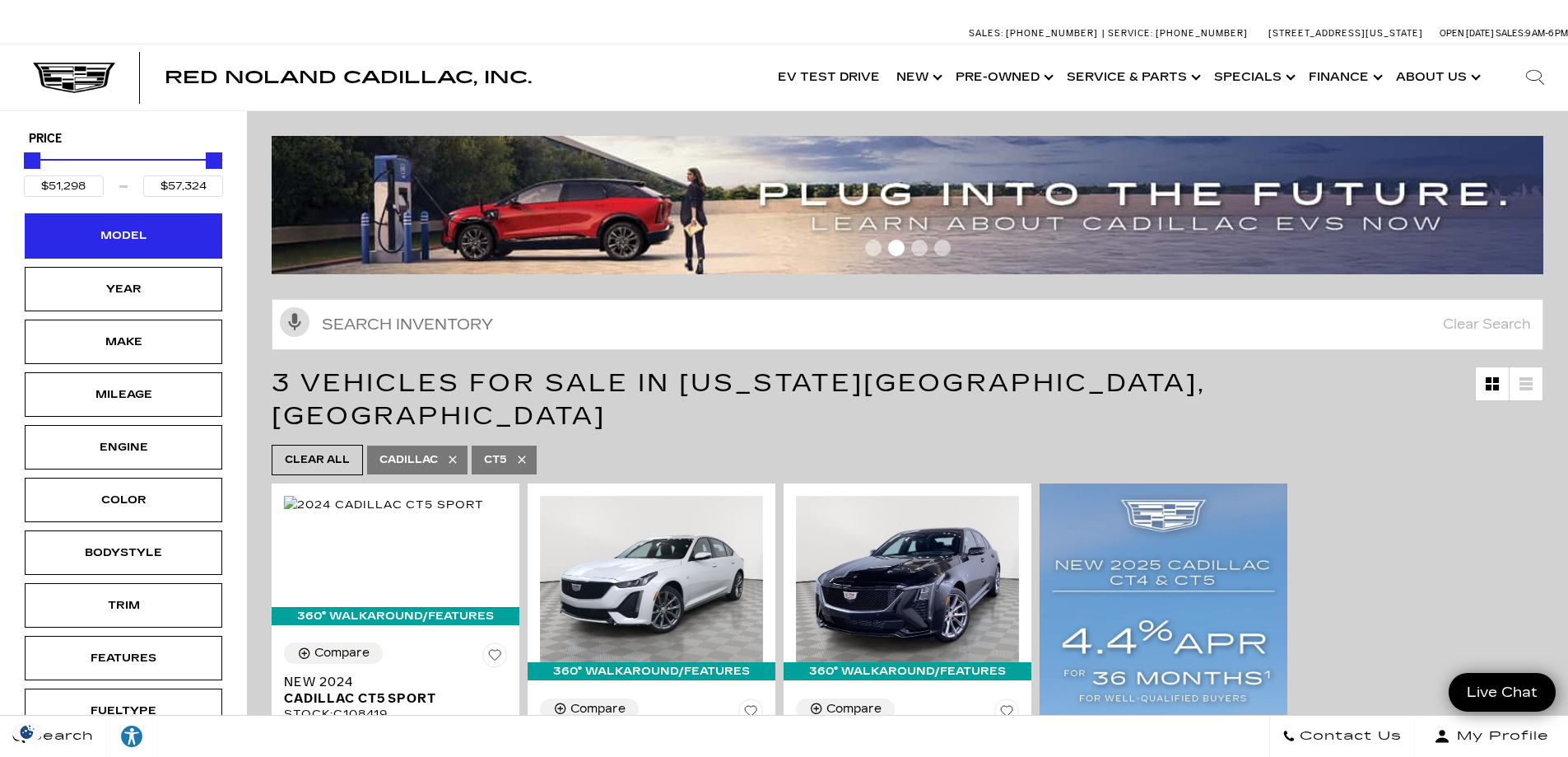
click at [121, 238] on div "Model" at bounding box center [124, 236] width 83 height 18
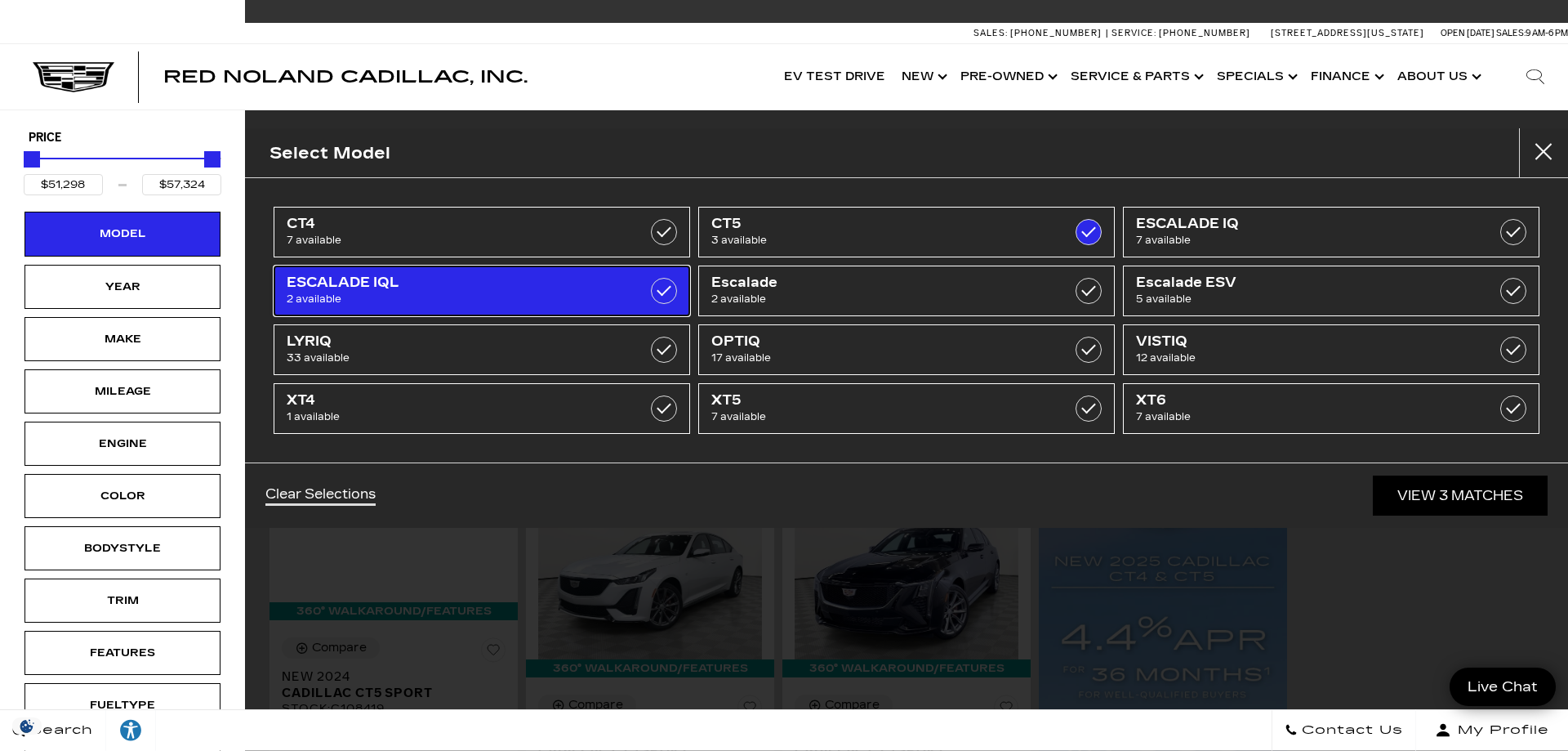
click at [342, 287] on span "ESCALADE IQL" at bounding box center [452, 283] width 332 height 16
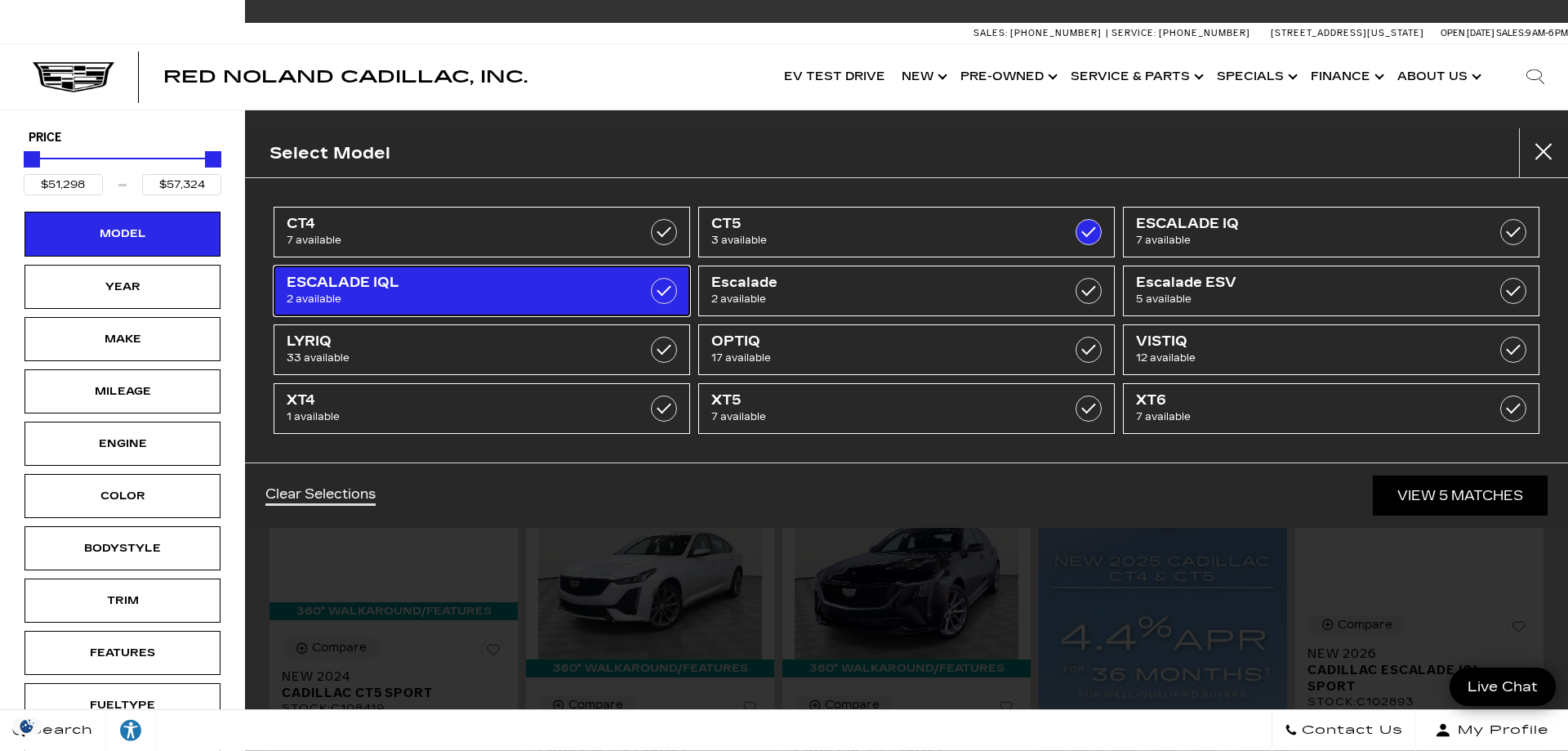
type input "$156,240"
checkbox input "true"
click at [328, 284] on span "ESCALADE IQL" at bounding box center [452, 283] width 332 height 16
type input "$57,324"
checkbox input "false"
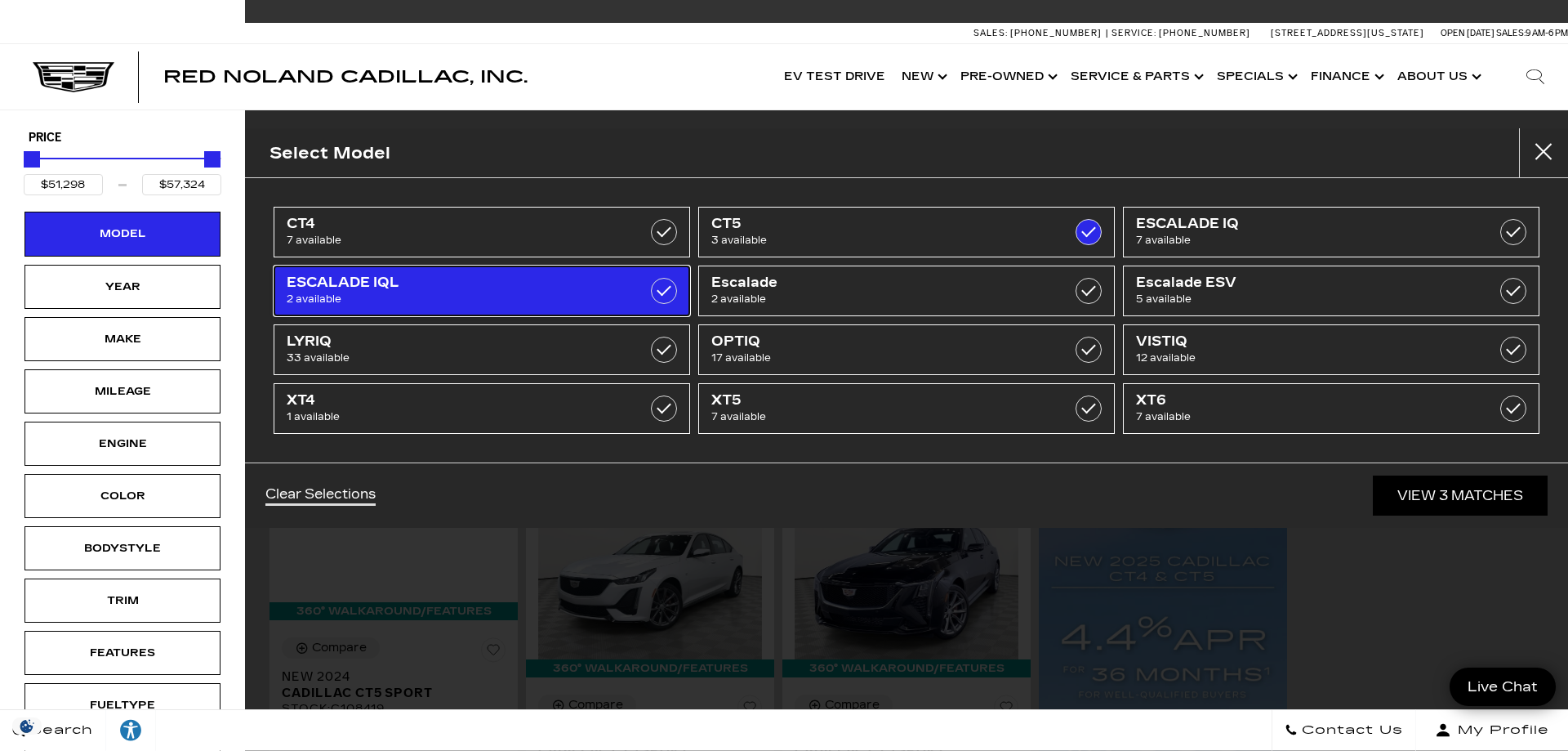
click at [350, 283] on span "ESCALADE IQL" at bounding box center [452, 283] width 332 height 16
type input "$156,240"
checkbox input "true"
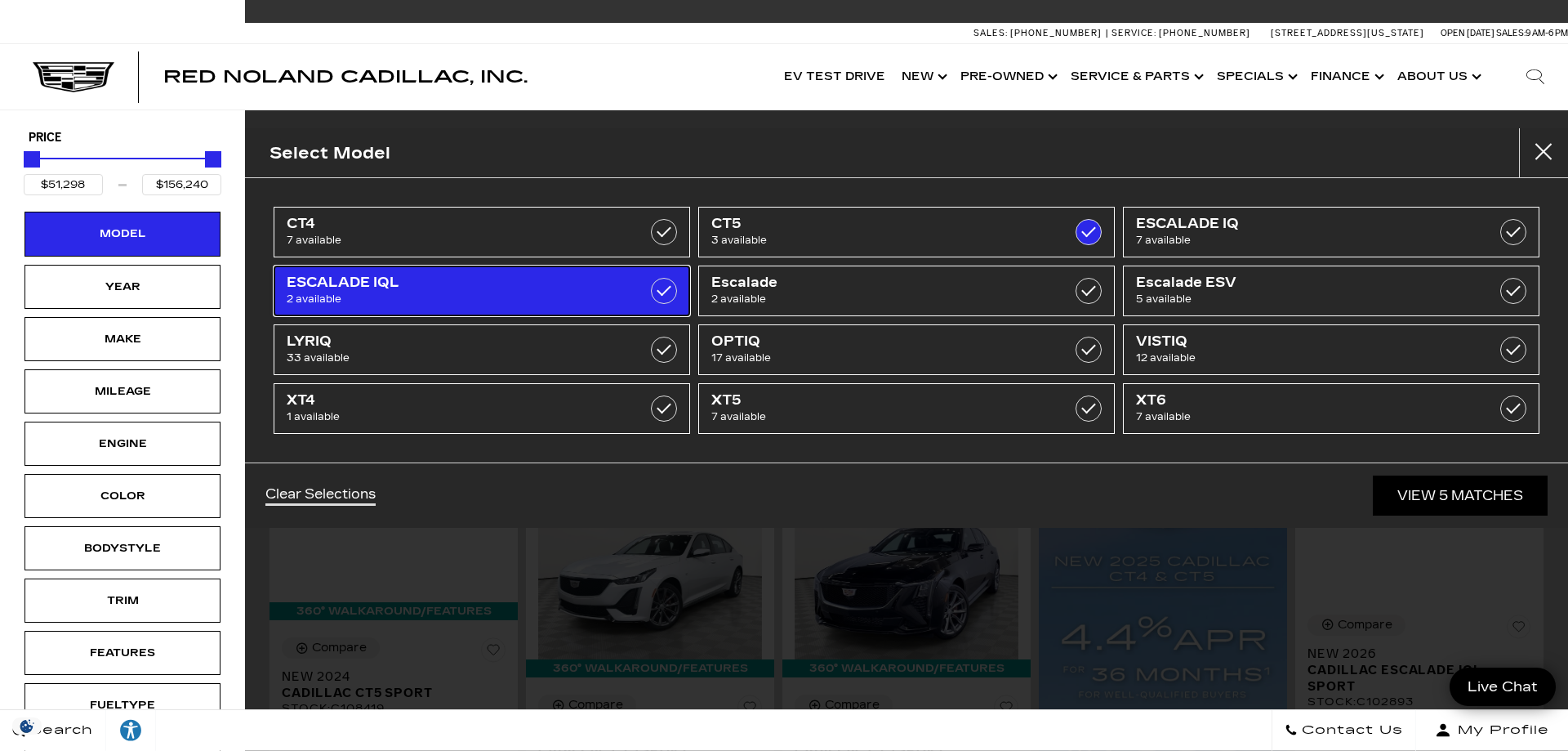
click at [664, 293] on label at bounding box center [663, 290] width 26 height 26
type input "$57,324"
checkbox input "false"
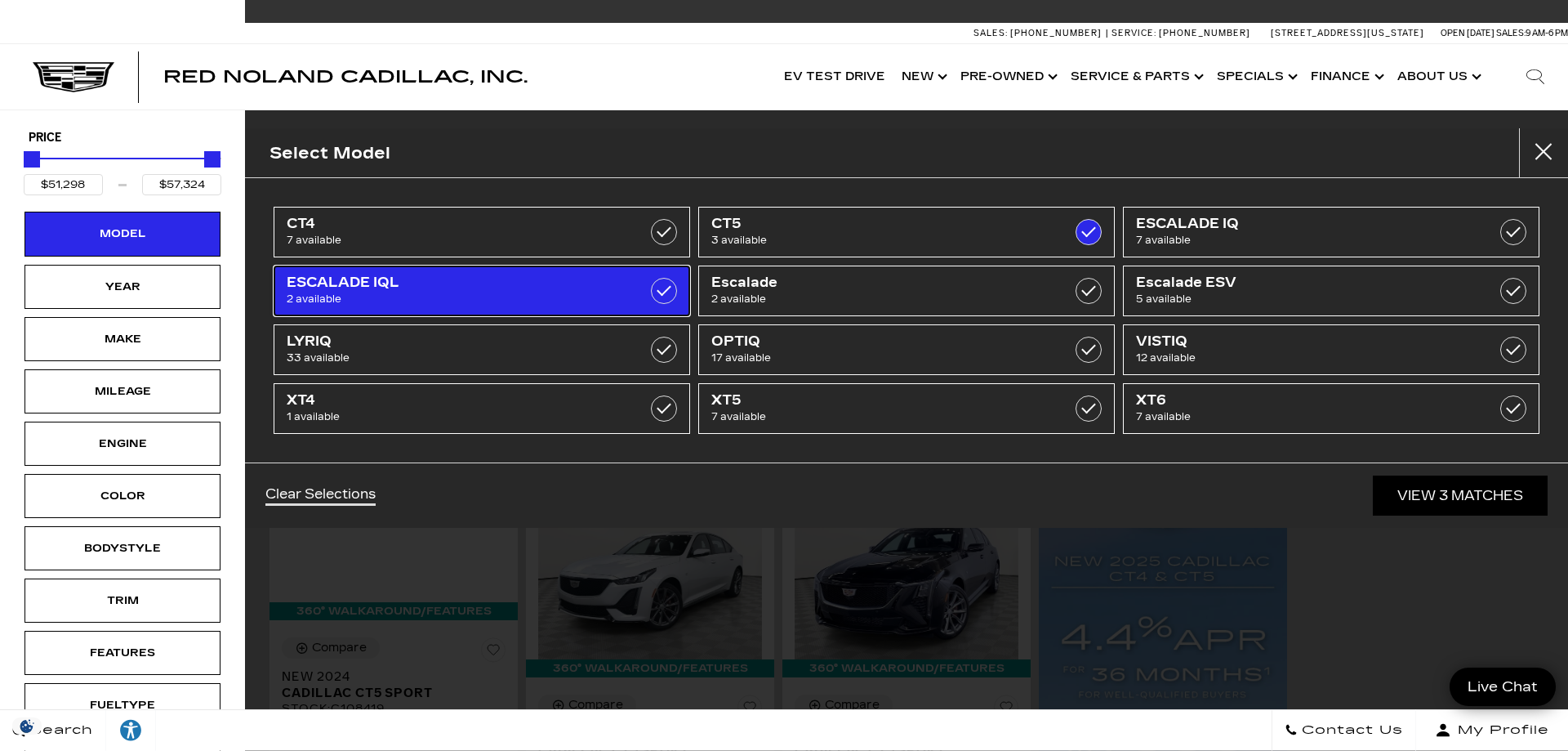
click at [323, 284] on span "ESCALADE IQL" at bounding box center [452, 283] width 332 height 16
type input "$156,240"
checkbox input "true"
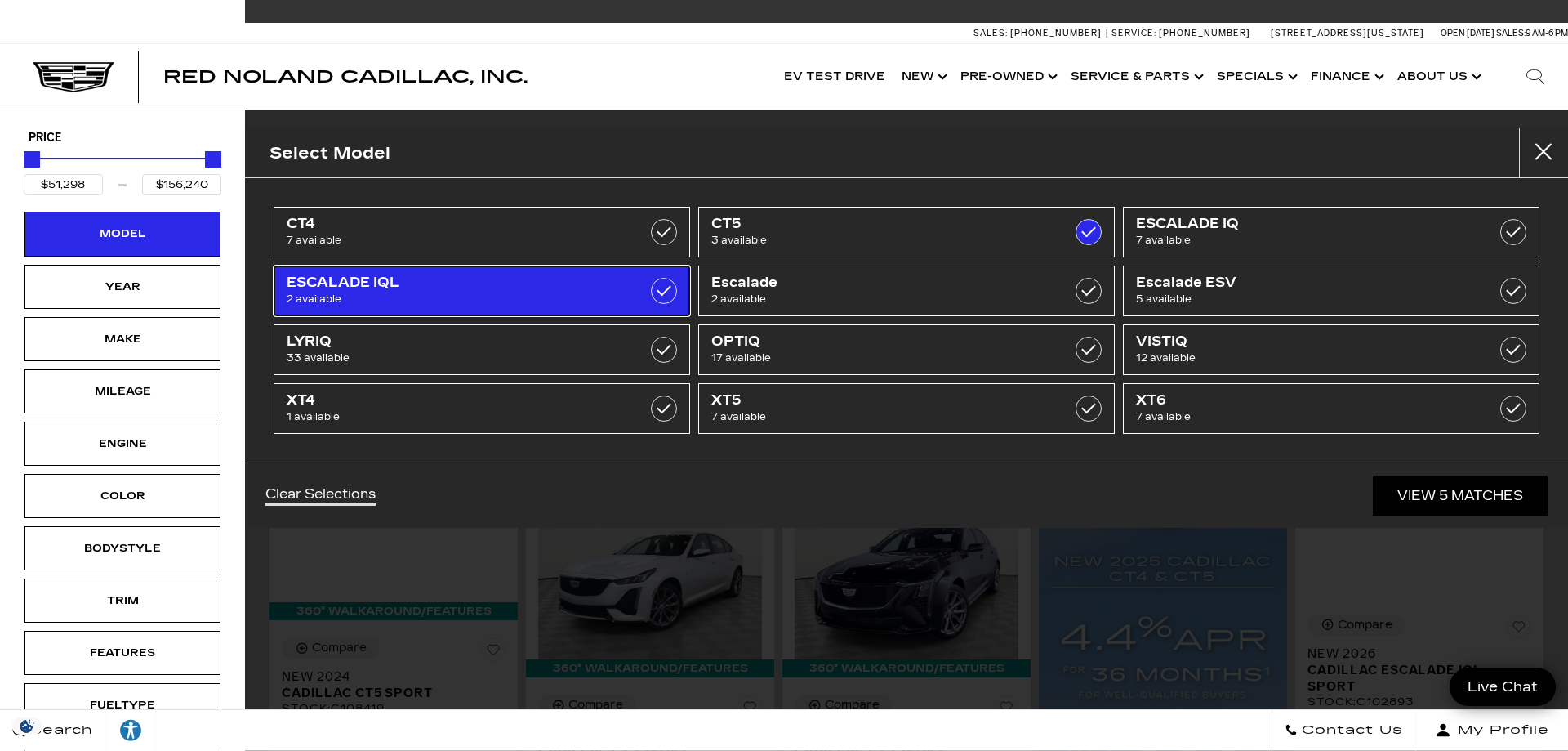
click at [323, 284] on span "ESCALADE IQL" at bounding box center [452, 283] width 332 height 16
type input "$57,324"
checkbox input "false"
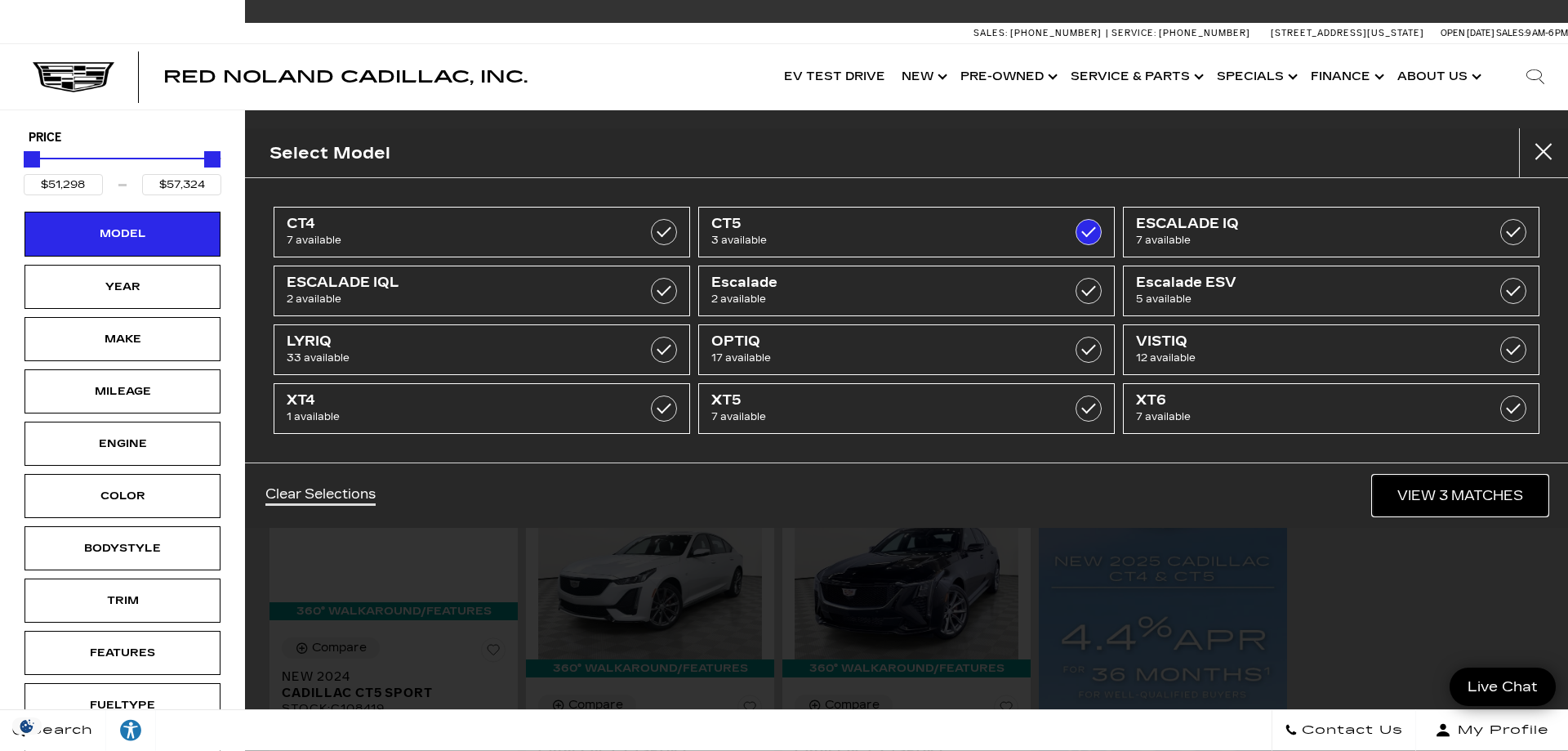
click at [1422, 488] on link "View 3 Matches" at bounding box center [1460, 496] width 175 height 40
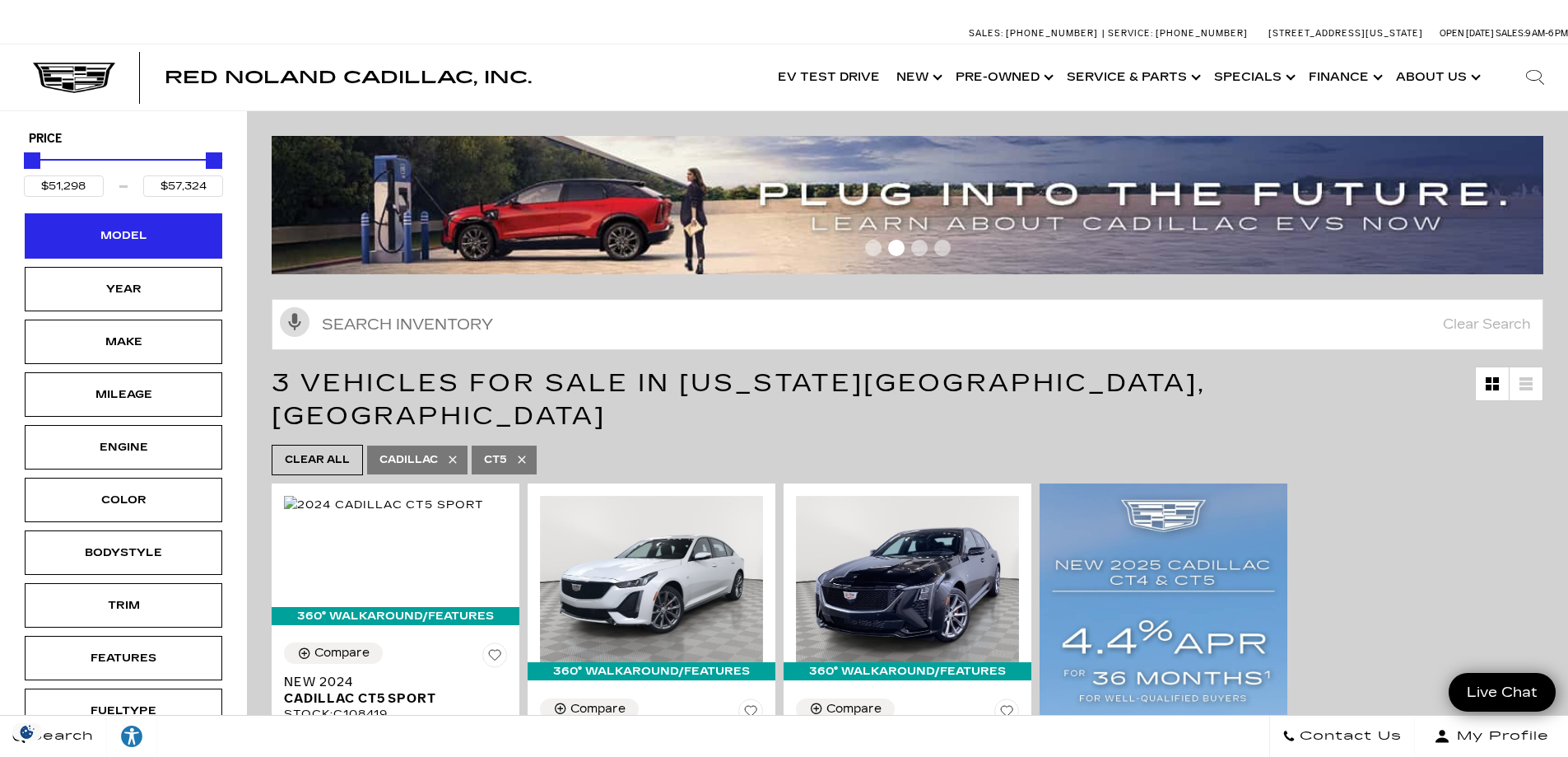
click at [166, 237] on div "Model" at bounding box center [123, 235] width 198 height 44
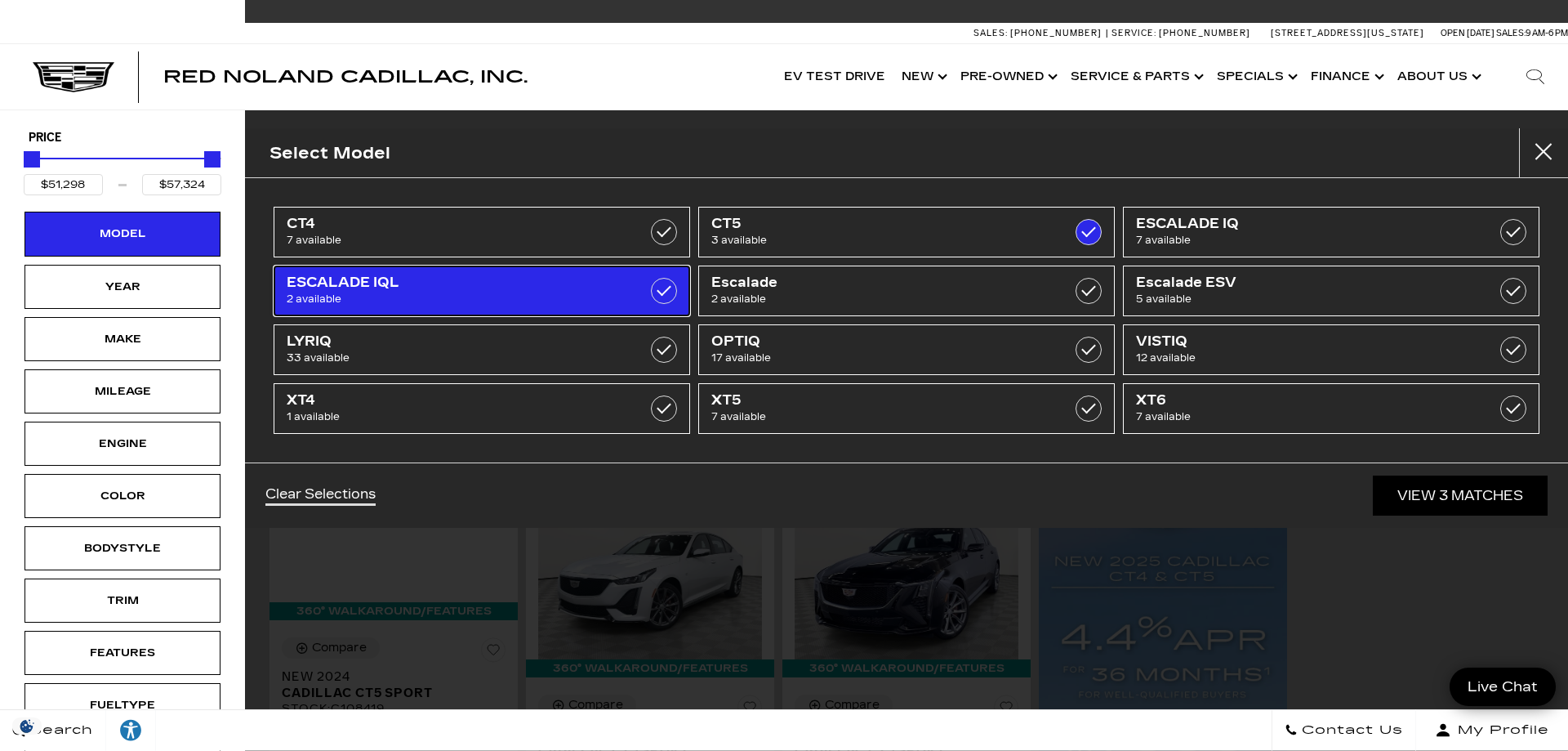
click at [444, 279] on span "ESCALADE IQL" at bounding box center [452, 283] width 332 height 16
type input "$156,240"
checkbox input "true"
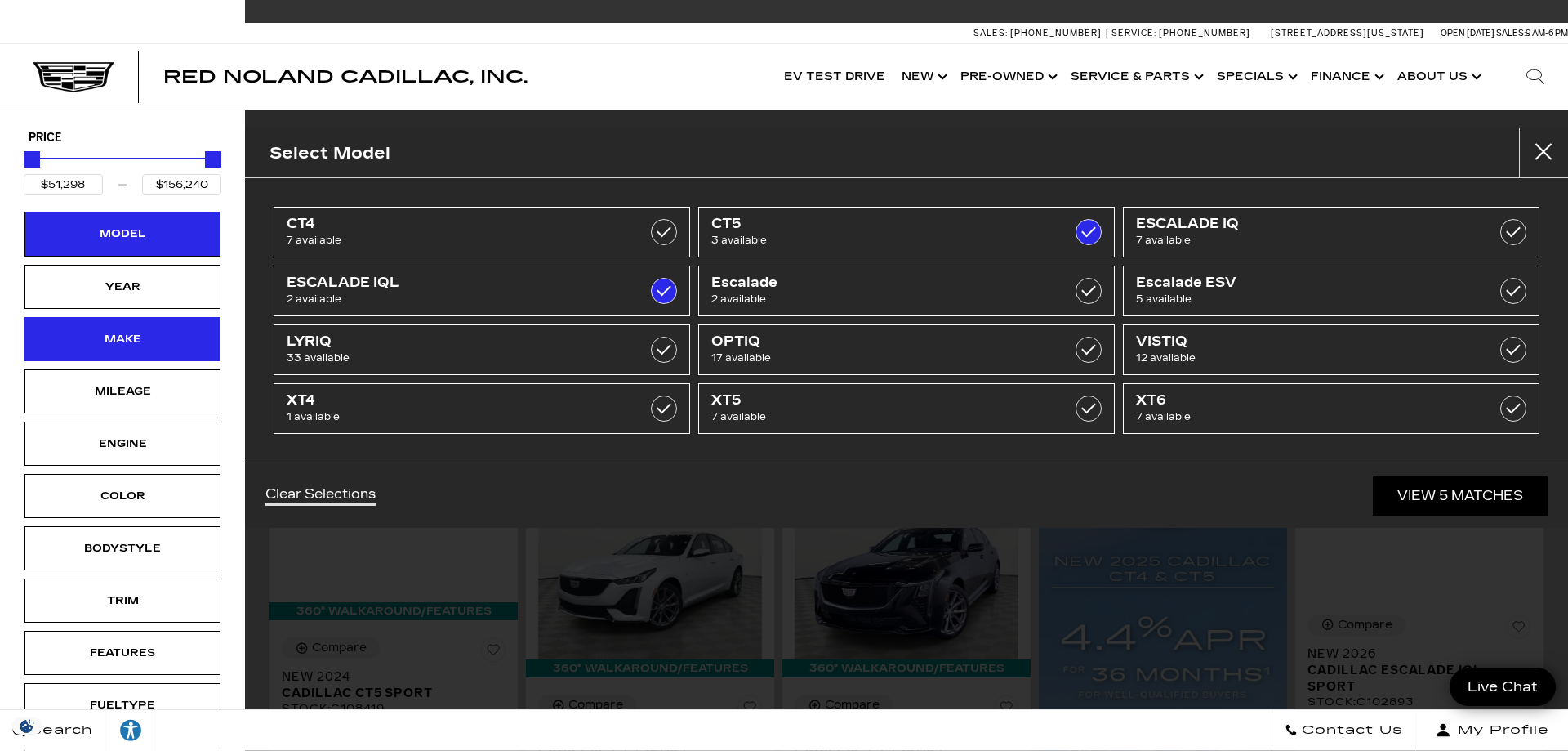
click at [116, 345] on div "Make" at bounding box center [123, 339] width 82 height 18
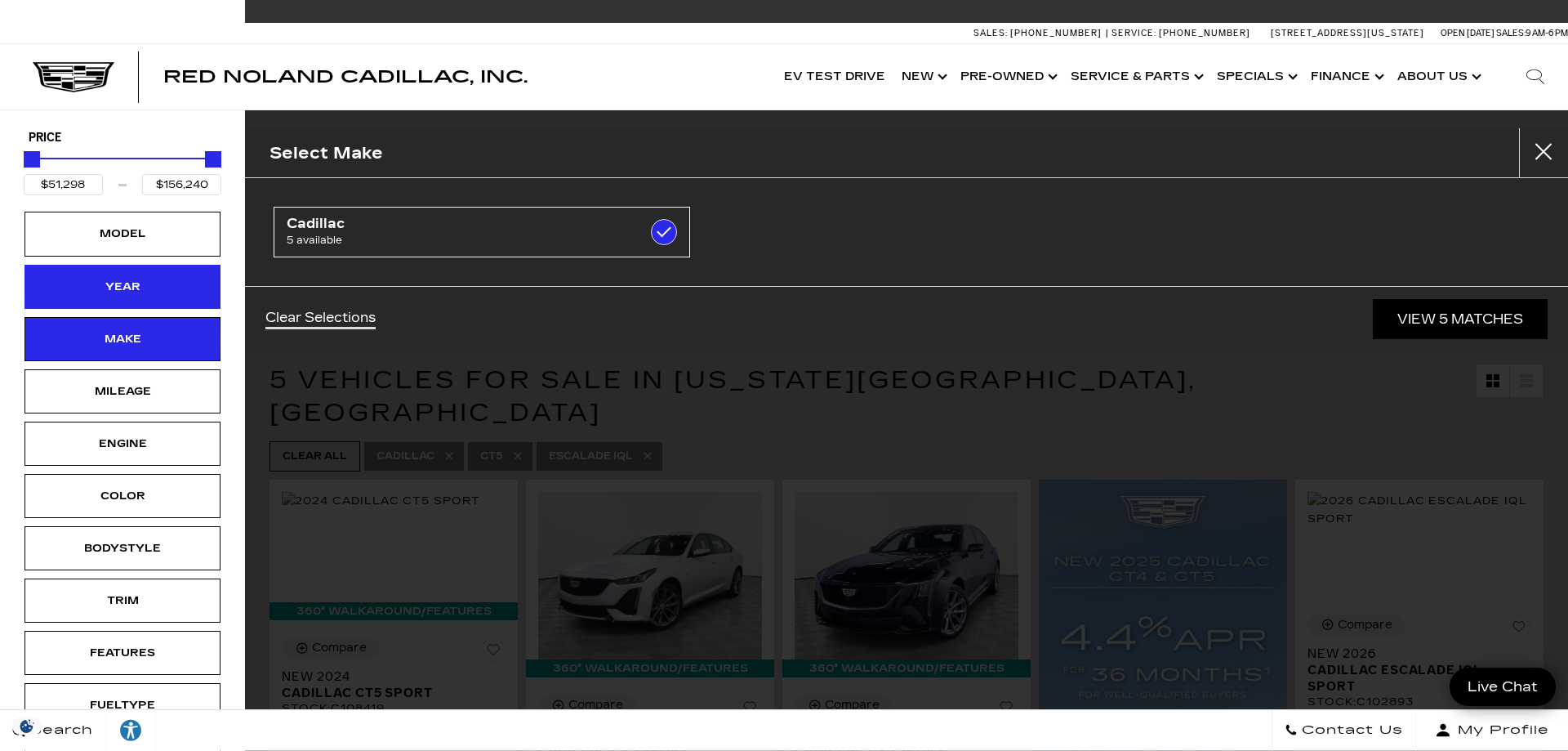
click at [146, 278] on div "Year" at bounding box center [123, 287] width 82 height 18
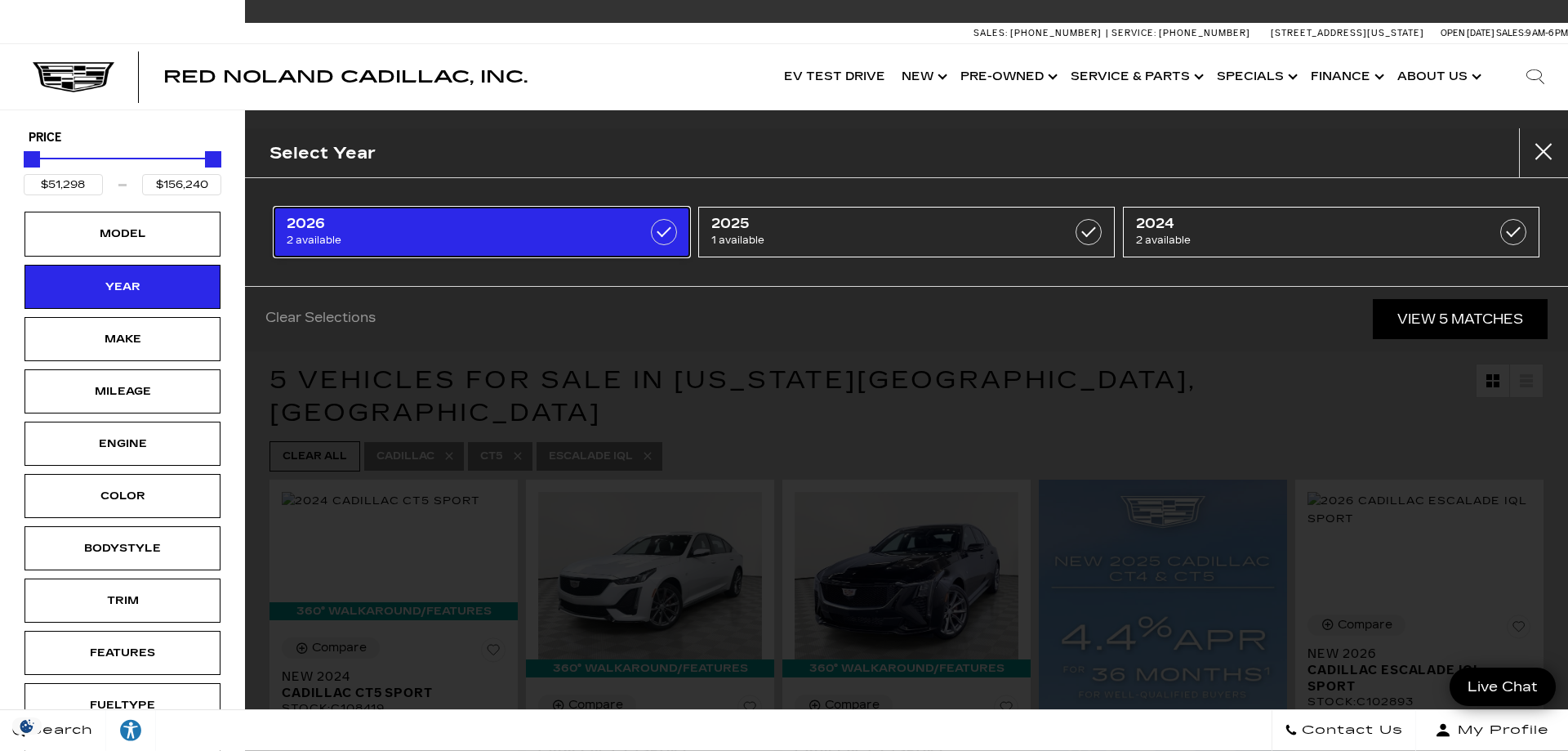
click at [371, 227] on span "2026" at bounding box center [452, 224] width 332 height 16
type input "$141,015"
checkbox input "true"
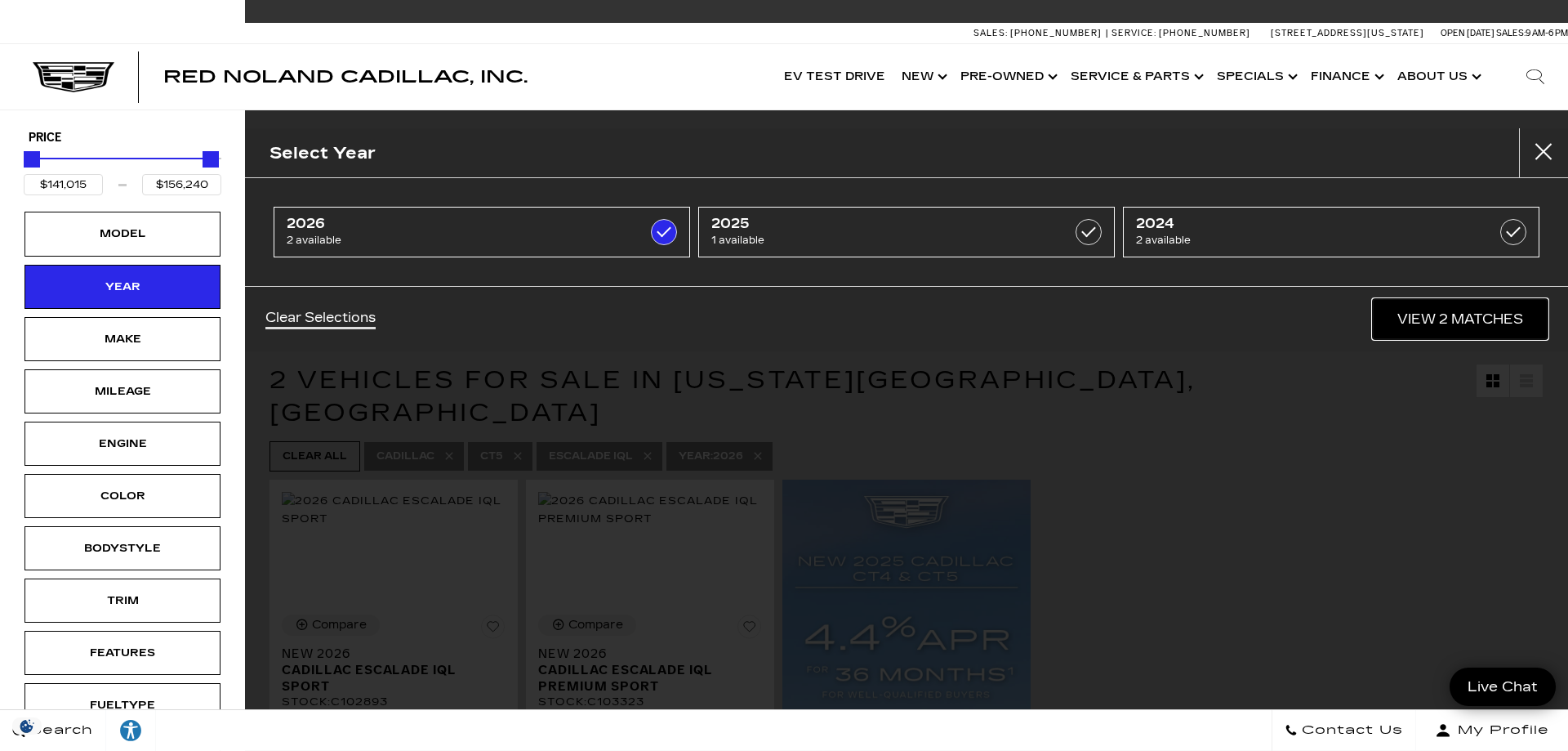
click at [1487, 323] on link "View 2 Matches" at bounding box center [1460, 319] width 175 height 40
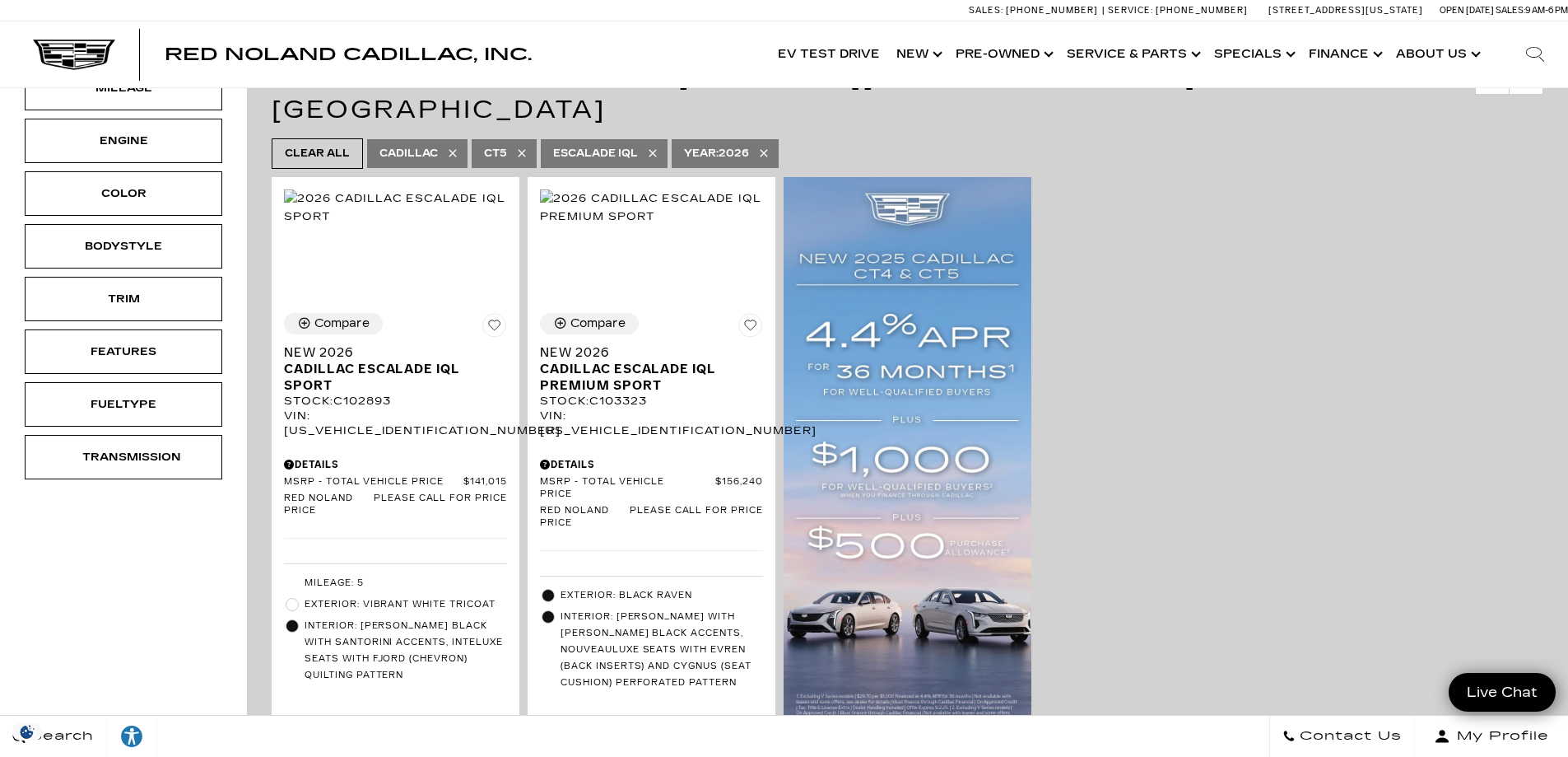
scroll to position [225, 0]
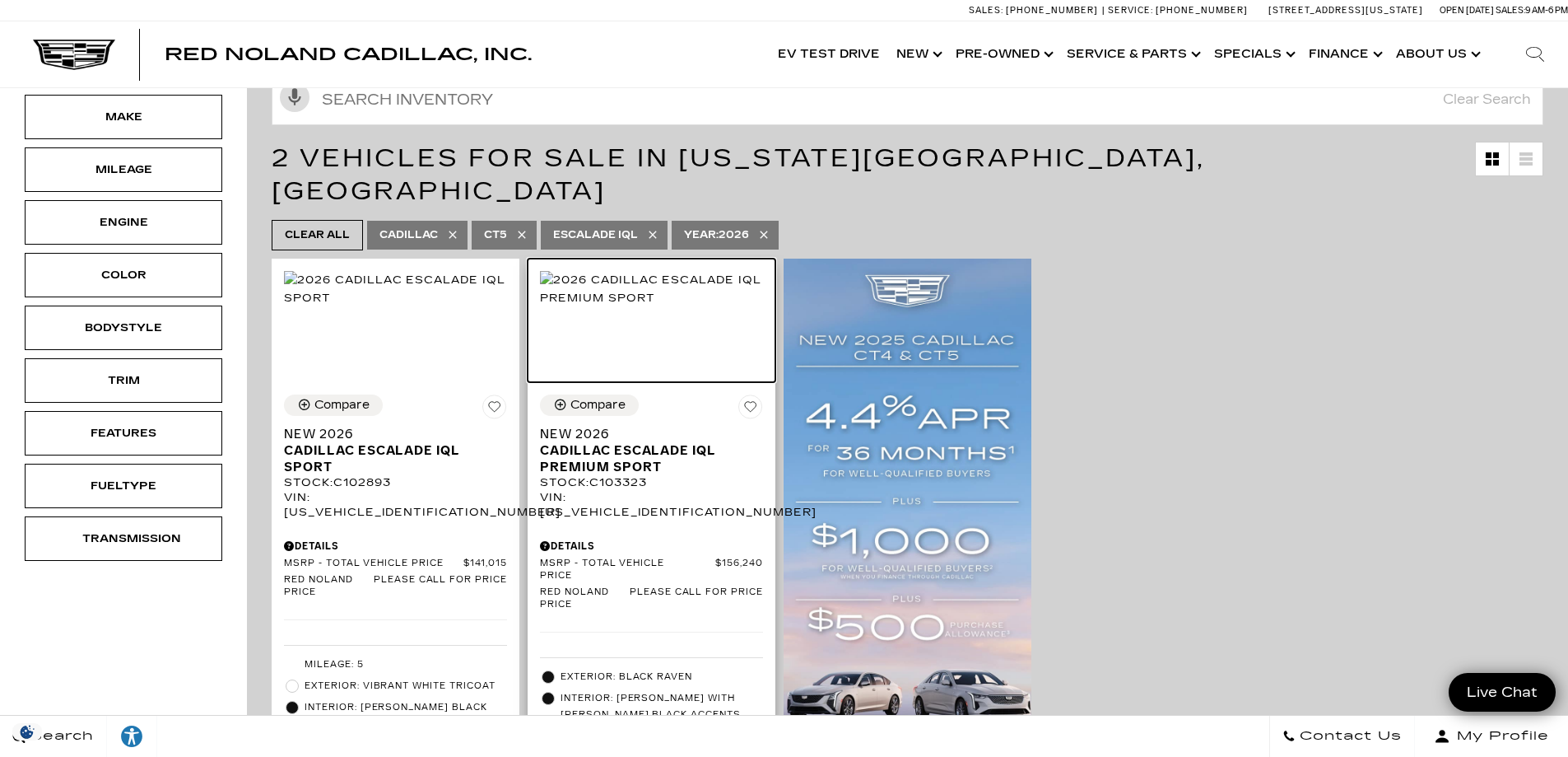
click at [622, 307] on img at bounding box center [651, 289] width 223 height 36
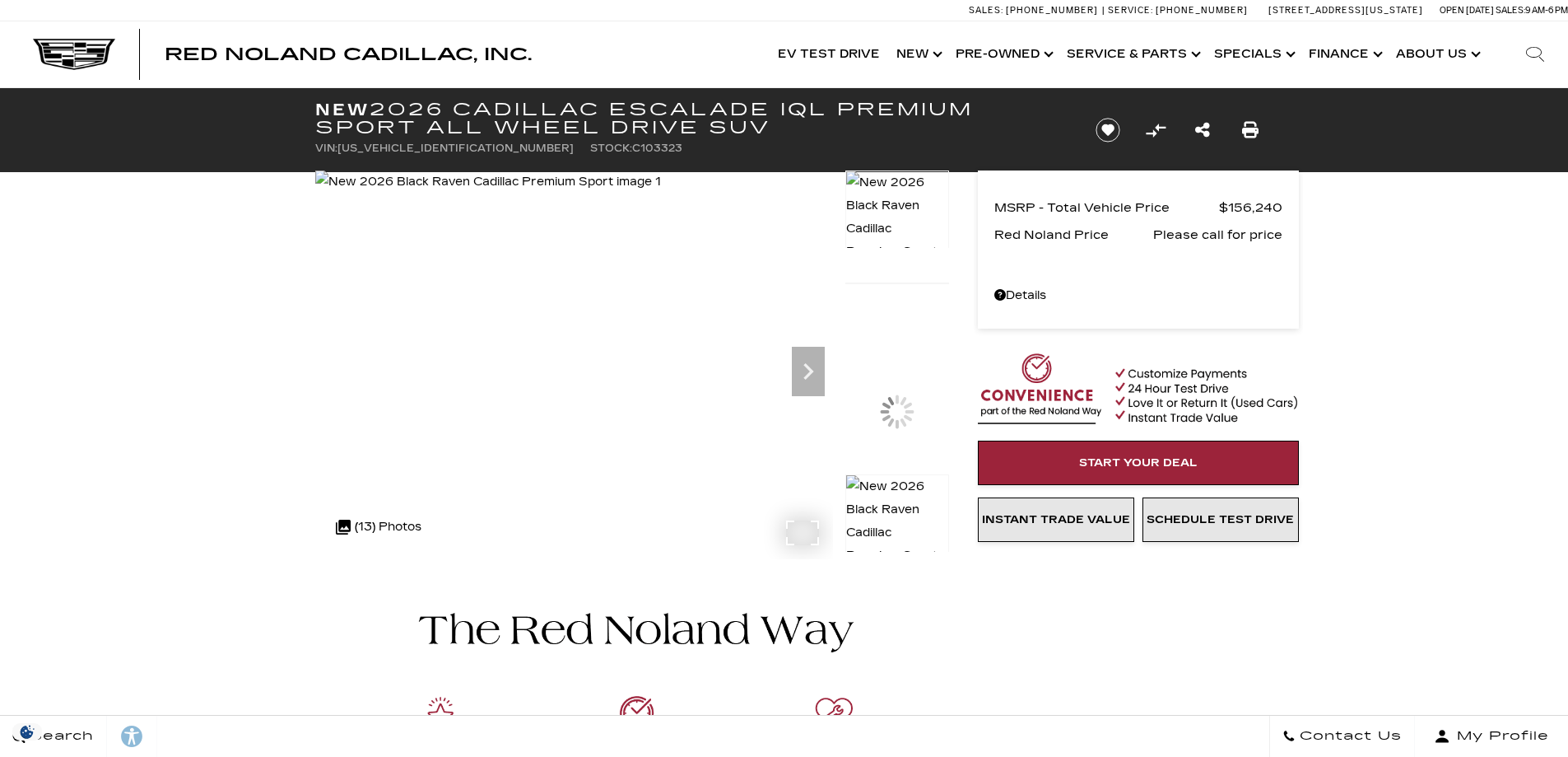
click at [592, 194] on img at bounding box center [488, 182] width 345 height 23
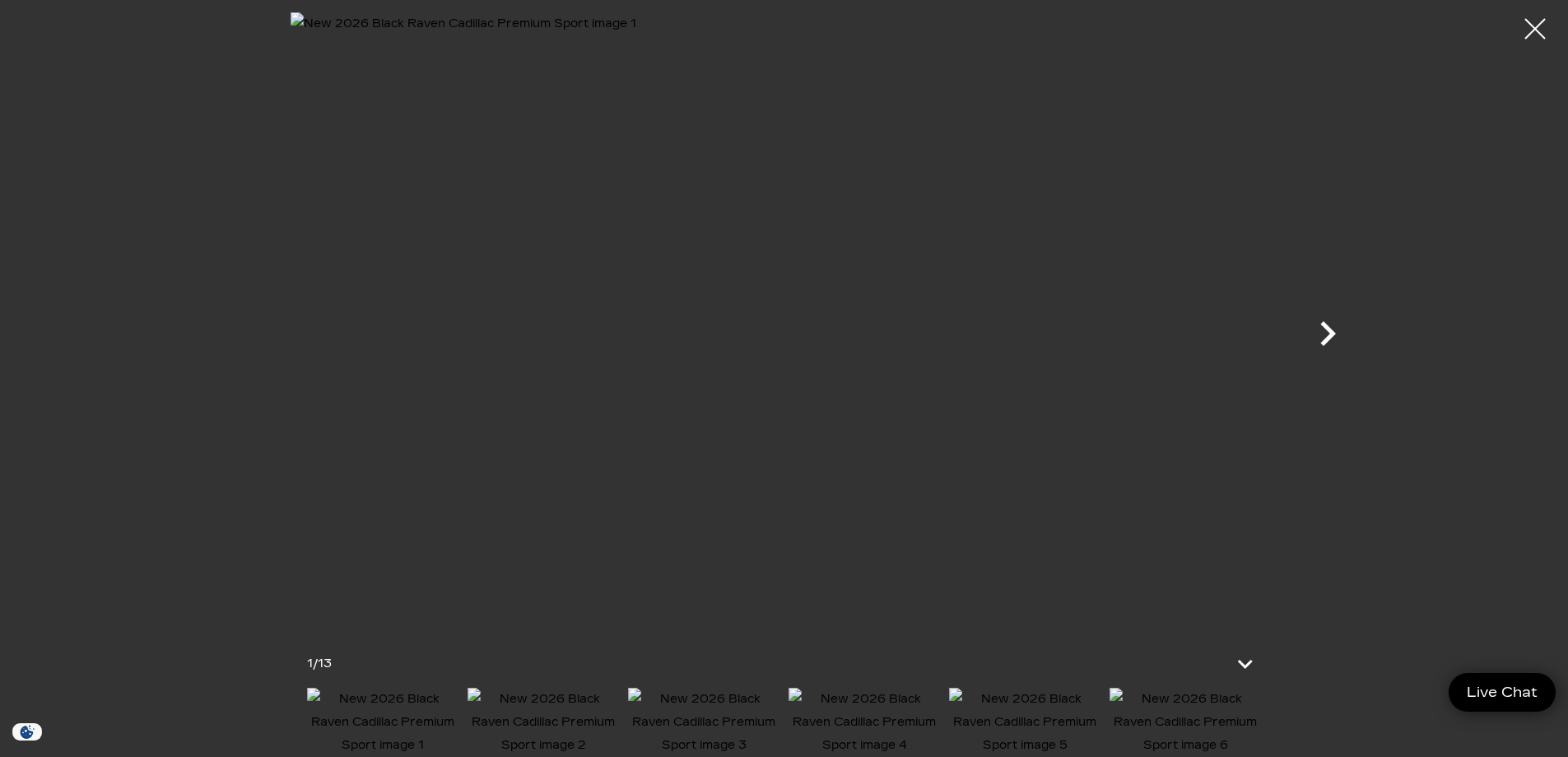
click at [1329, 339] on icon "Next" at bounding box center [1328, 333] width 15 height 24
click at [1329, 330] on icon "Next" at bounding box center [1328, 333] width 15 height 24
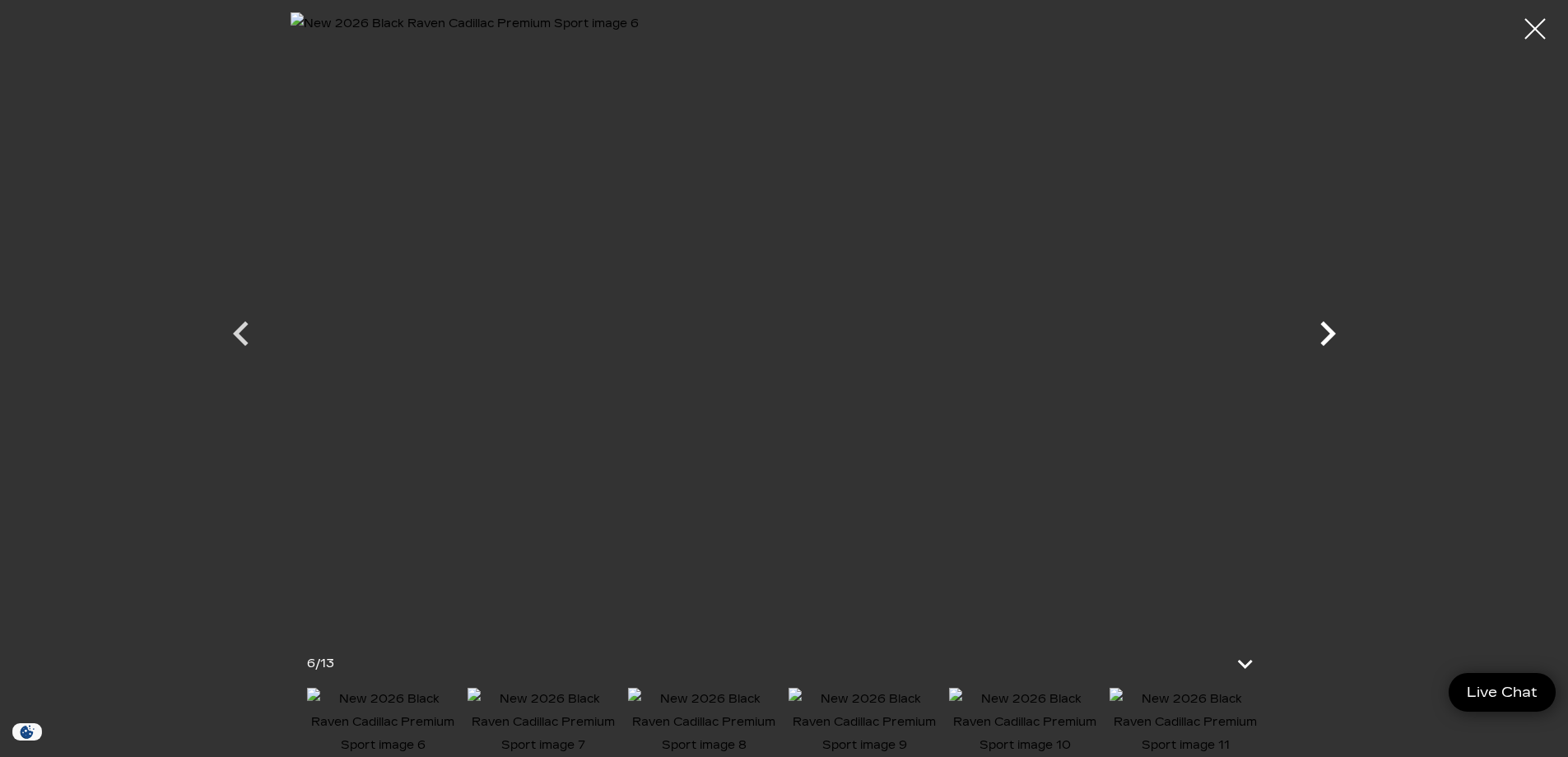
click at [1329, 330] on icon "Next" at bounding box center [1328, 333] width 15 height 24
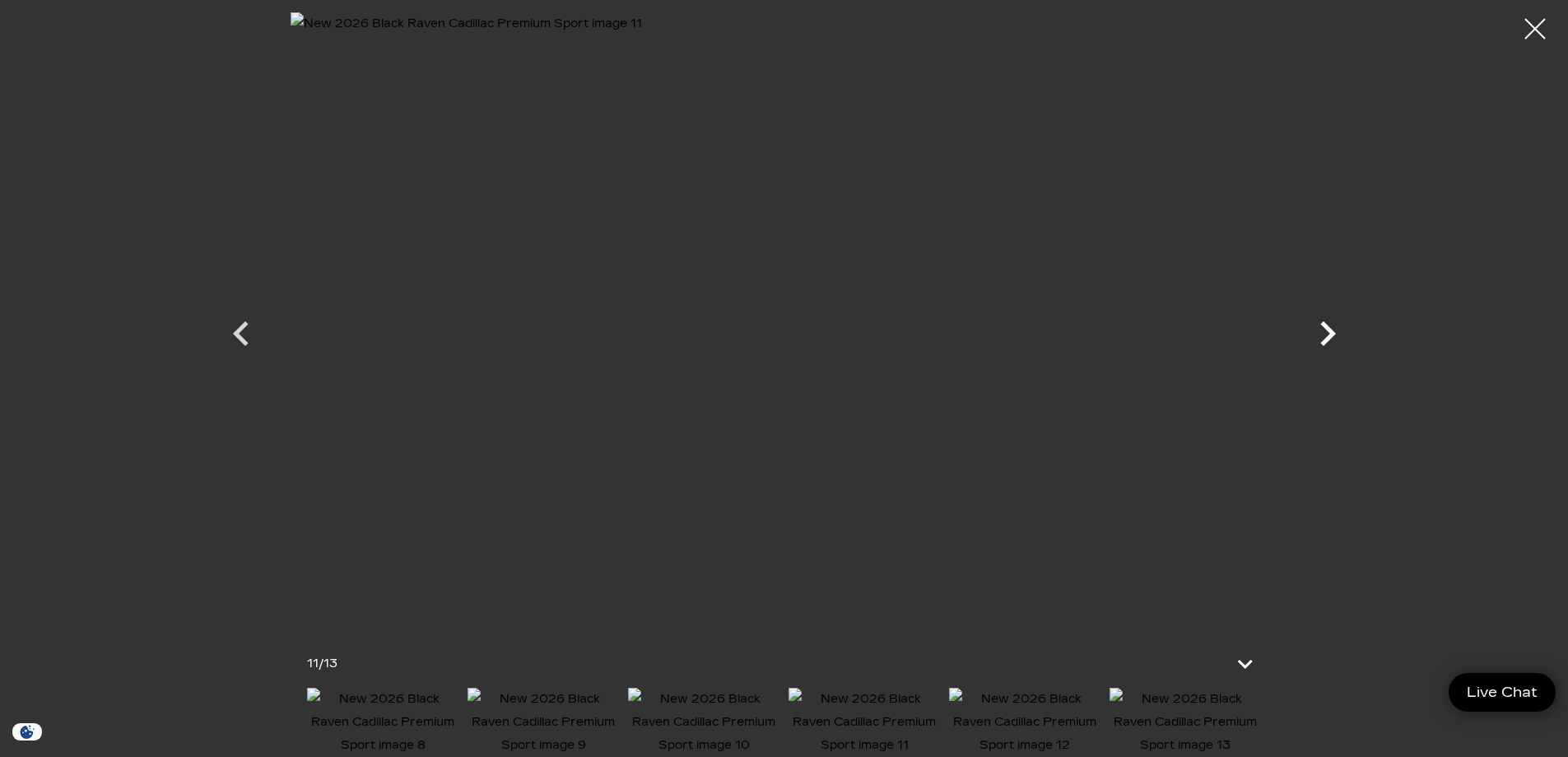
click at [1329, 330] on icon "Next" at bounding box center [1328, 333] width 15 height 24
click at [1329, 330] on div at bounding box center [784, 319] width 1152 height 613
click at [1539, 29] on div at bounding box center [1536, 29] width 44 height 44
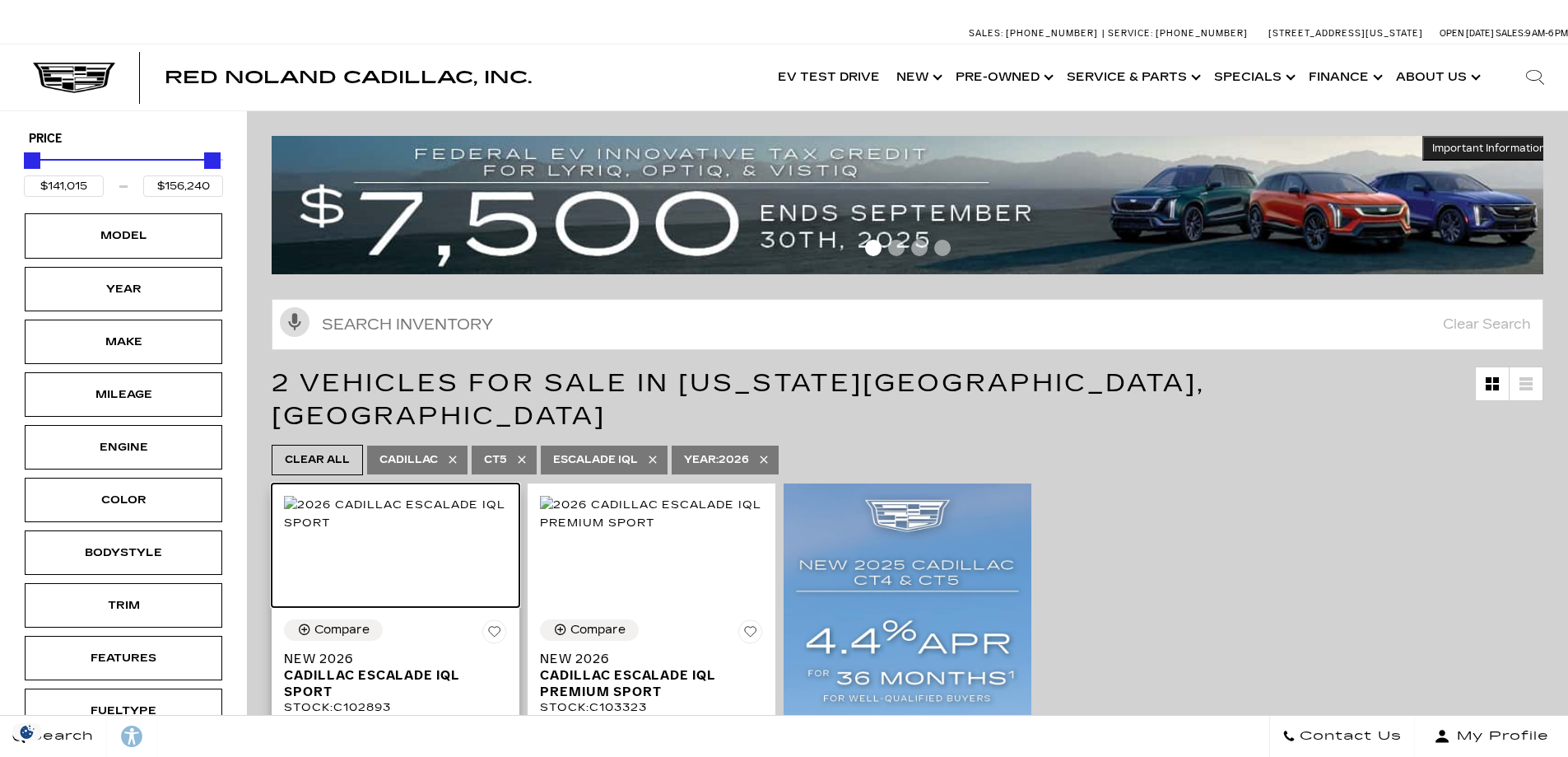
click at [360, 532] on img at bounding box center [396, 514] width 223 height 36
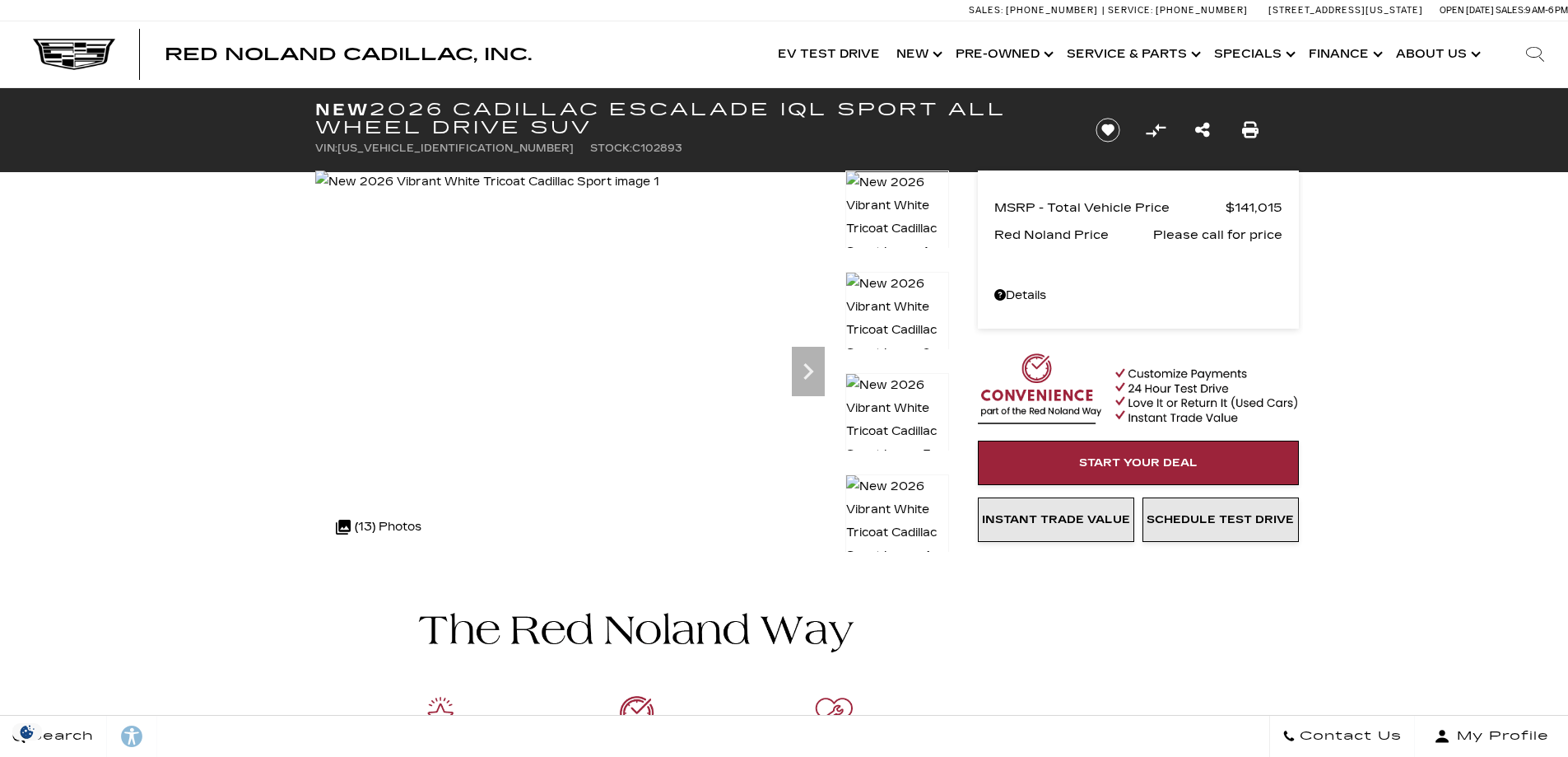
click at [589, 194] on img at bounding box center [488, 182] width 345 height 23
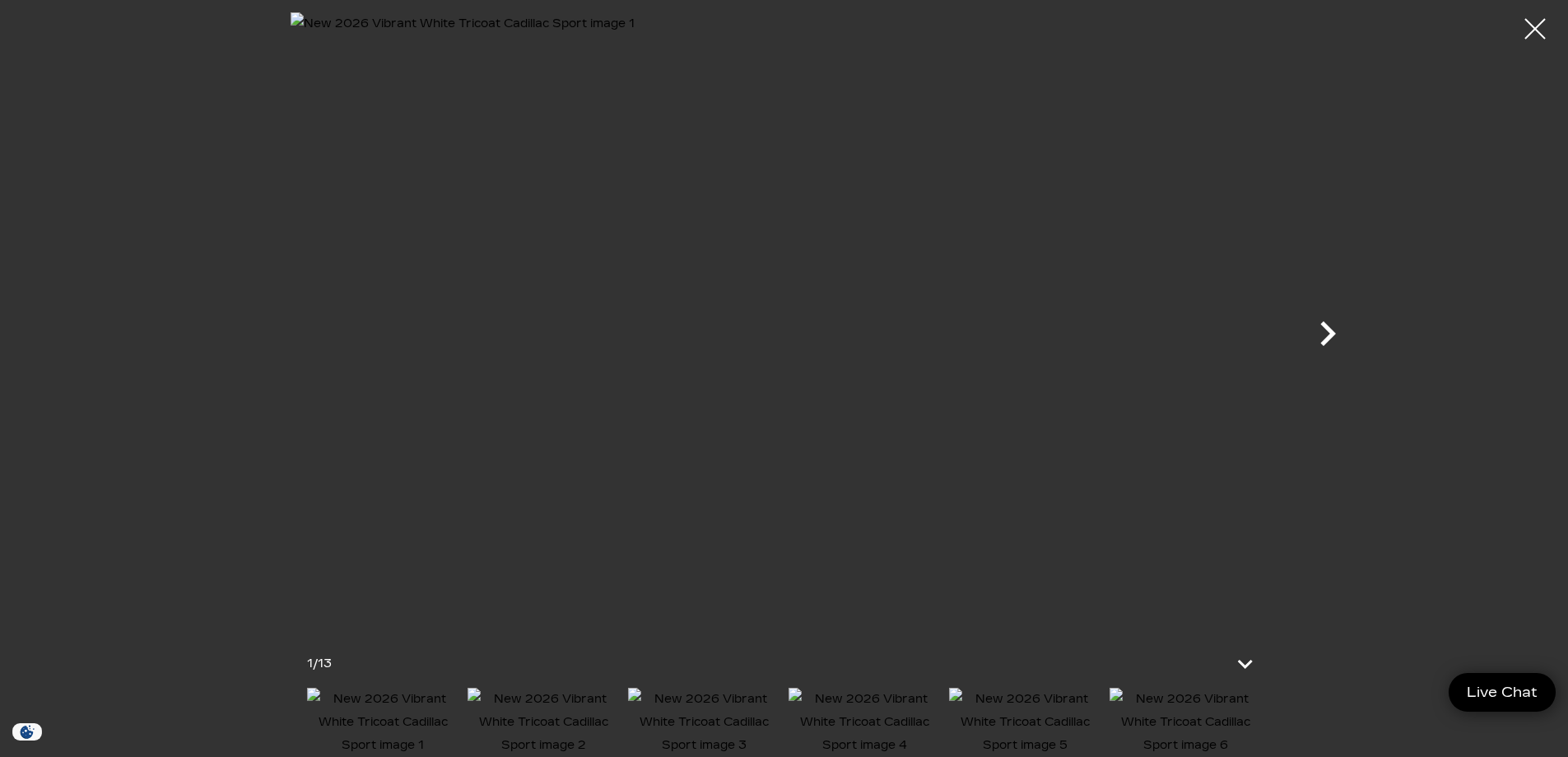
click at [1332, 324] on icon "Next" at bounding box center [1328, 333] width 49 height 50
click at [1334, 334] on icon "Next" at bounding box center [1328, 333] width 15 height 24
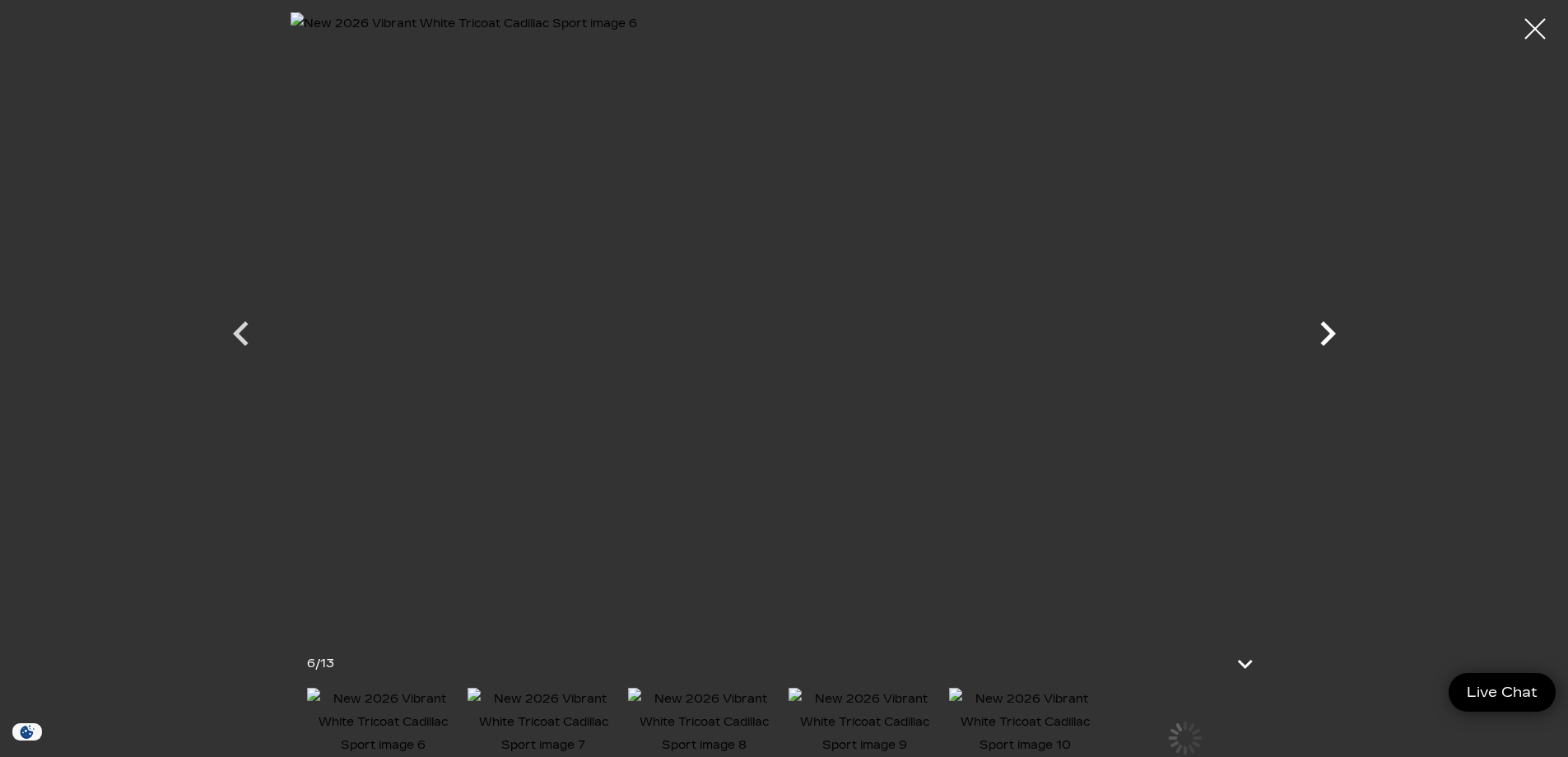
click at [1334, 334] on icon "Next" at bounding box center [1328, 333] width 15 height 24
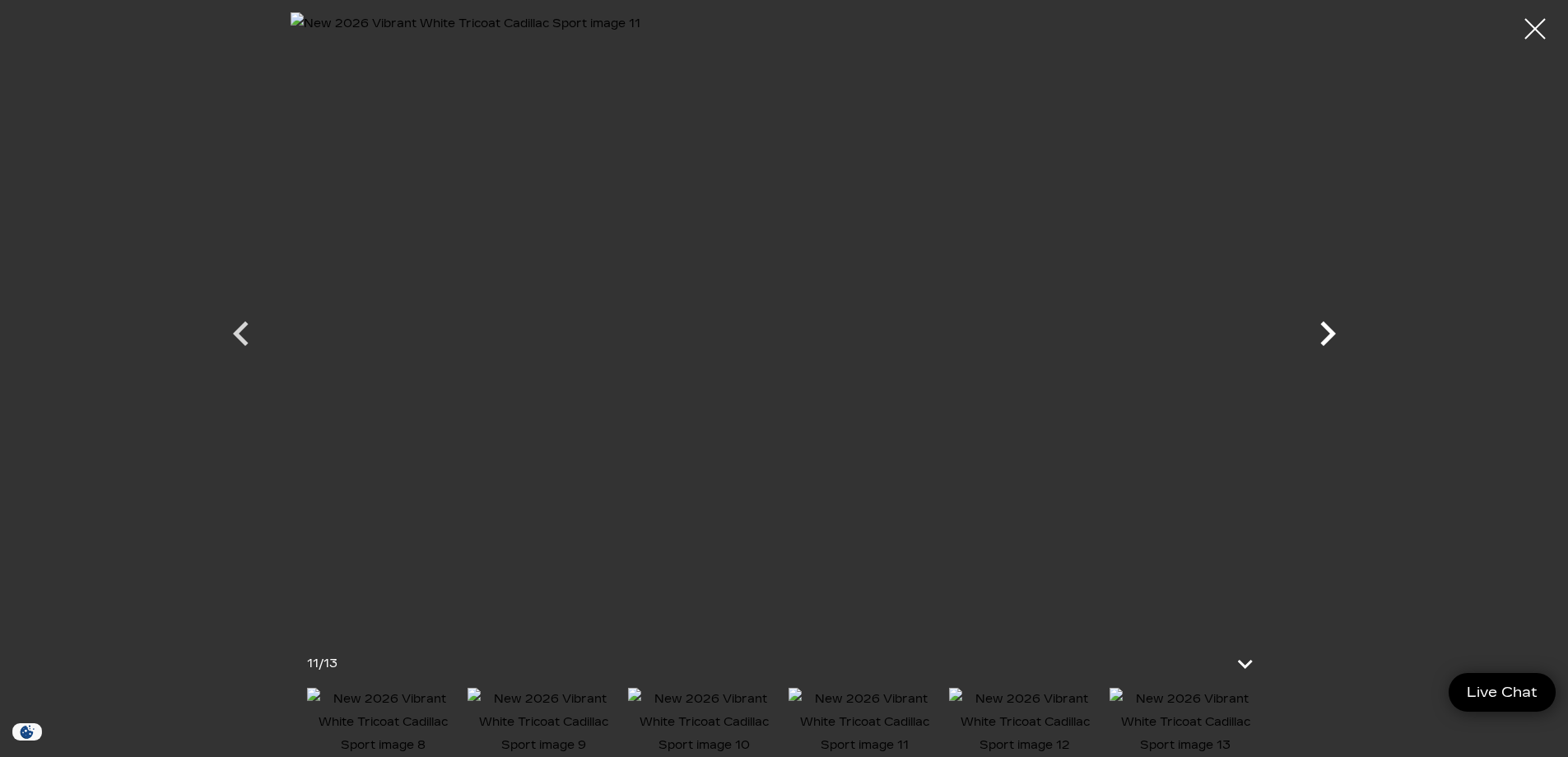
click at [1334, 334] on icon "Next" at bounding box center [1328, 333] width 15 height 24
click at [1334, 334] on div at bounding box center [784, 319] width 1152 height 613
click at [1549, 17] on div at bounding box center [1536, 29] width 44 height 44
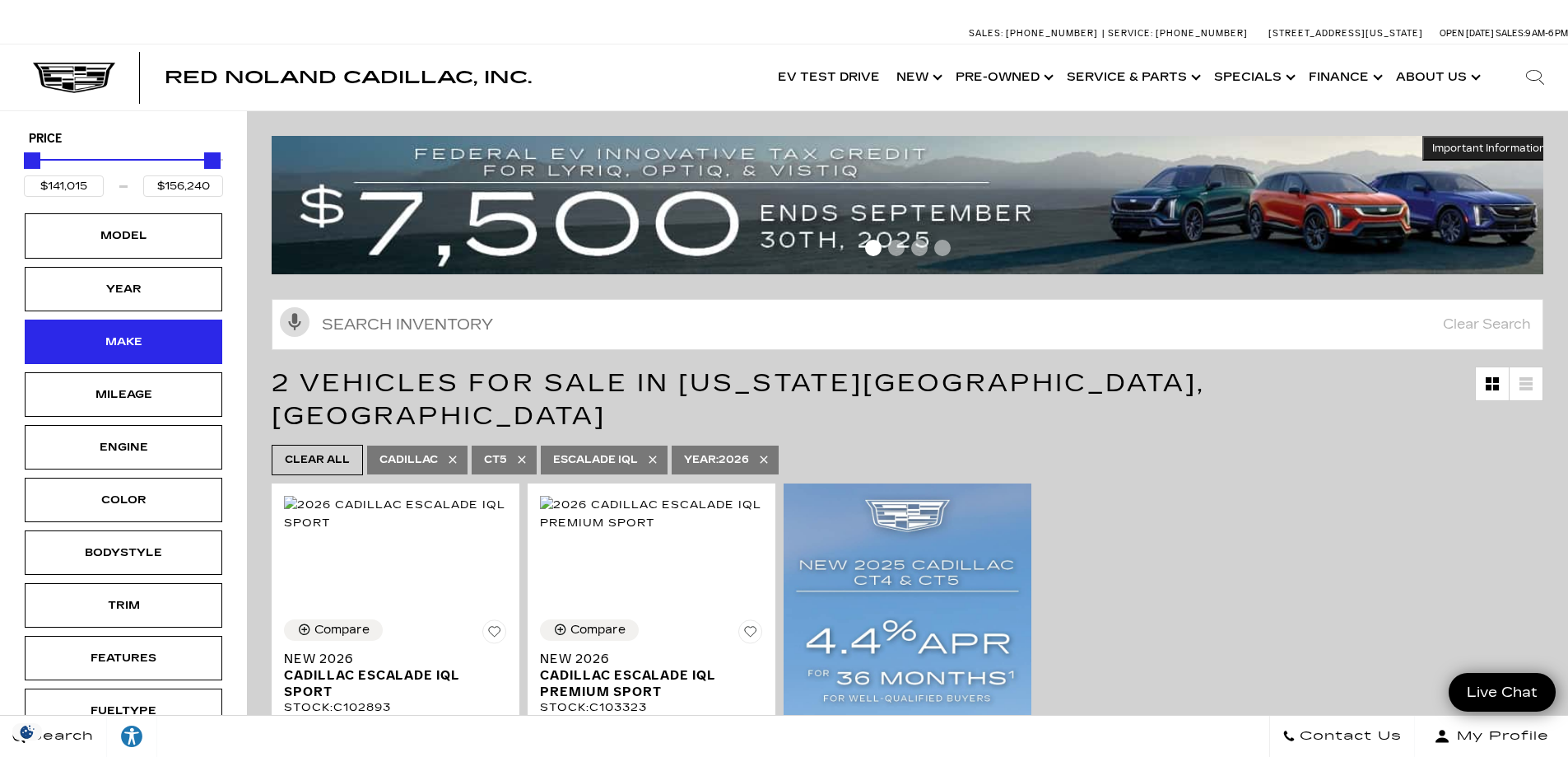
click at [142, 338] on div "Make" at bounding box center [124, 342] width 83 height 18
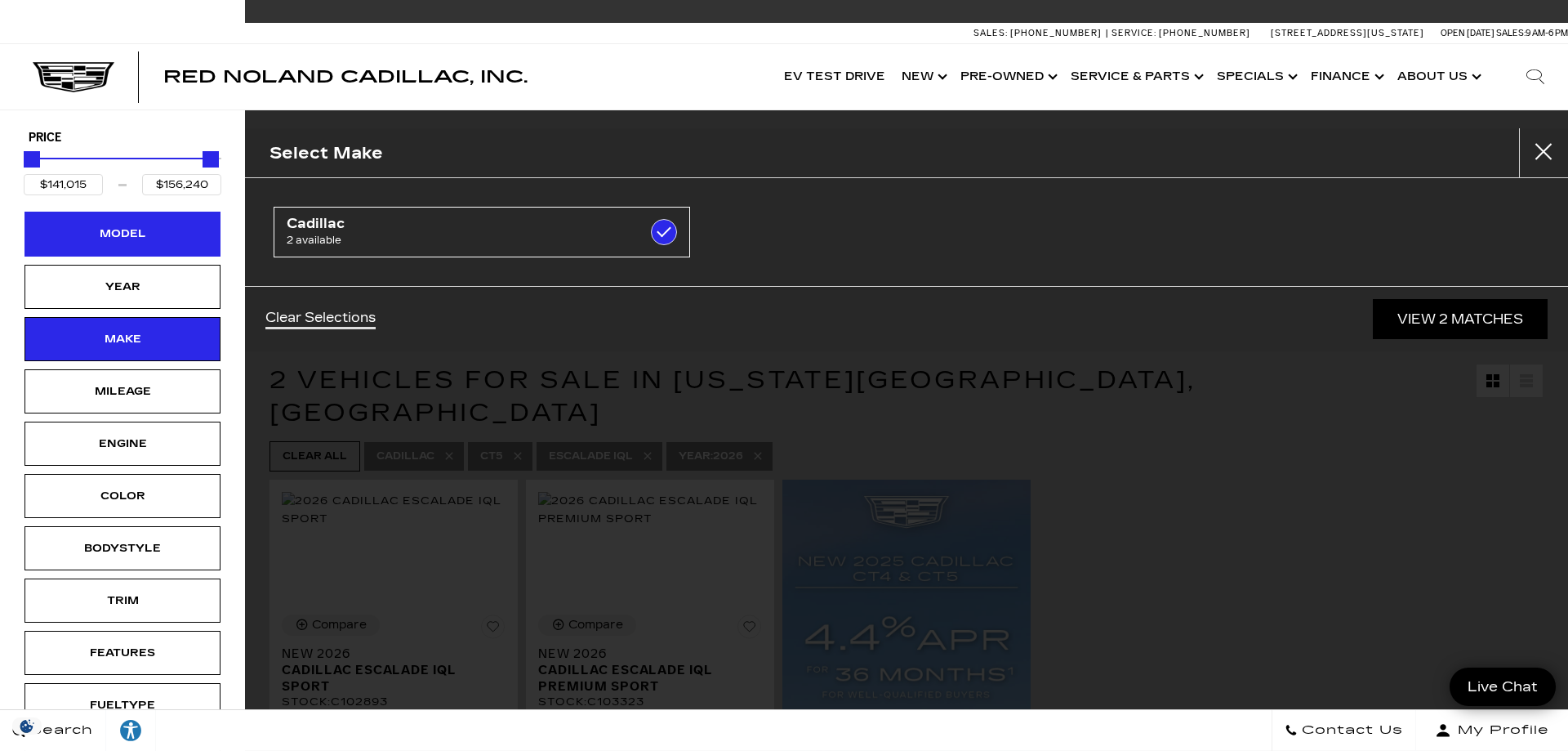
click at [181, 234] on div "Model" at bounding box center [122, 233] width 196 height 44
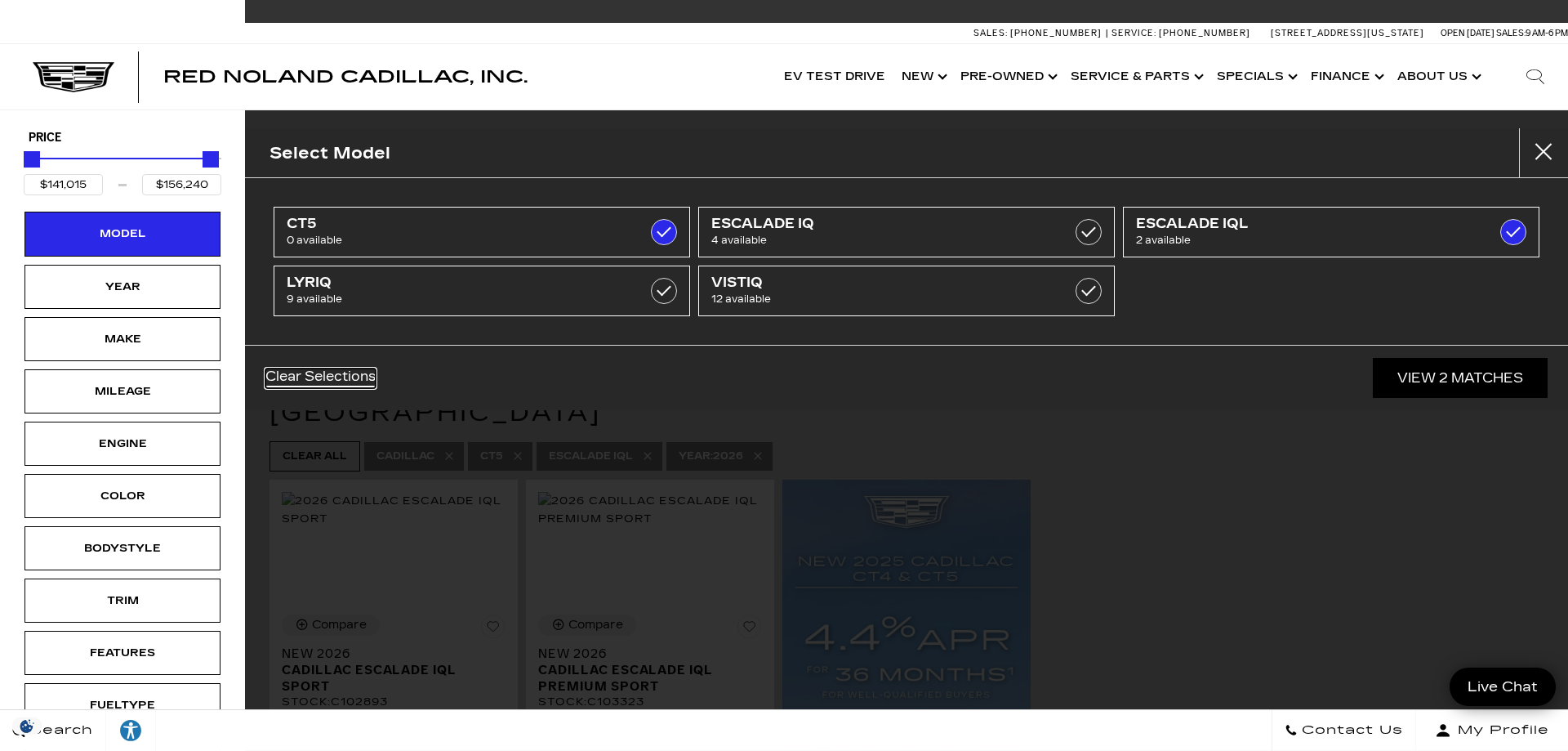
click at [303, 380] on link "Clear Selections" at bounding box center [320, 379] width 111 height 20
type input "$80,990"
type input "$158,810"
checkbox input "false"
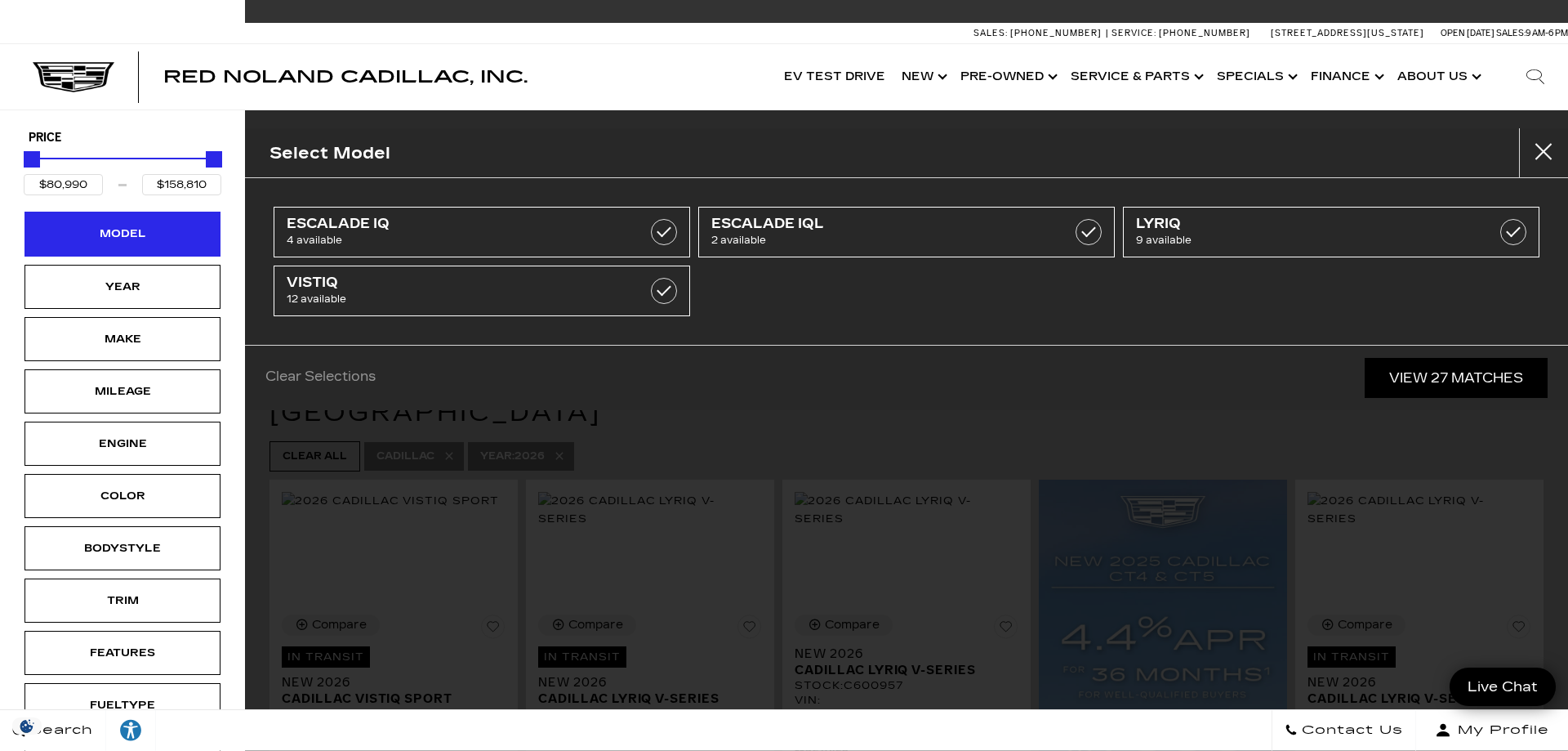
click at [128, 237] on div "Model" at bounding box center [123, 234] width 82 height 18
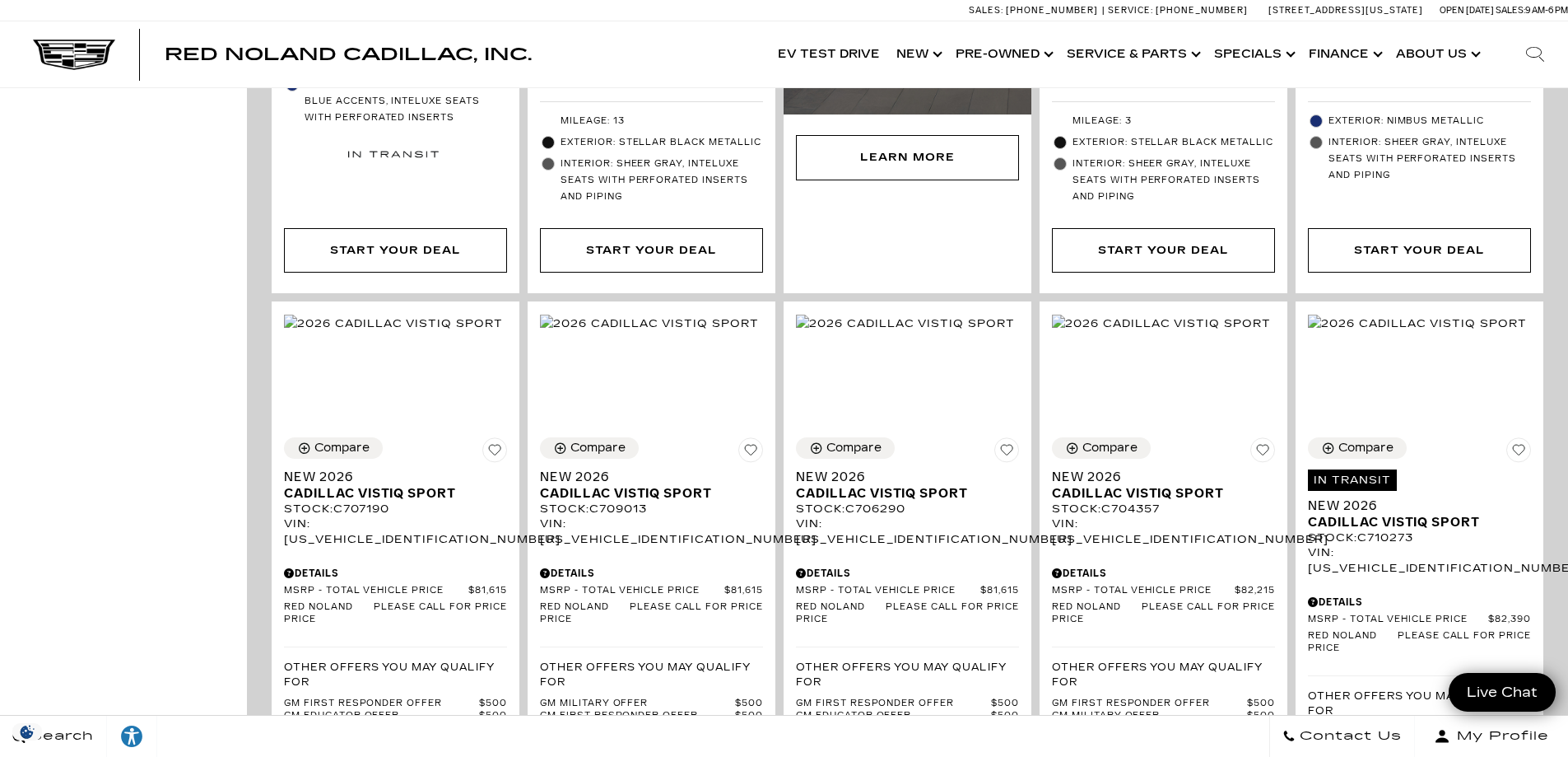
scroll to position [1770, 0]
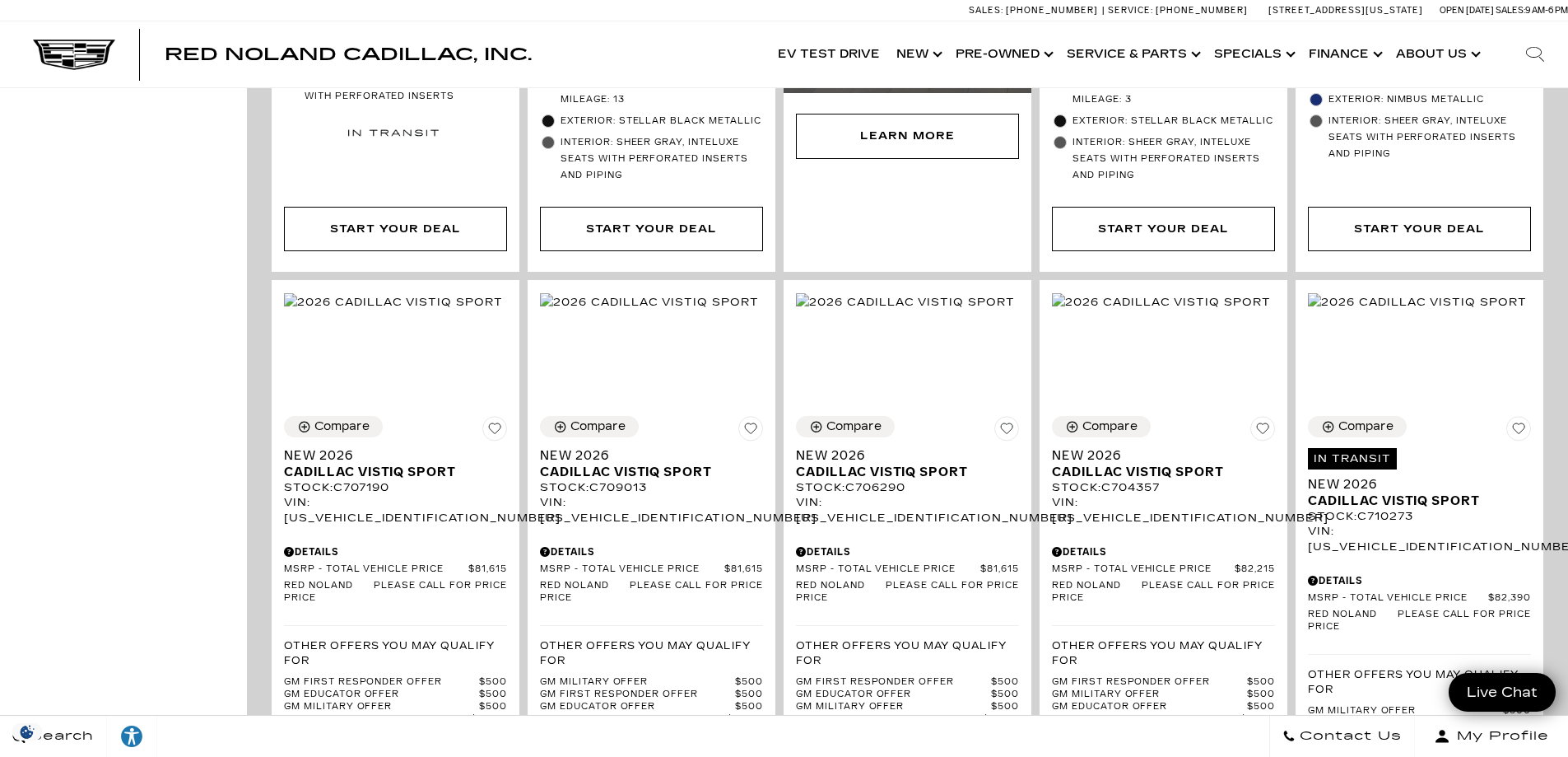
click at [1563, 534] on div "Compare In Transit Estimated delivery date: [DATE] New 2026 Cadillac VISTIQ Spo…" at bounding box center [908, 623] width 1322 height 3826
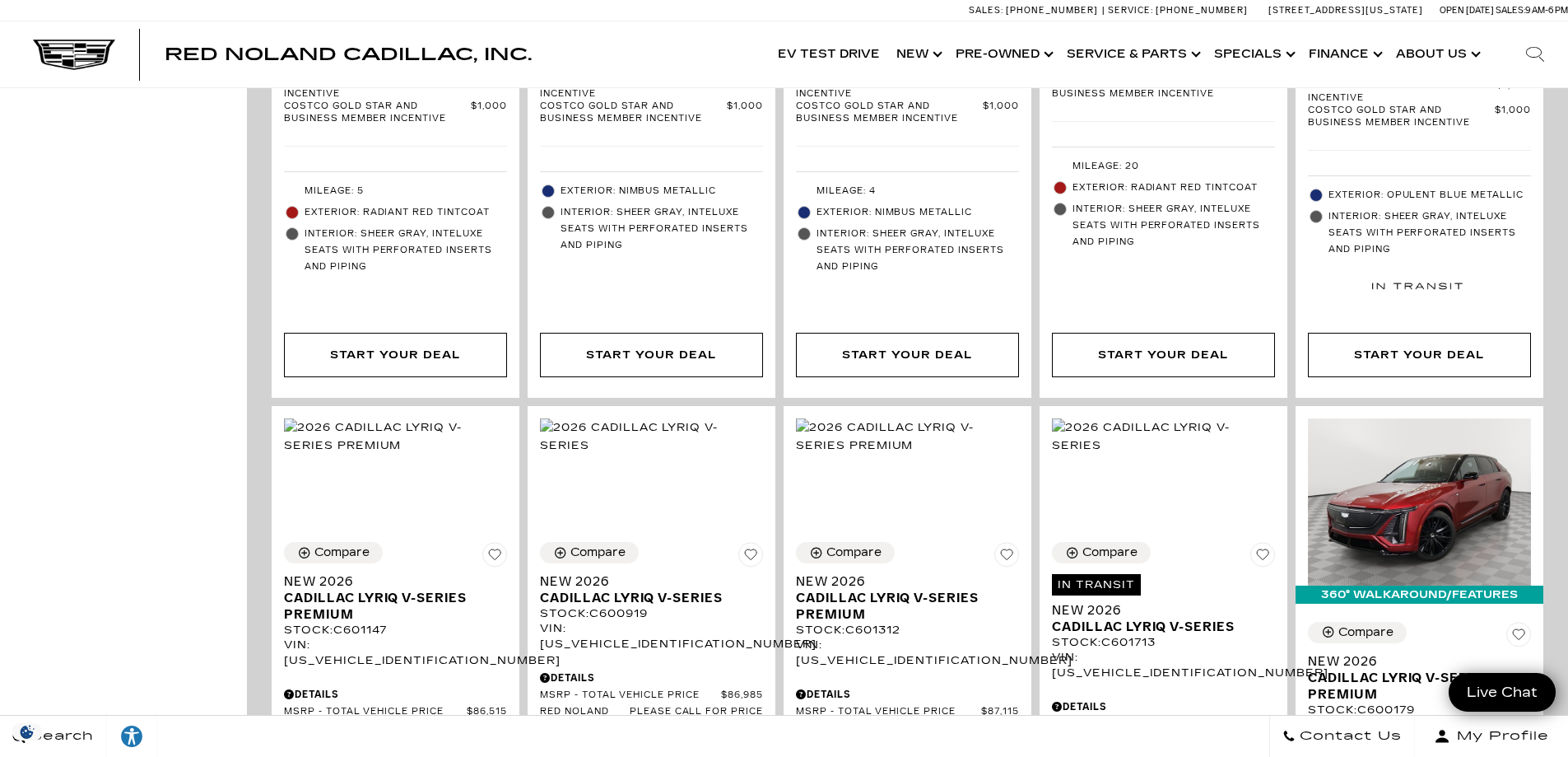
scroll to position [3095, 0]
